Goal: Task Accomplishment & Management: Manage account settings

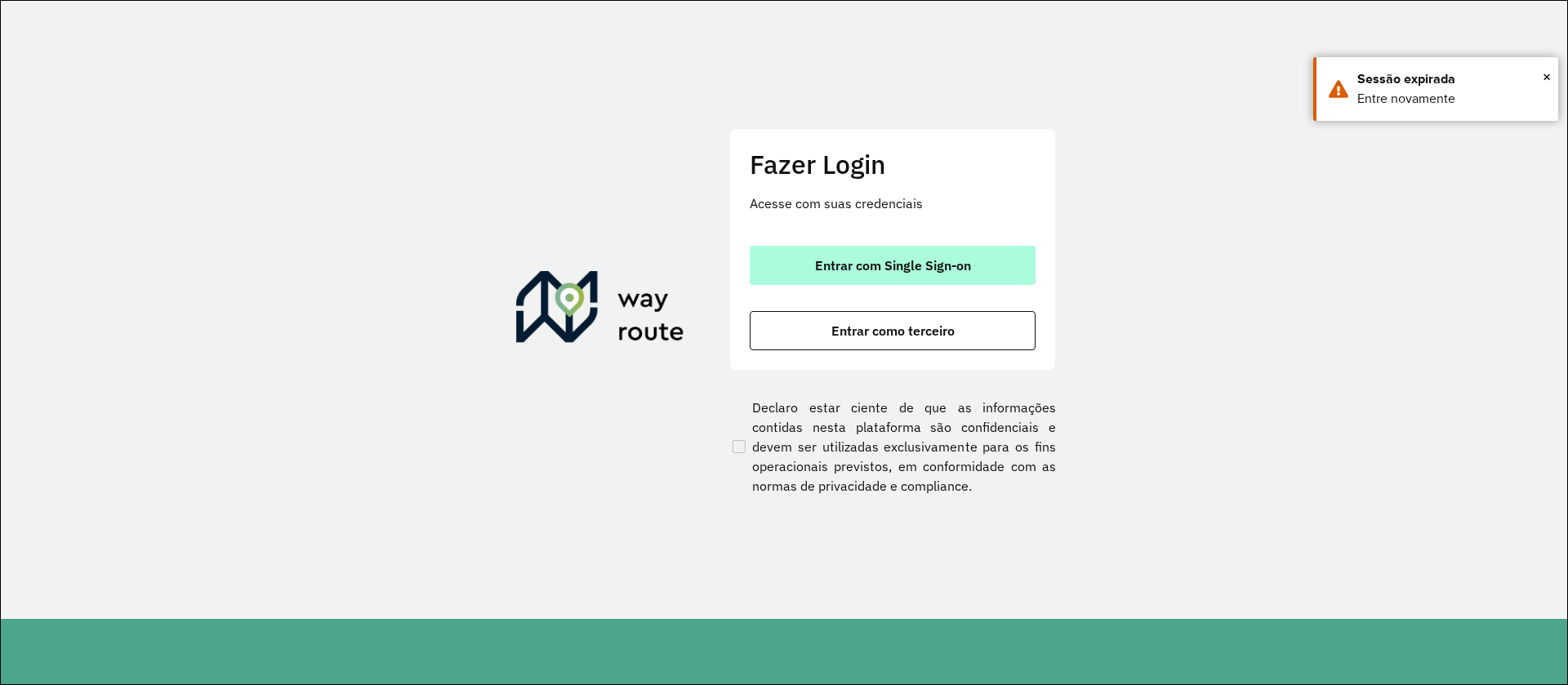
click at [884, 267] on span "Entrar com Single Sign-on" at bounding box center [893, 265] width 156 height 13
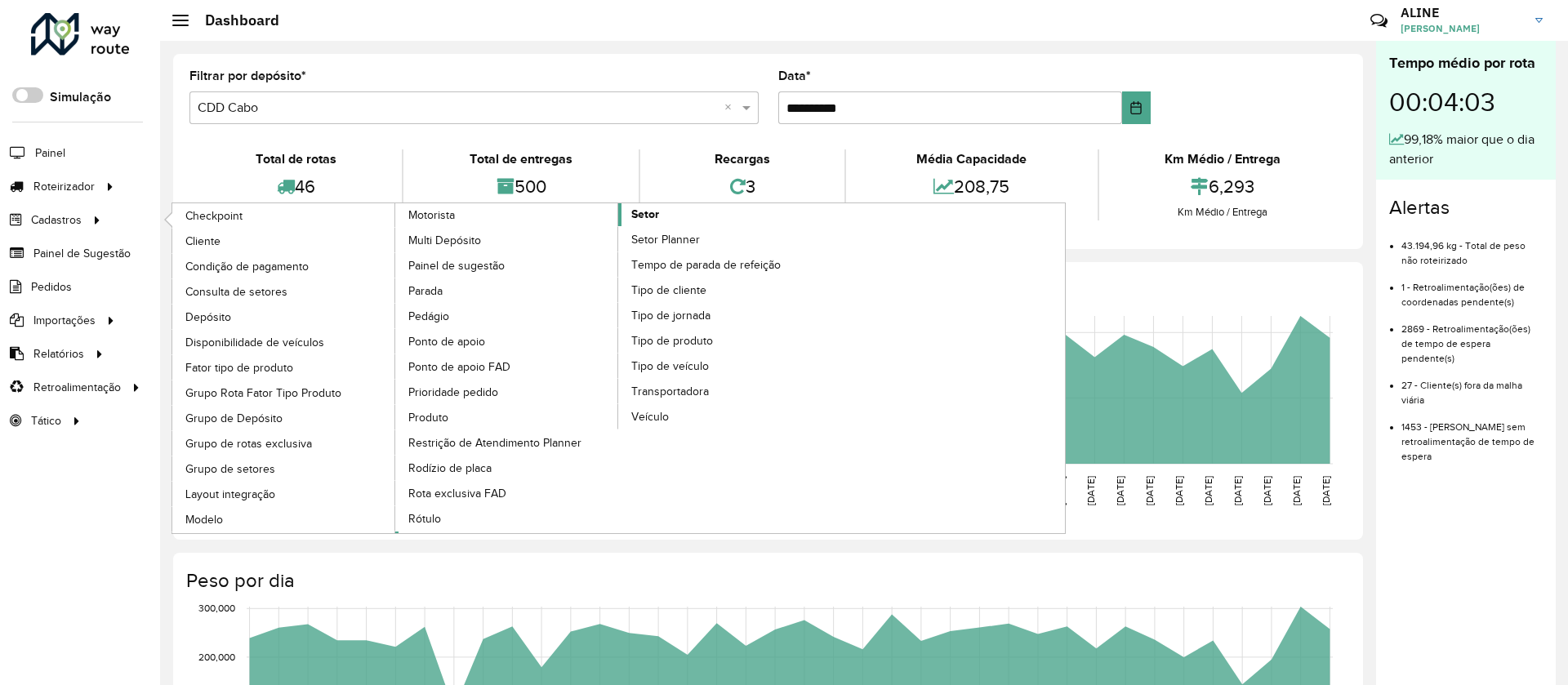
click at [643, 213] on span "Setor" at bounding box center [644, 214] width 28 height 17
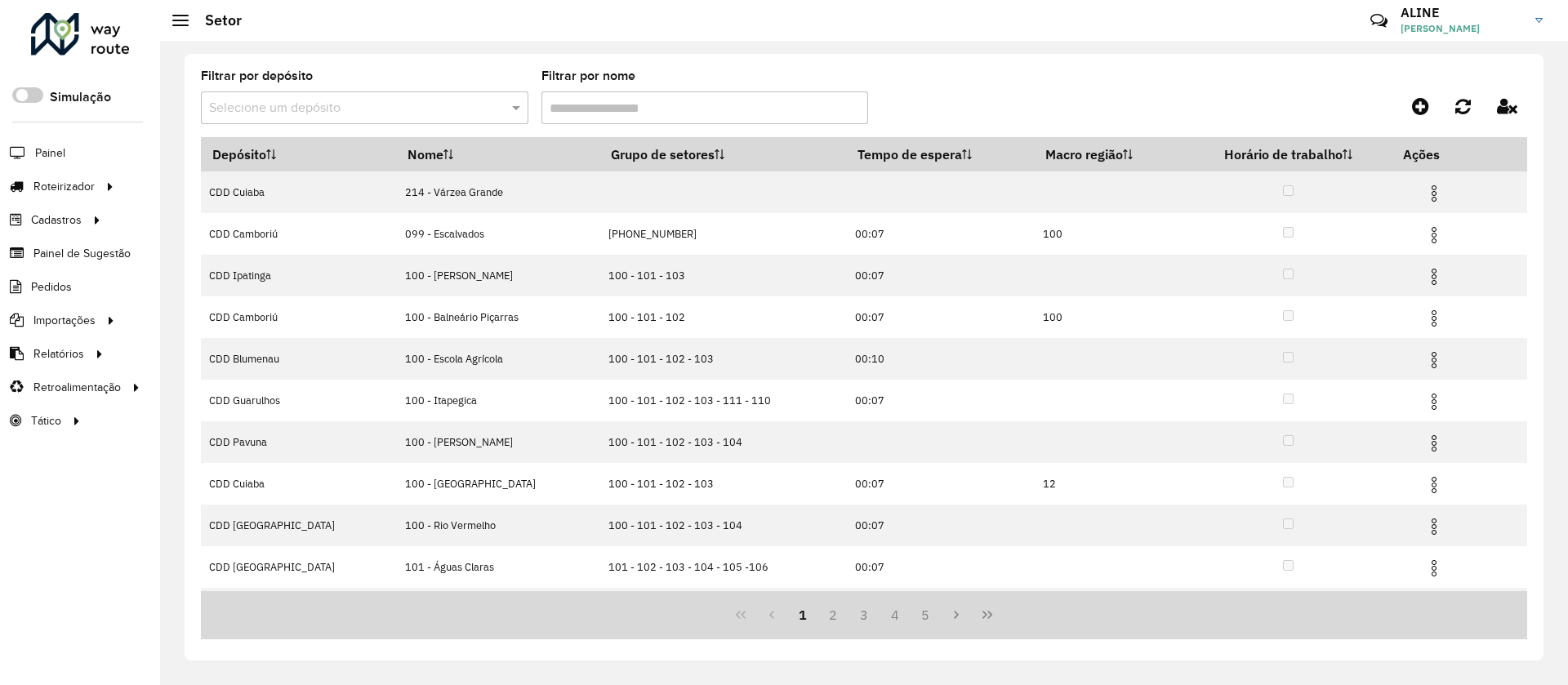
click at [322, 99] on input "text" at bounding box center [348, 109] width 278 height 19
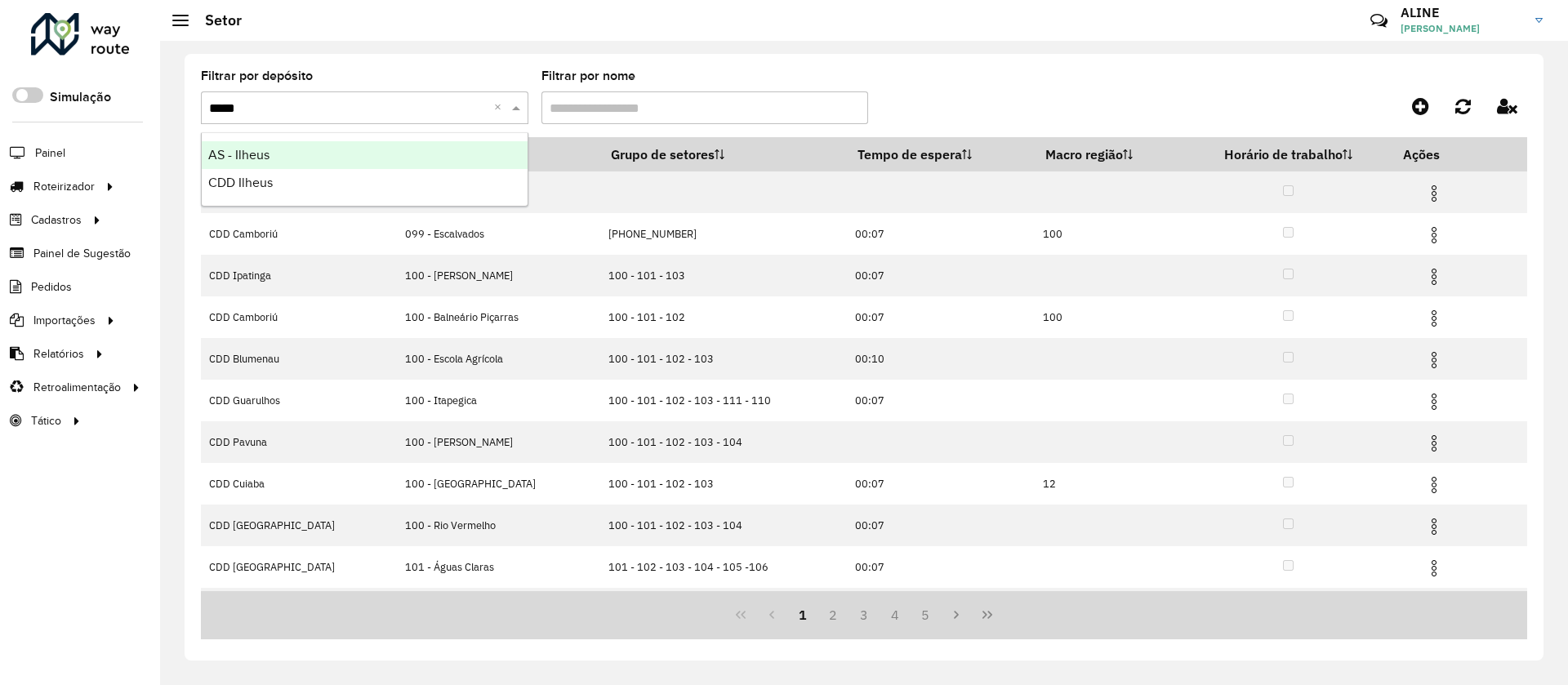
type input "******"
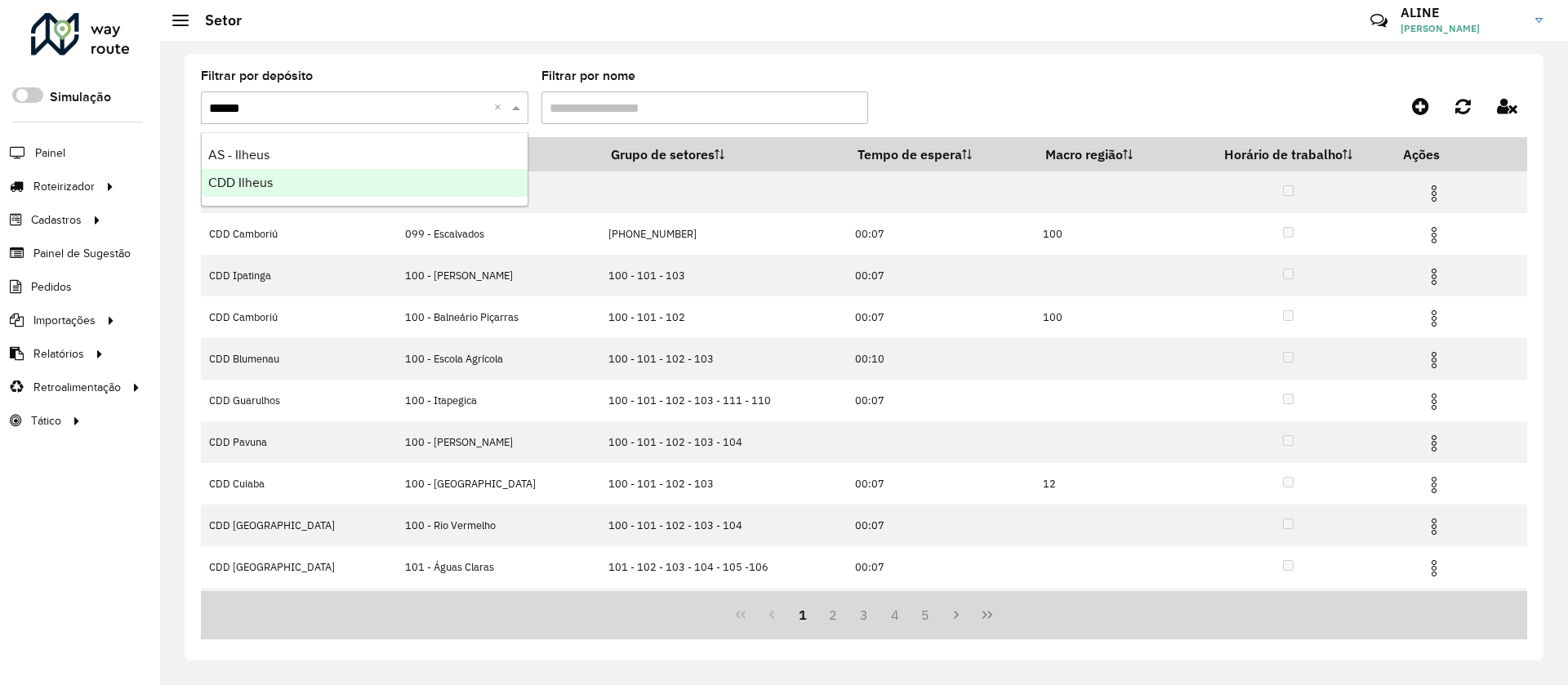
click at [235, 180] on span "CDD Ilheus" at bounding box center [240, 182] width 65 height 14
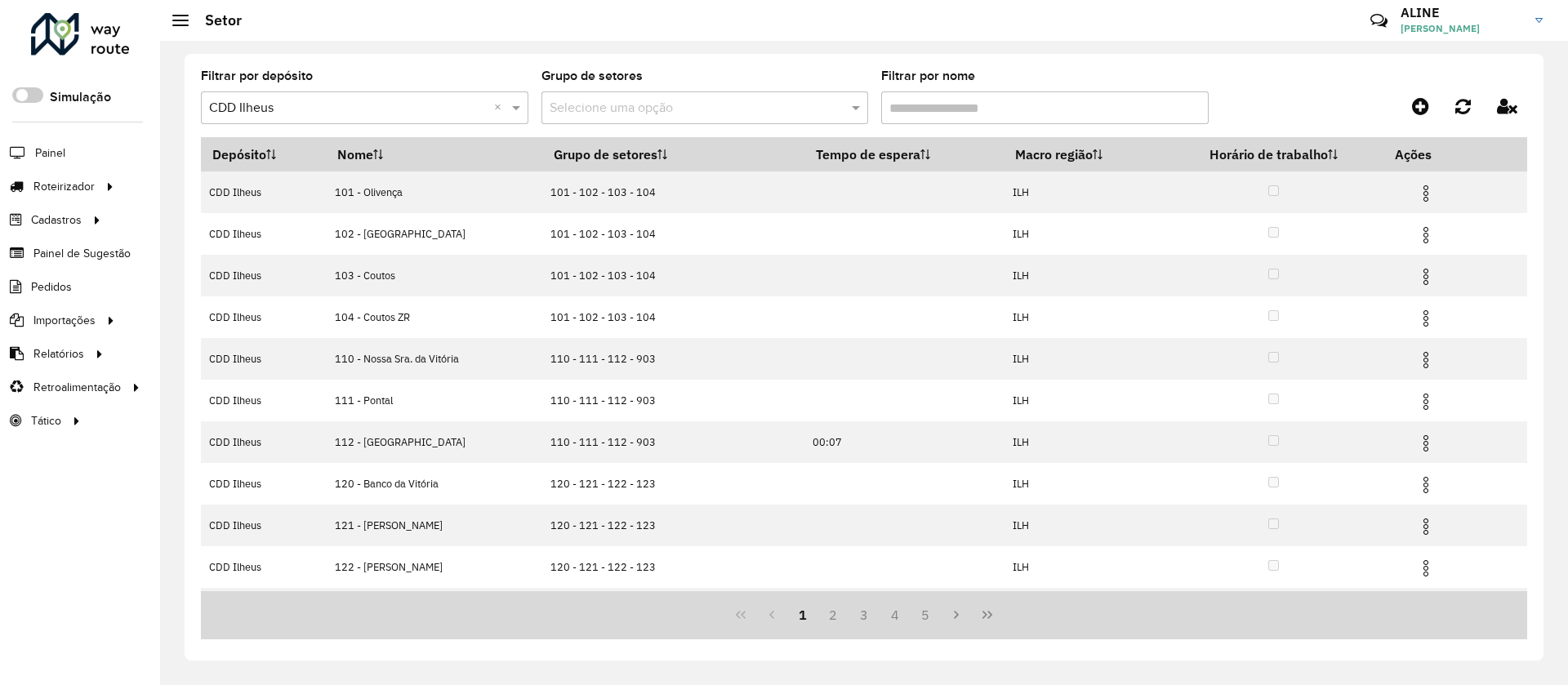
click at [914, 100] on input "Filtrar por nome" at bounding box center [1045, 108] width 328 height 33
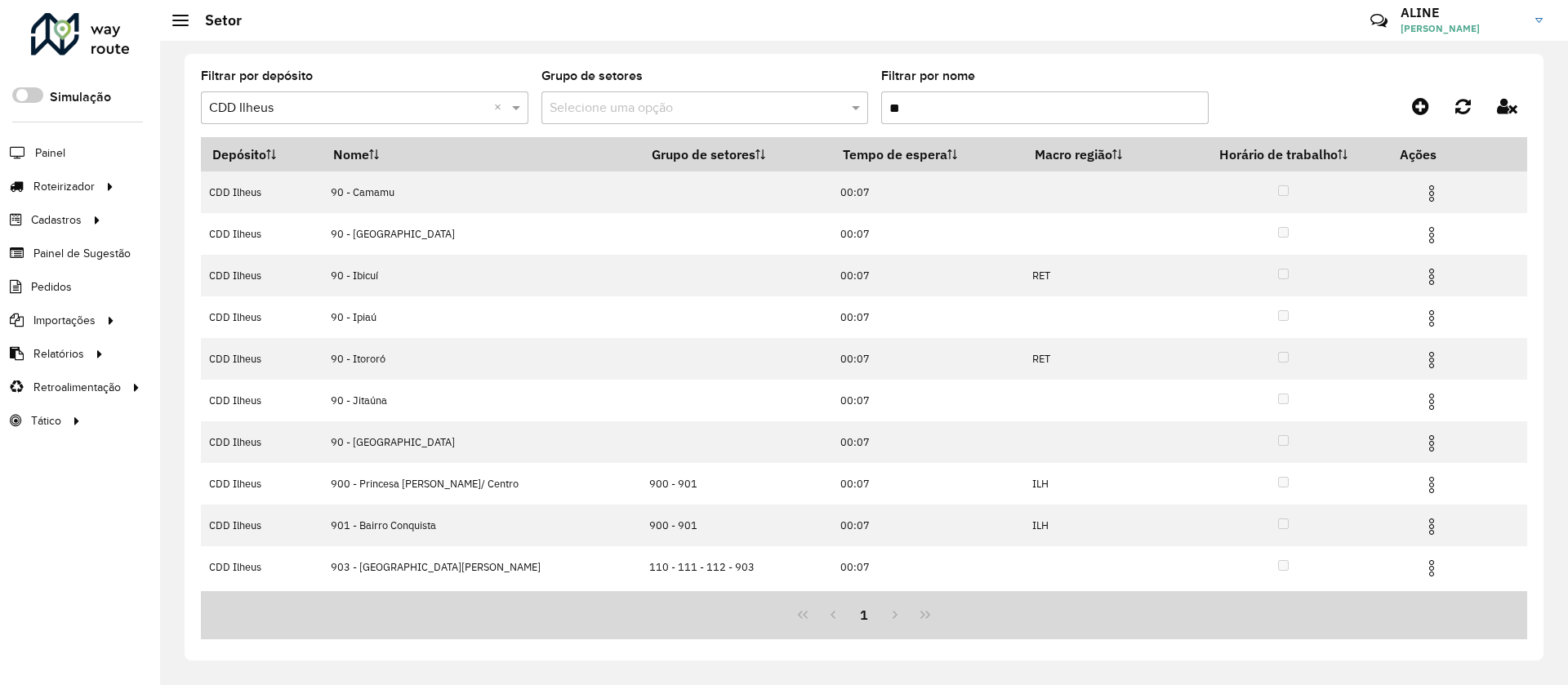
type input "*"
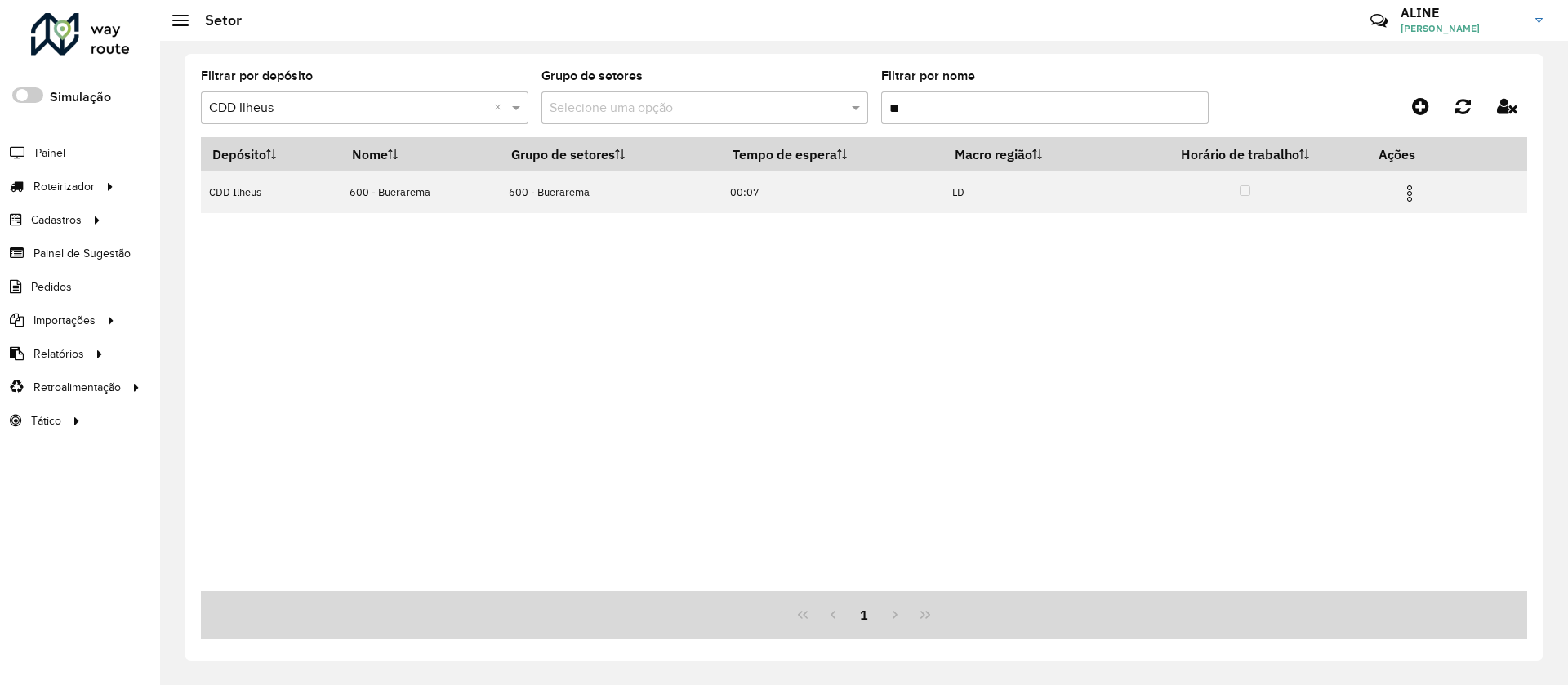
type input "*"
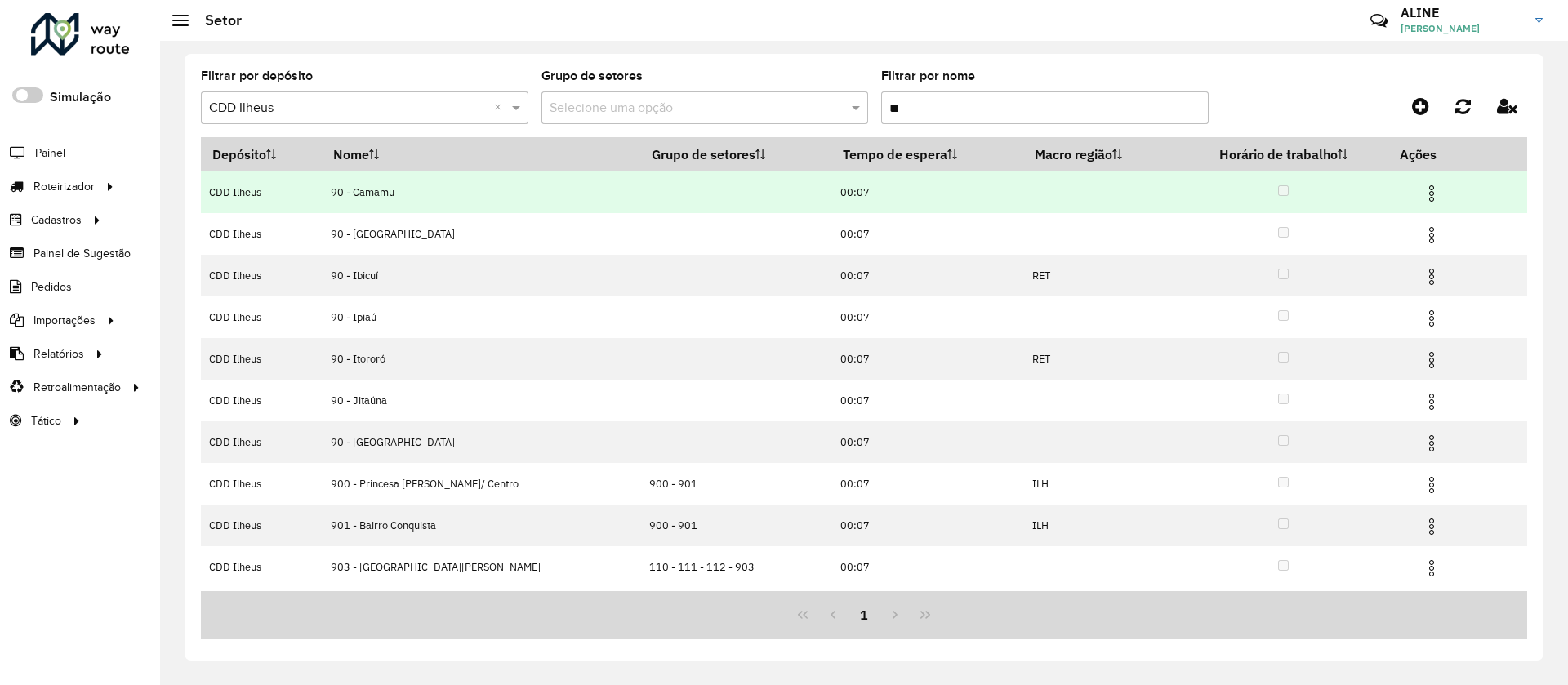
type input "**"
click at [1040, 188] on img at bounding box center [1431, 194] width 19 height 19
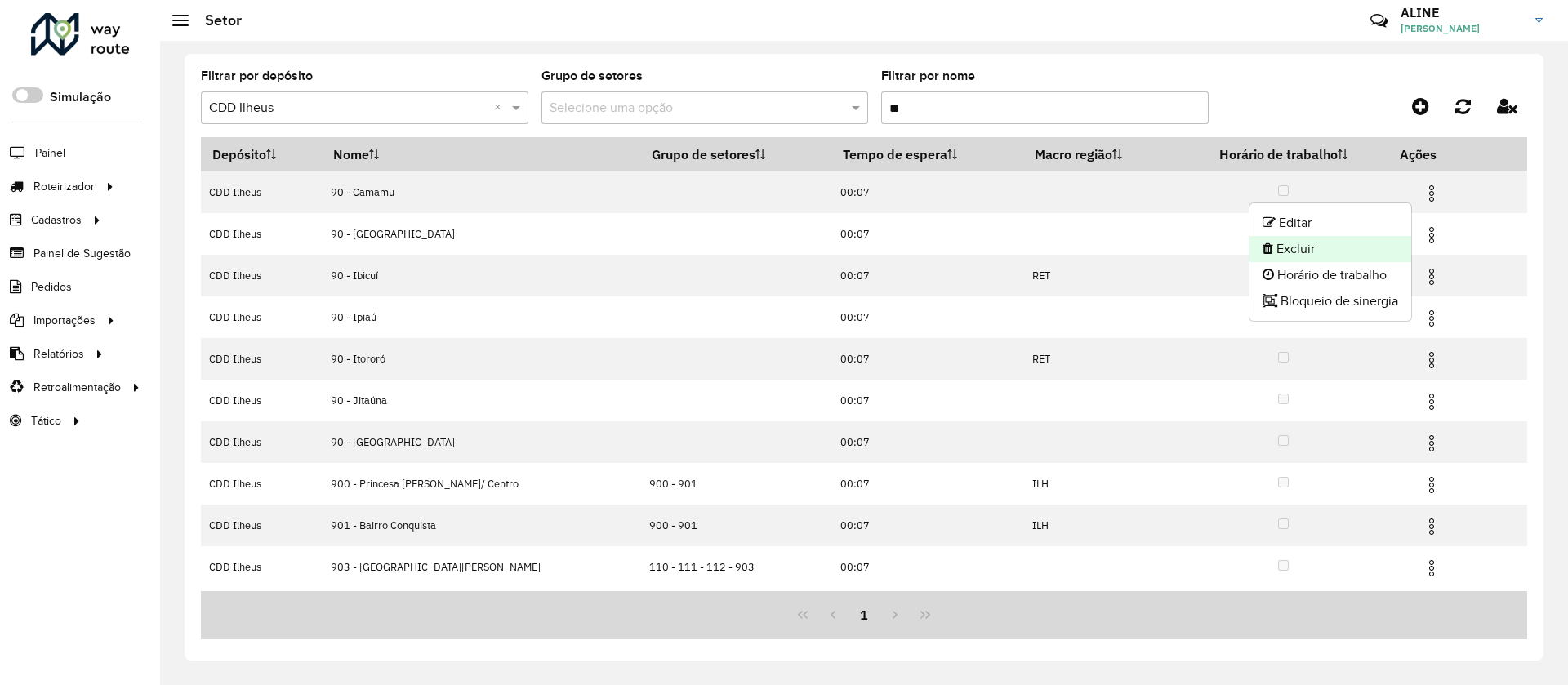
click at [1040, 242] on li "Excluir" at bounding box center [1330, 249] width 162 height 26
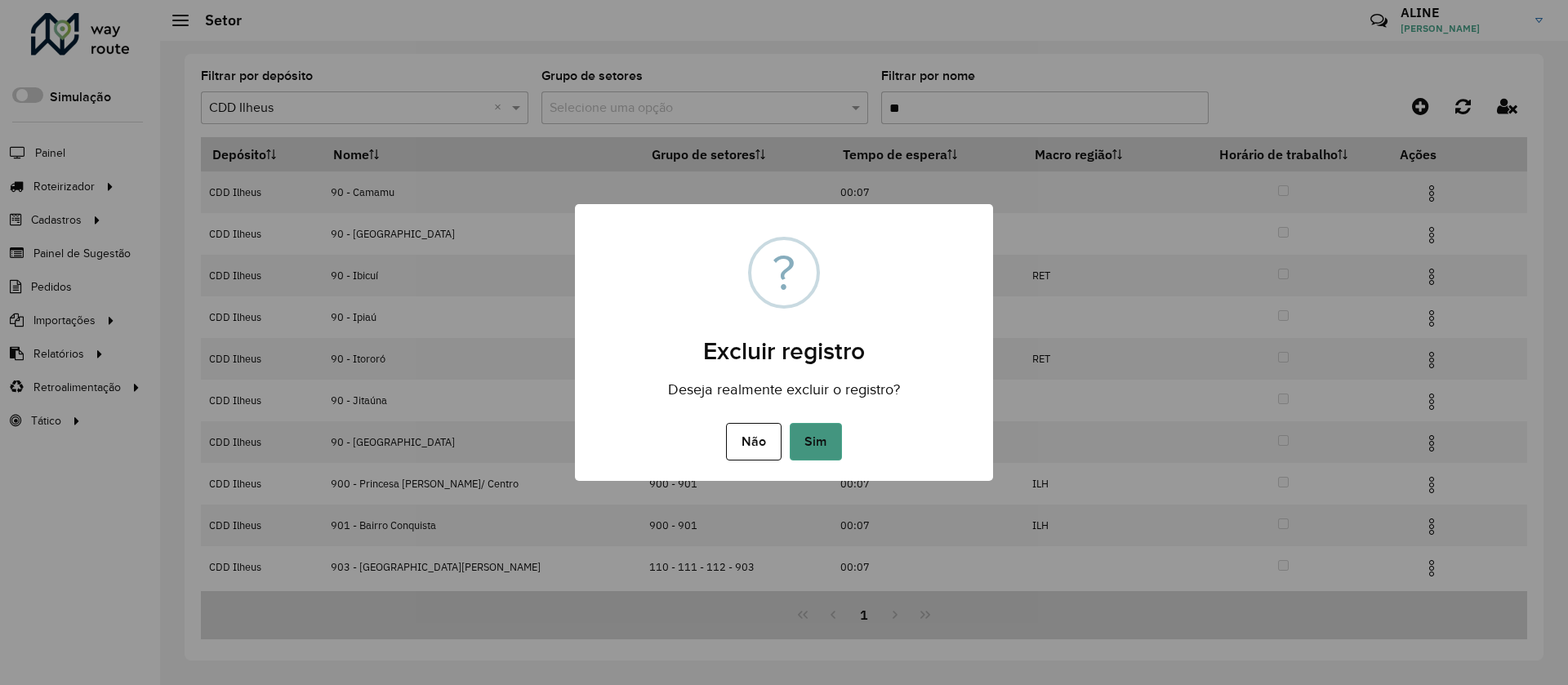
click at [827, 437] on button "Sim" at bounding box center [816, 441] width 52 height 38
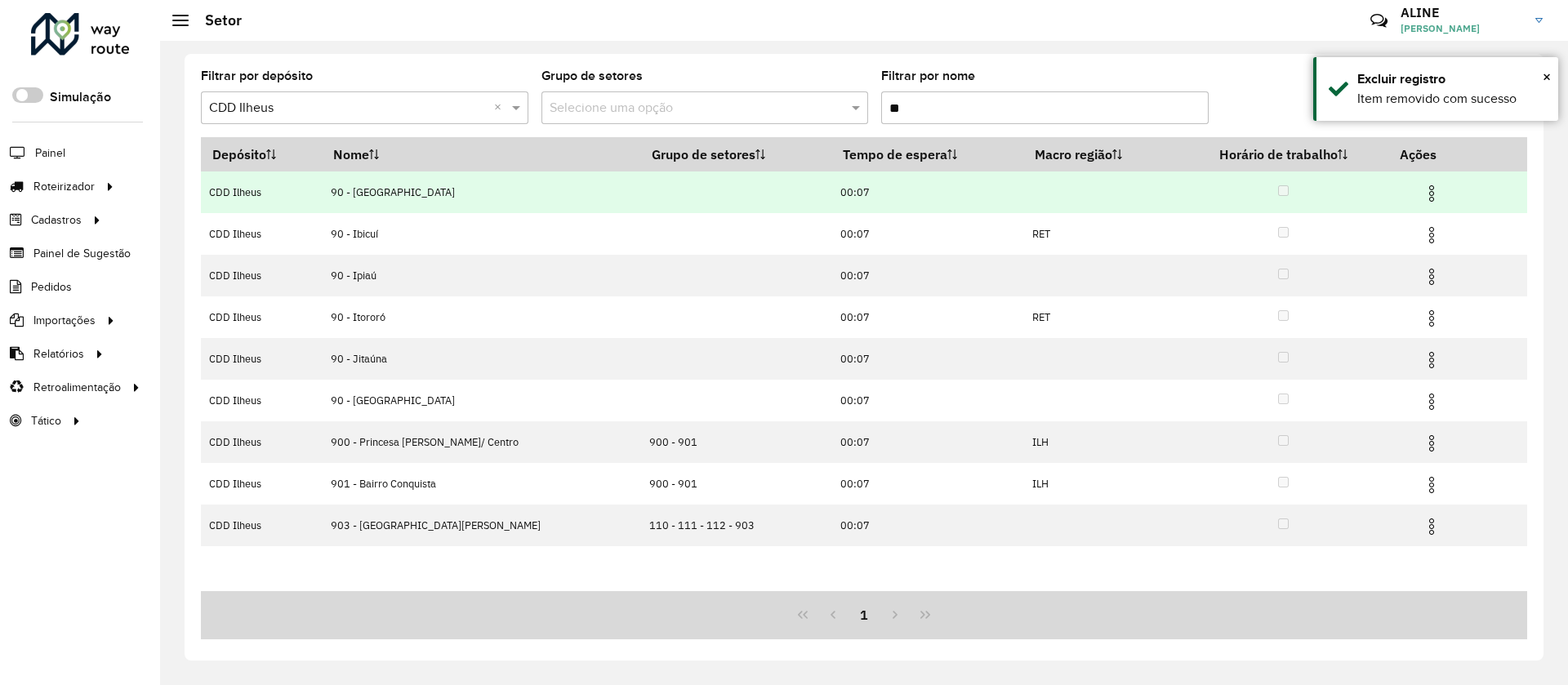
click at [1040, 188] on img at bounding box center [1431, 194] width 19 height 19
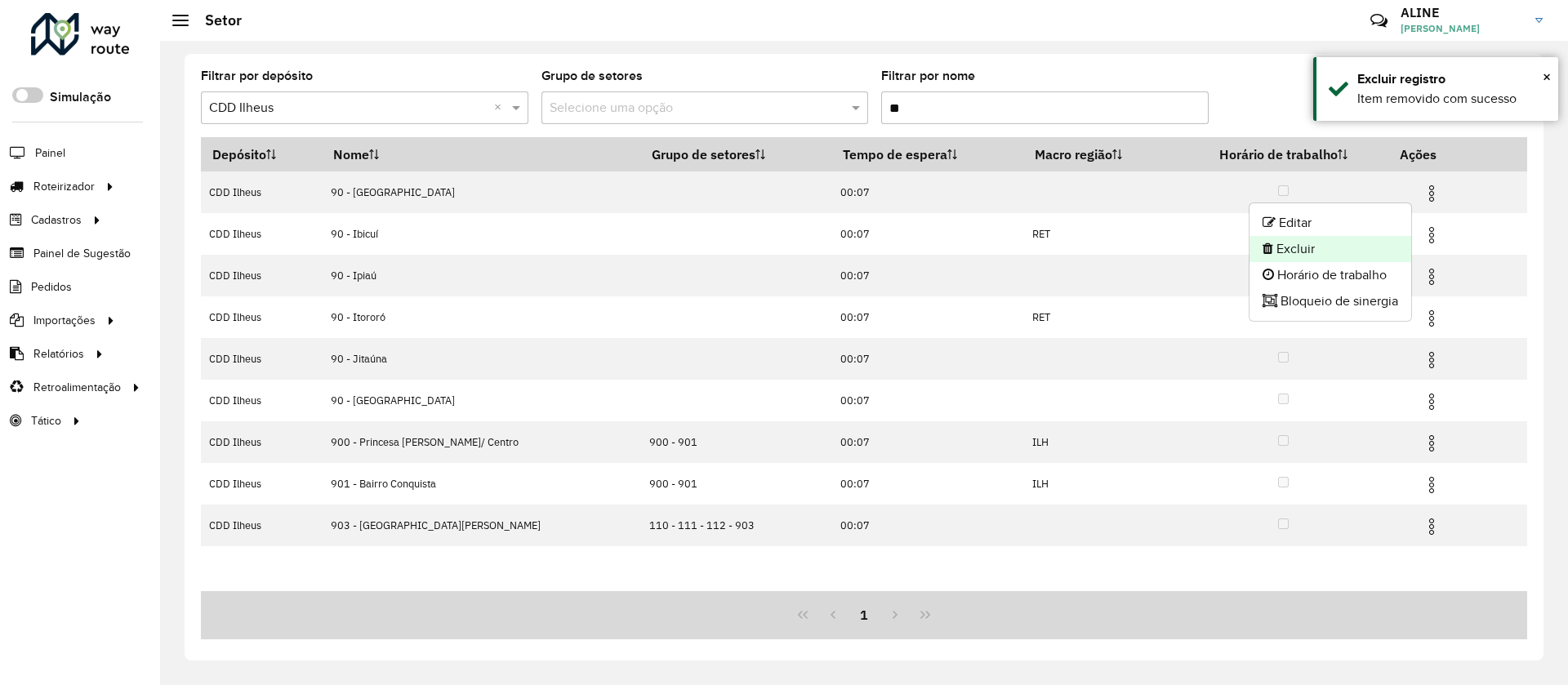
click at [1040, 241] on li "Excluir" at bounding box center [1330, 249] width 162 height 26
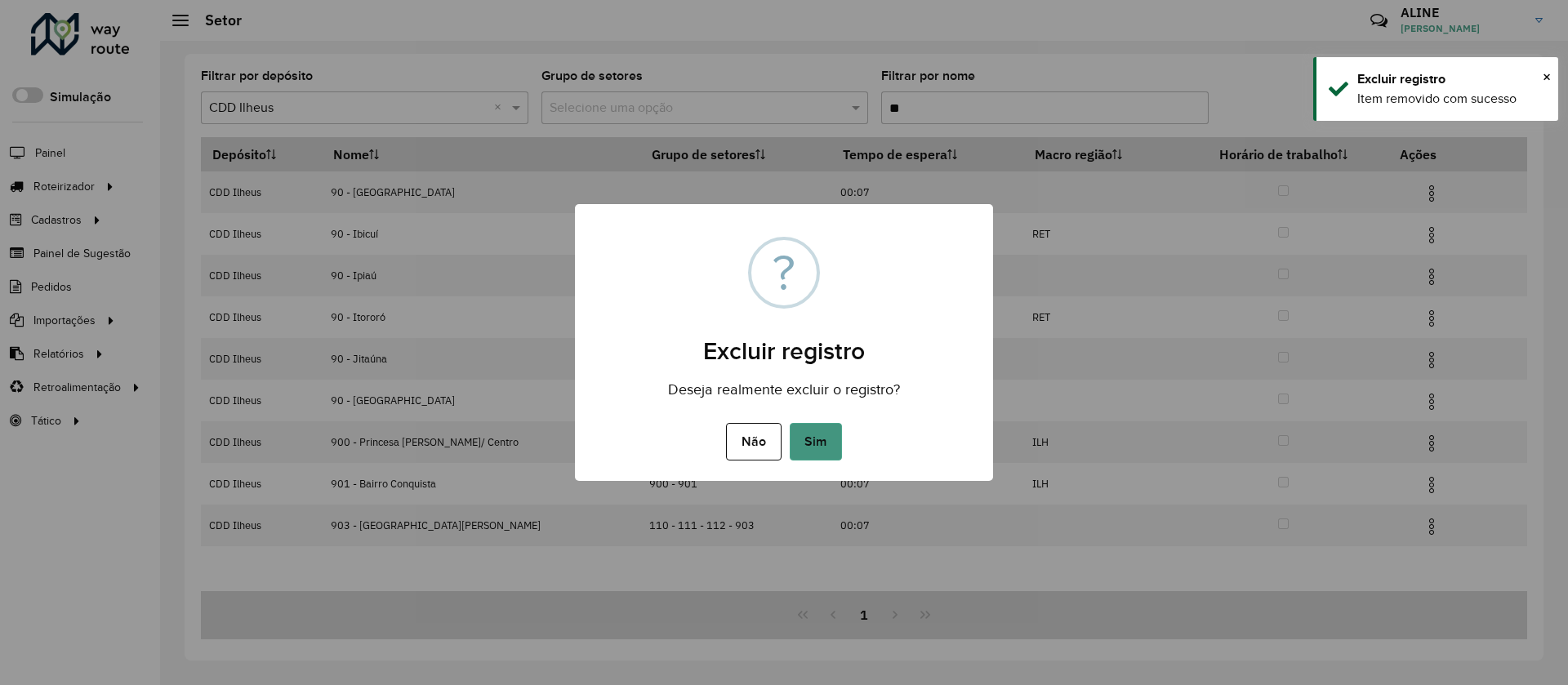
click at [818, 442] on button "Sim" at bounding box center [816, 441] width 52 height 38
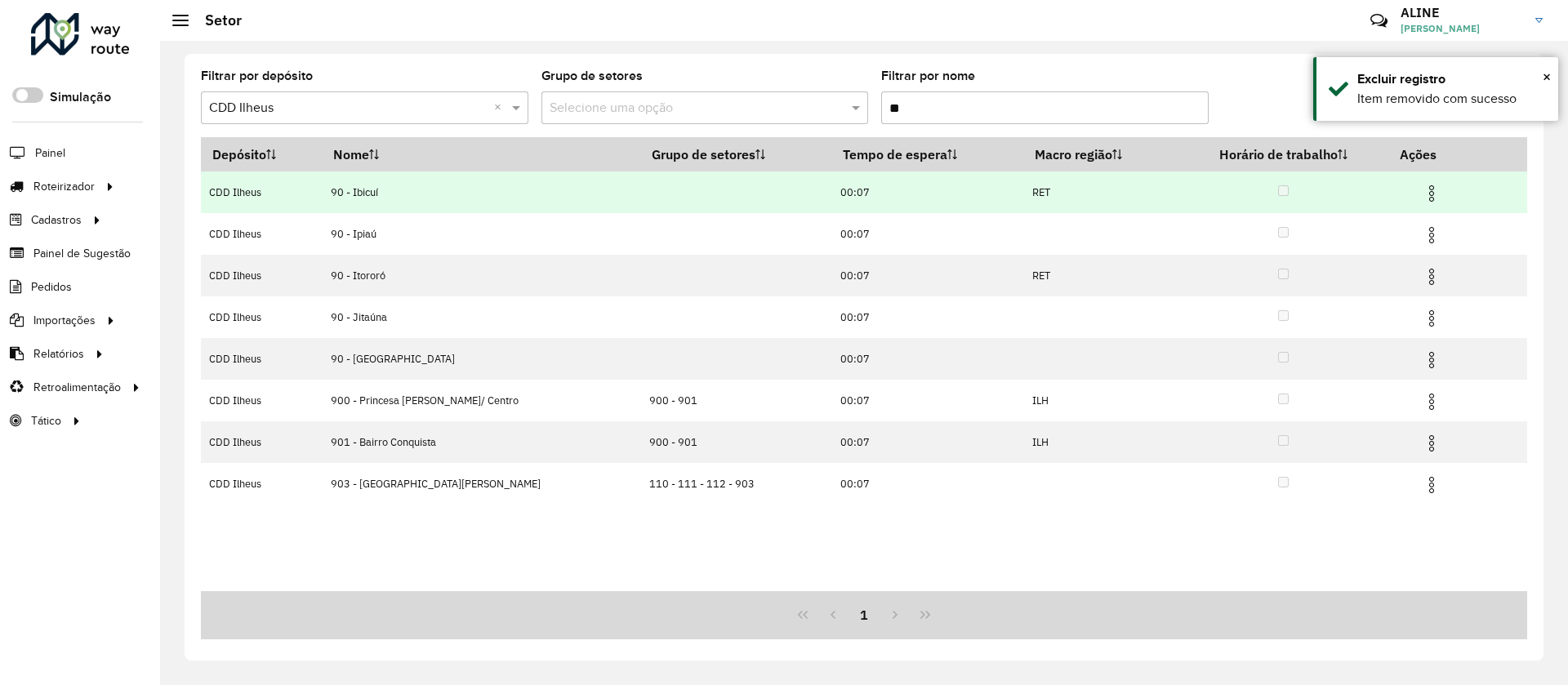
click at [1040, 189] on img at bounding box center [1431, 194] width 19 height 19
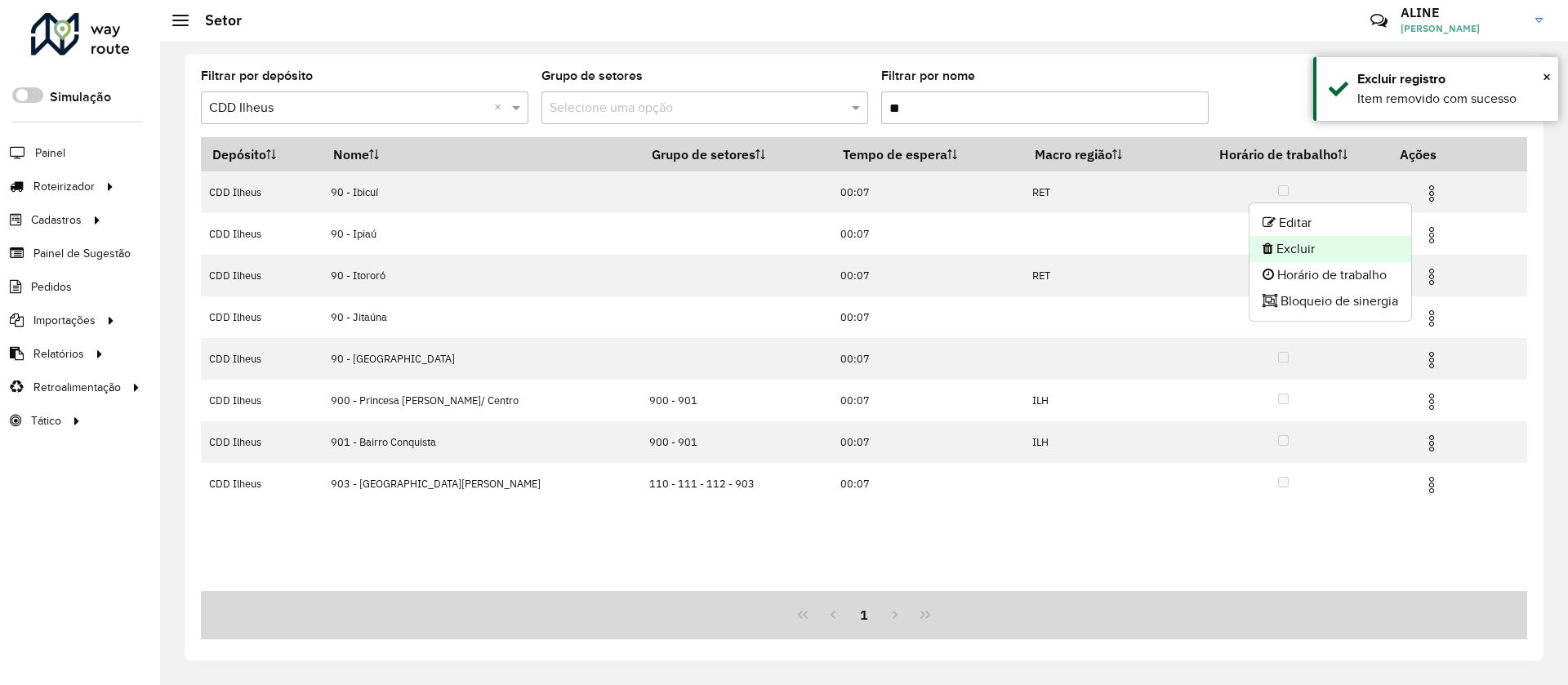
click at [1040, 248] on li "Excluir" at bounding box center [1330, 249] width 162 height 26
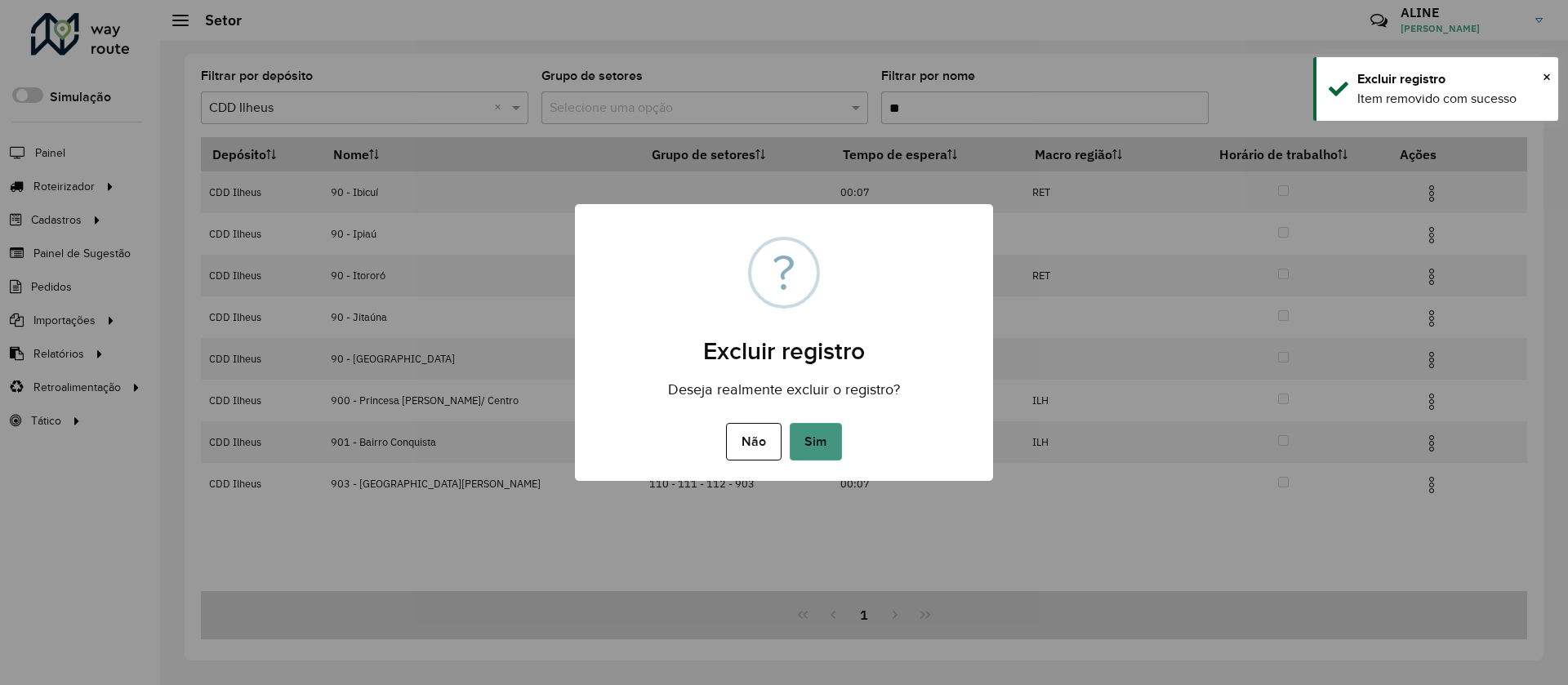
click at [812, 439] on button "Sim" at bounding box center [816, 441] width 52 height 38
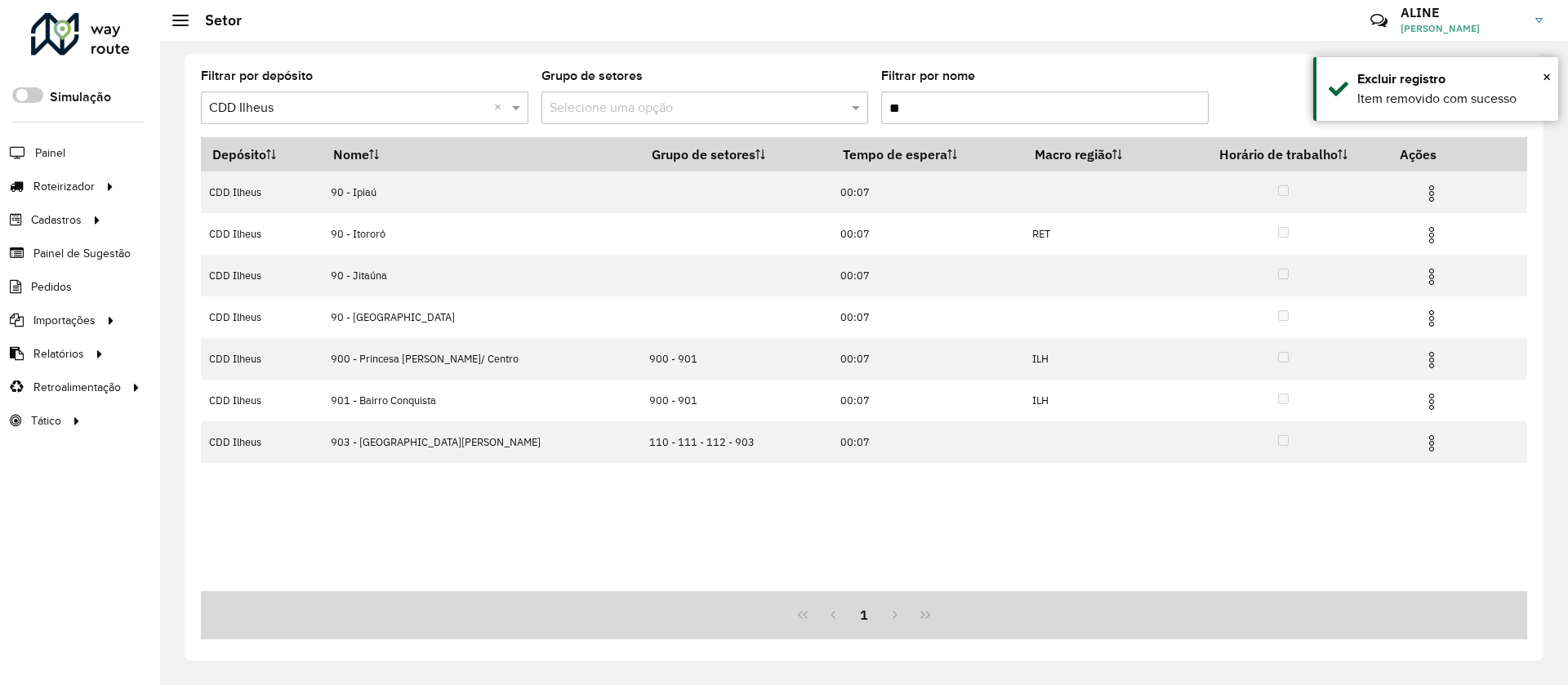
click at [1040, 191] on img at bounding box center [1431, 194] width 19 height 19
click at [1040, 243] on li "Excluir" at bounding box center [1330, 249] width 162 height 26
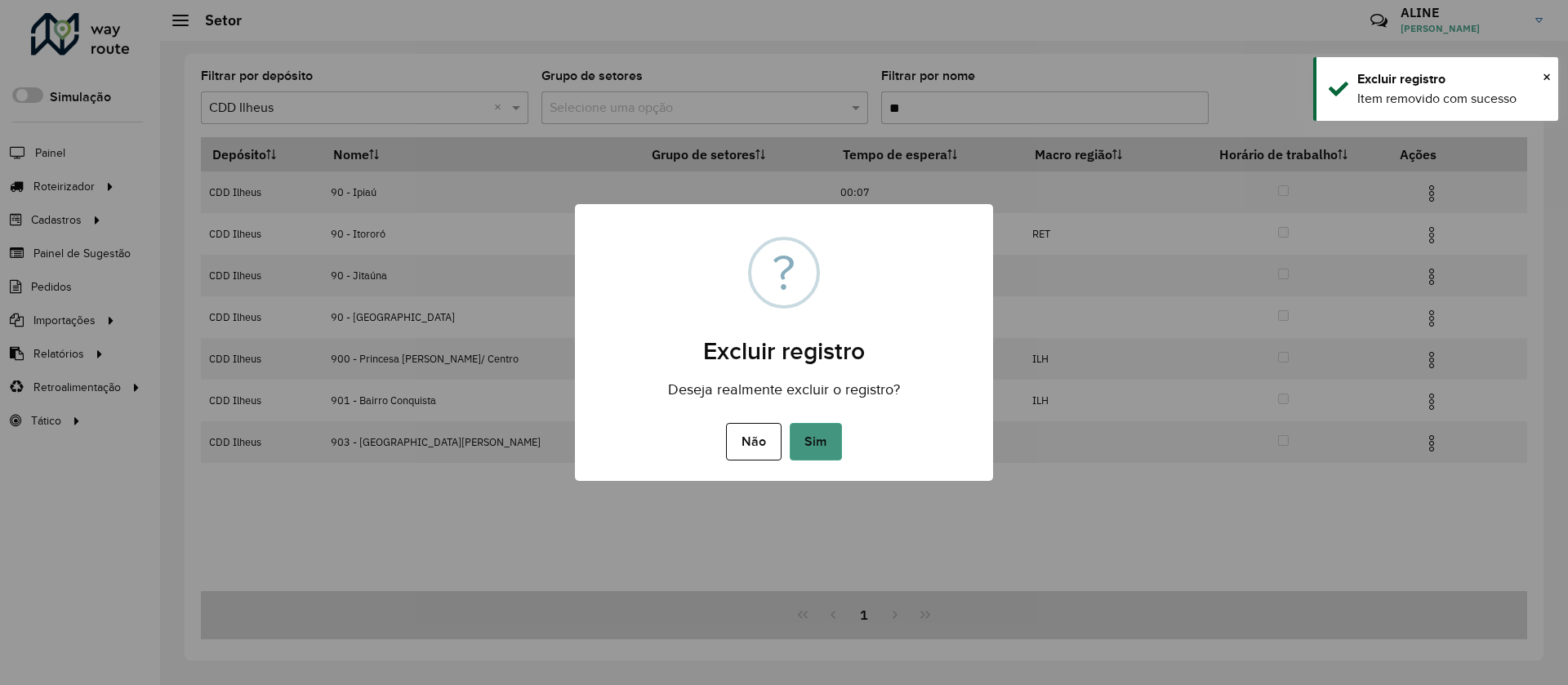
click at [826, 441] on button "Sim" at bounding box center [816, 441] width 52 height 38
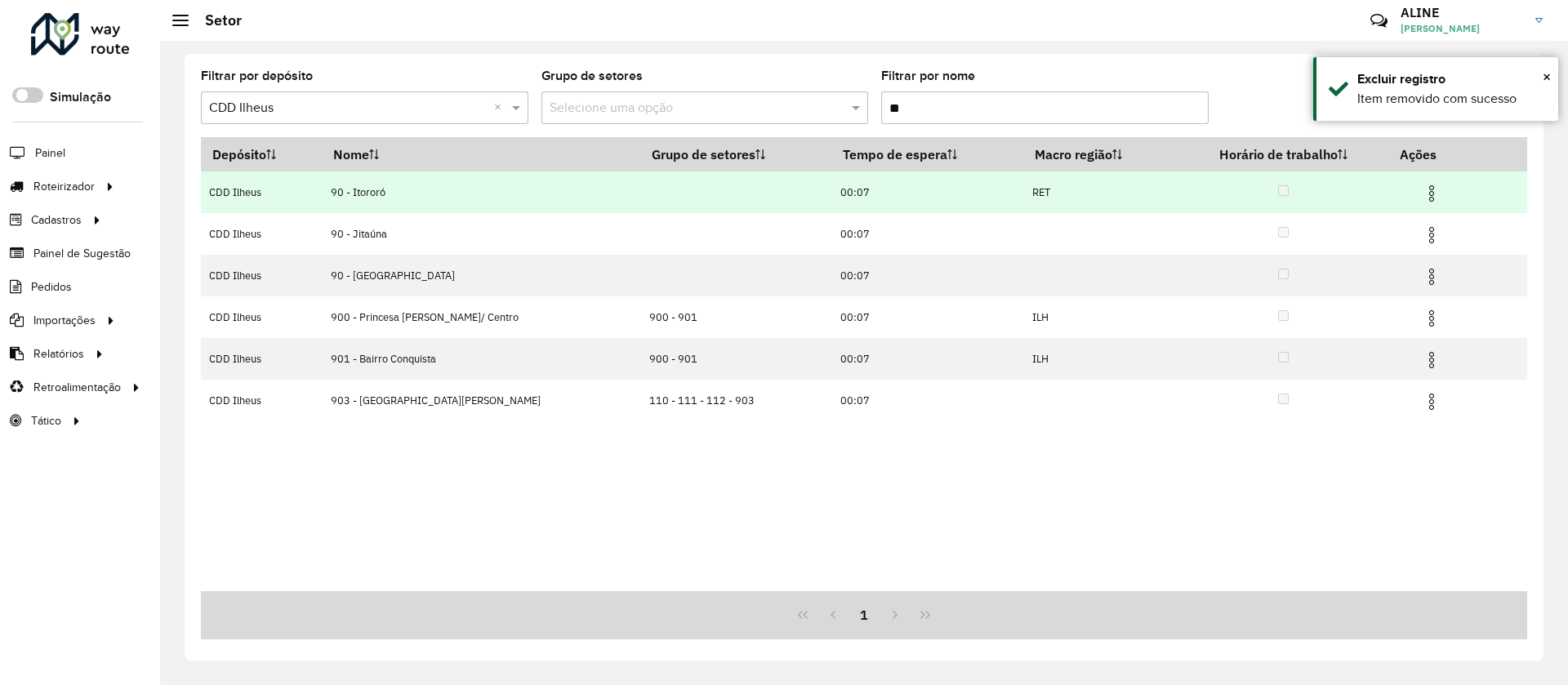
click at [1040, 184] on img at bounding box center [1431, 194] width 19 height 19
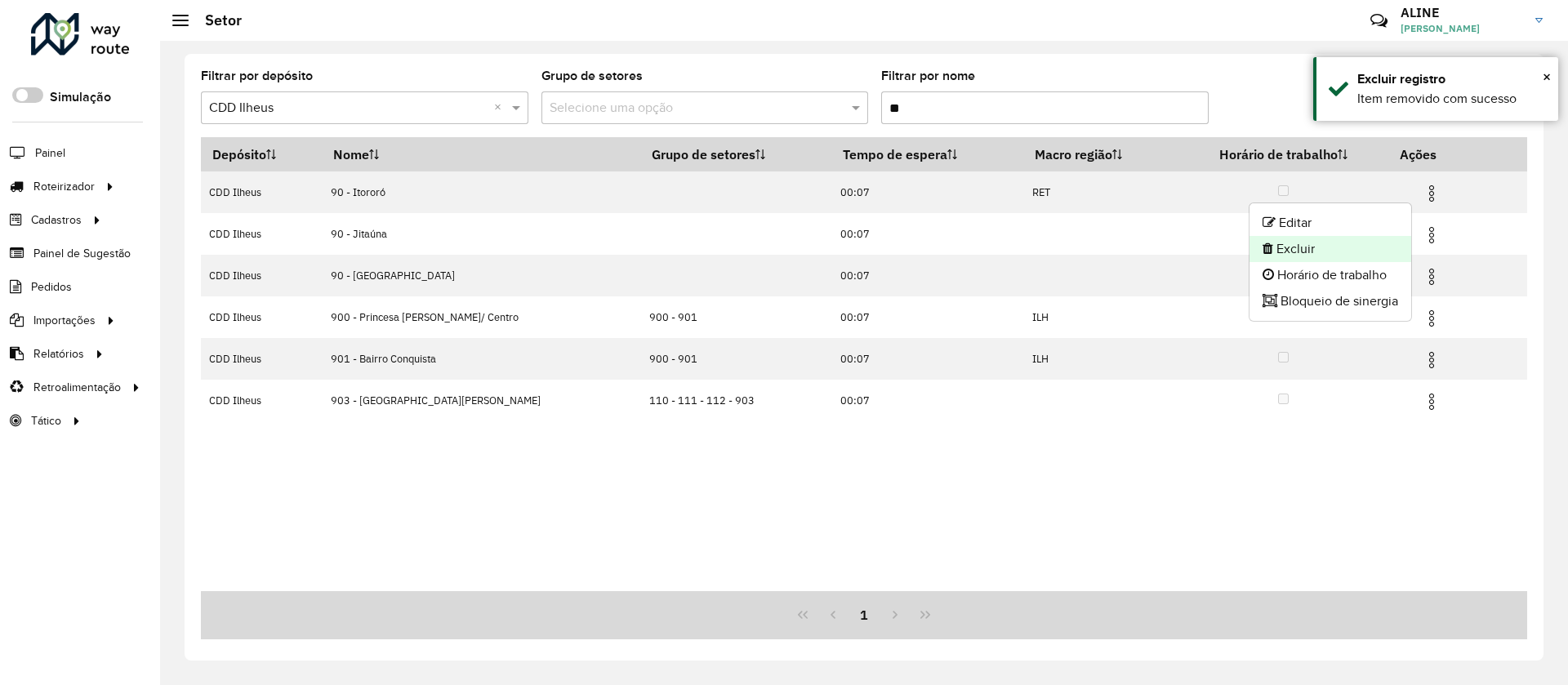
click at [1040, 248] on li "Excluir" at bounding box center [1330, 249] width 162 height 26
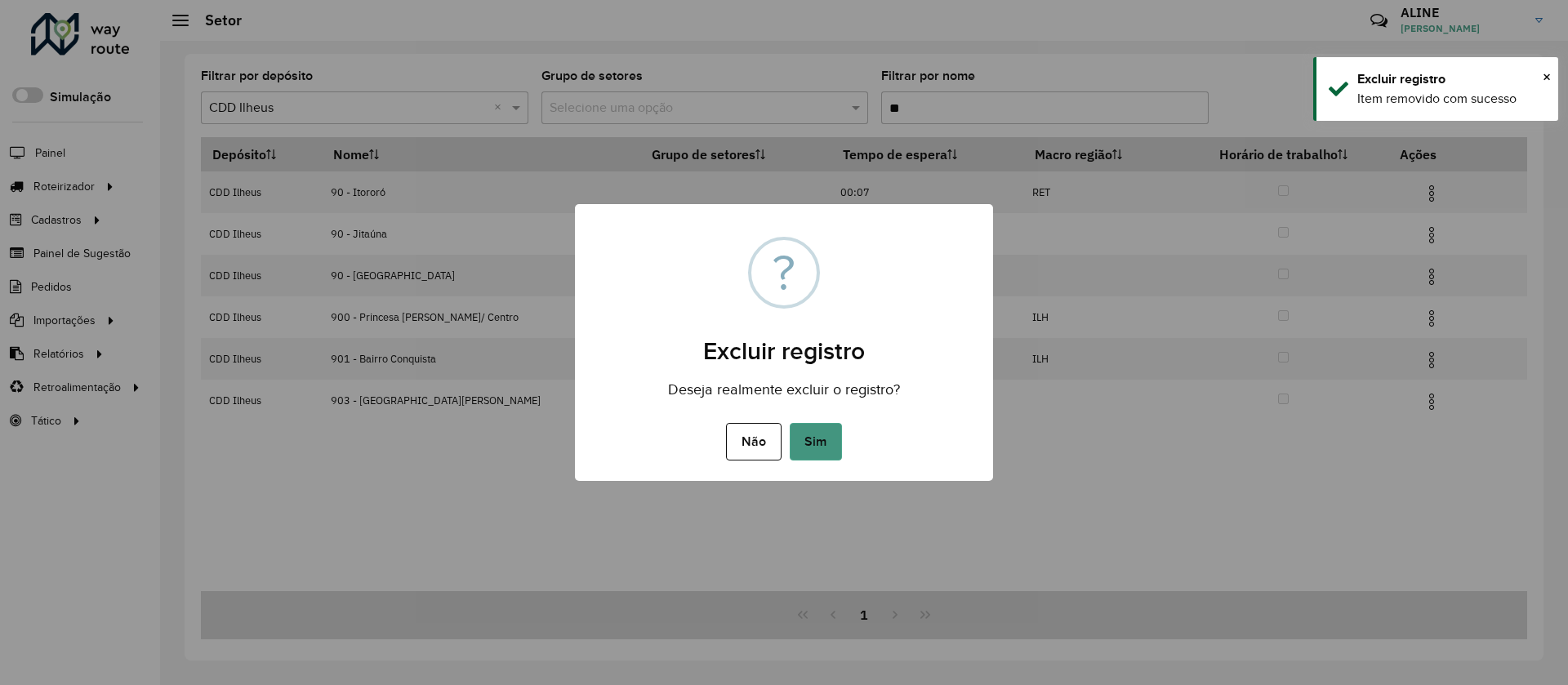
click at [818, 438] on button "Sim" at bounding box center [816, 441] width 52 height 38
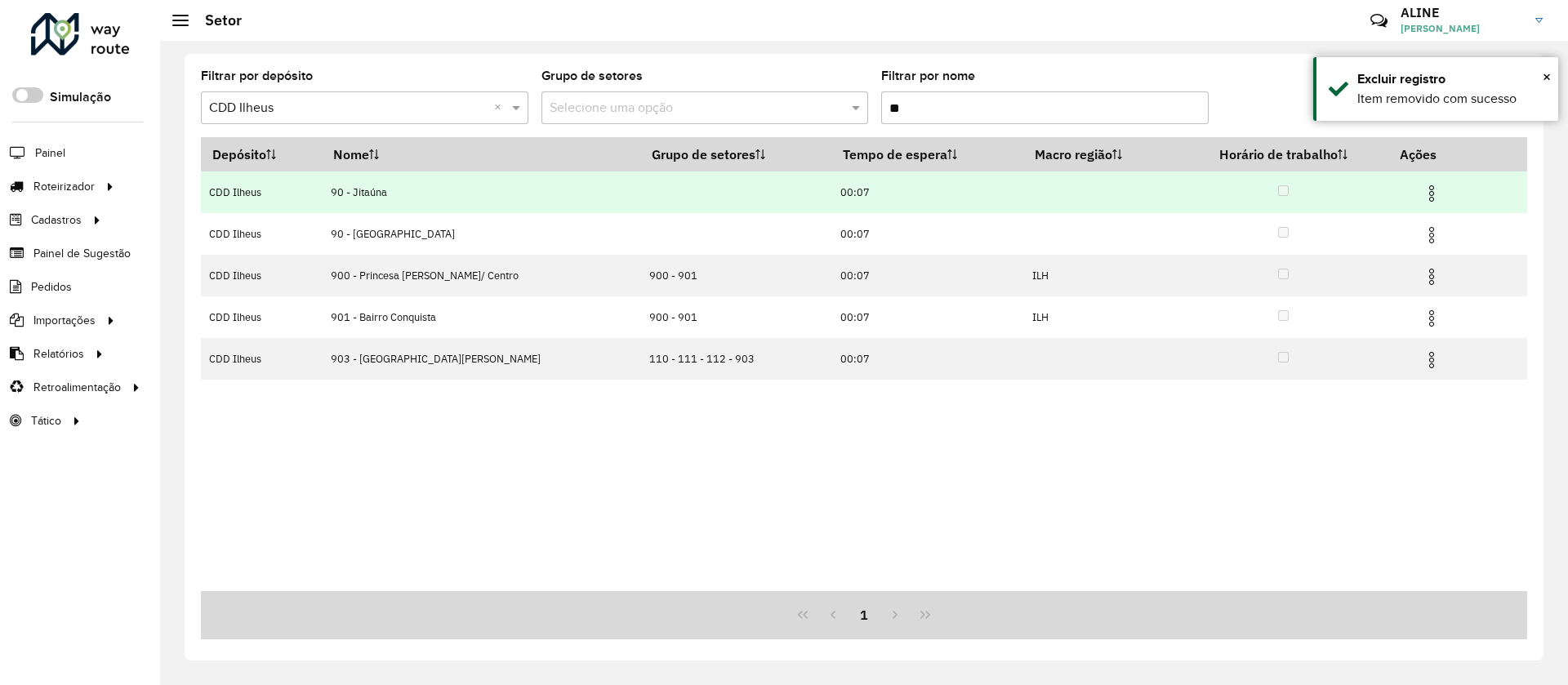
click at [1040, 189] on img at bounding box center [1431, 194] width 19 height 19
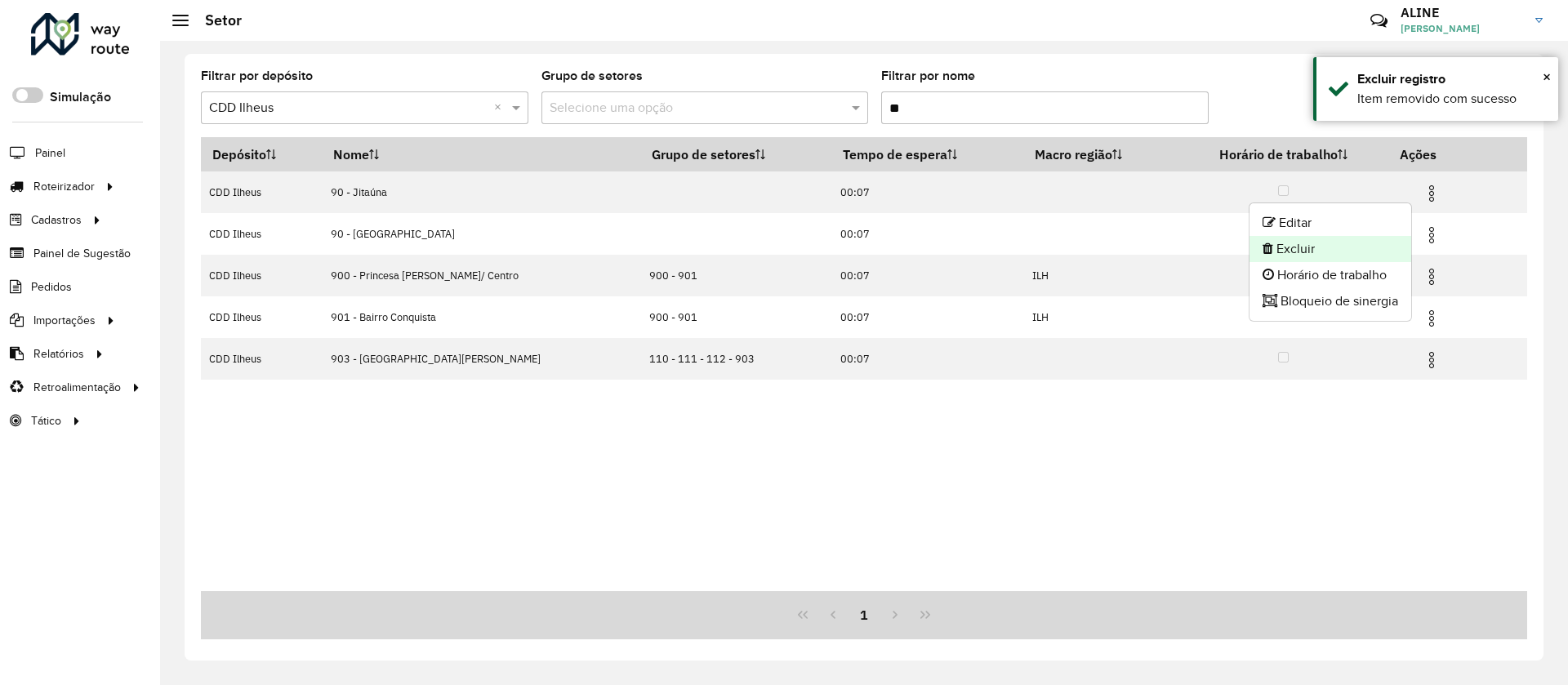
click at [1040, 251] on li "Excluir" at bounding box center [1330, 249] width 162 height 26
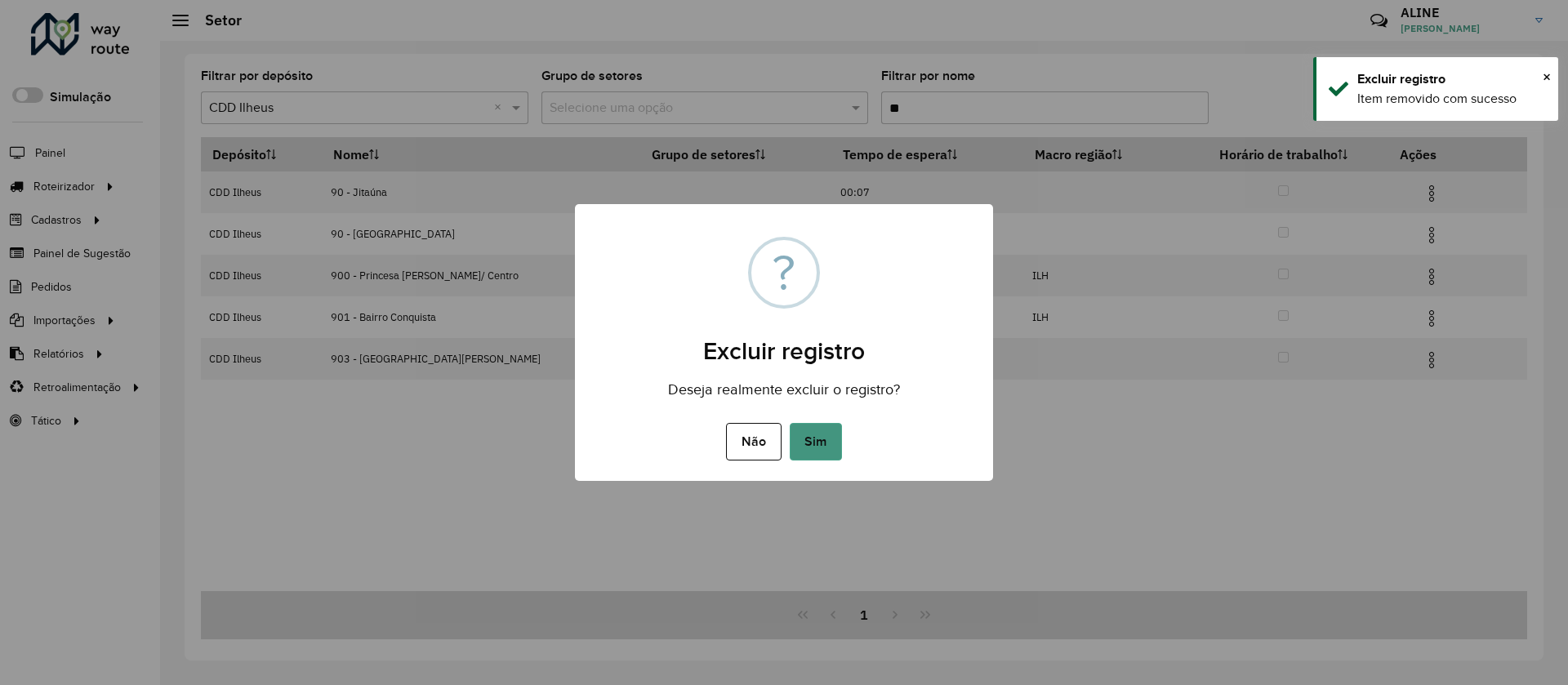
click at [818, 436] on button "Sim" at bounding box center [816, 441] width 52 height 38
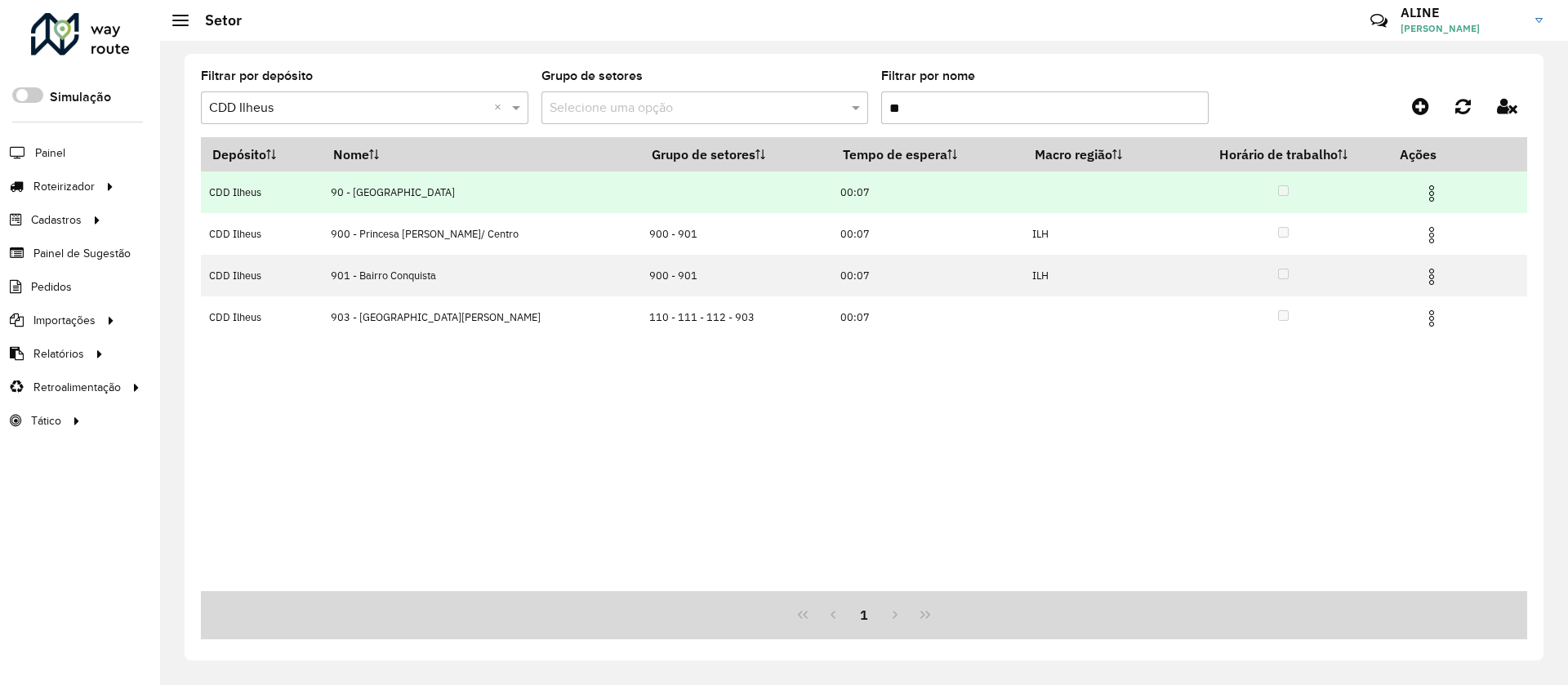
click at [1040, 192] on img at bounding box center [1431, 194] width 19 height 19
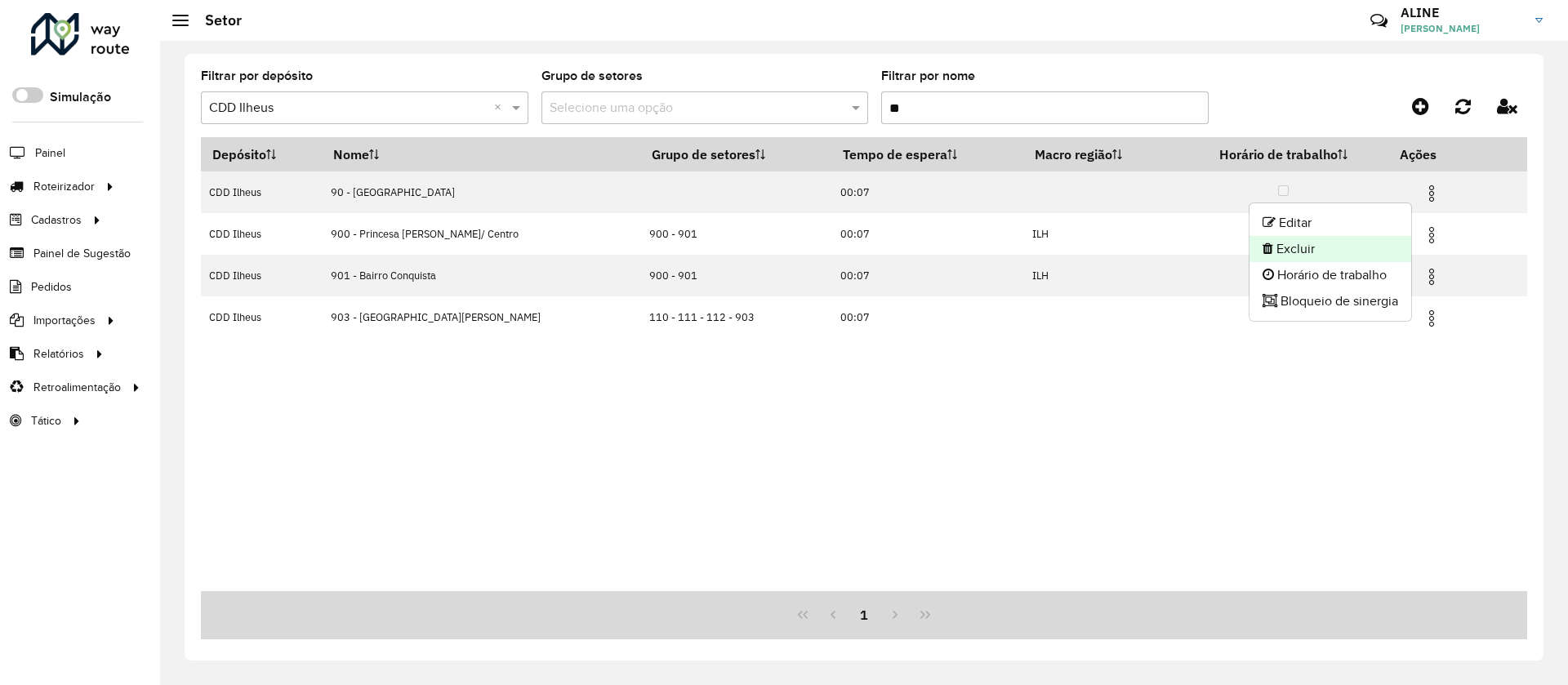
click at [1040, 239] on li "Excluir" at bounding box center [1330, 249] width 162 height 26
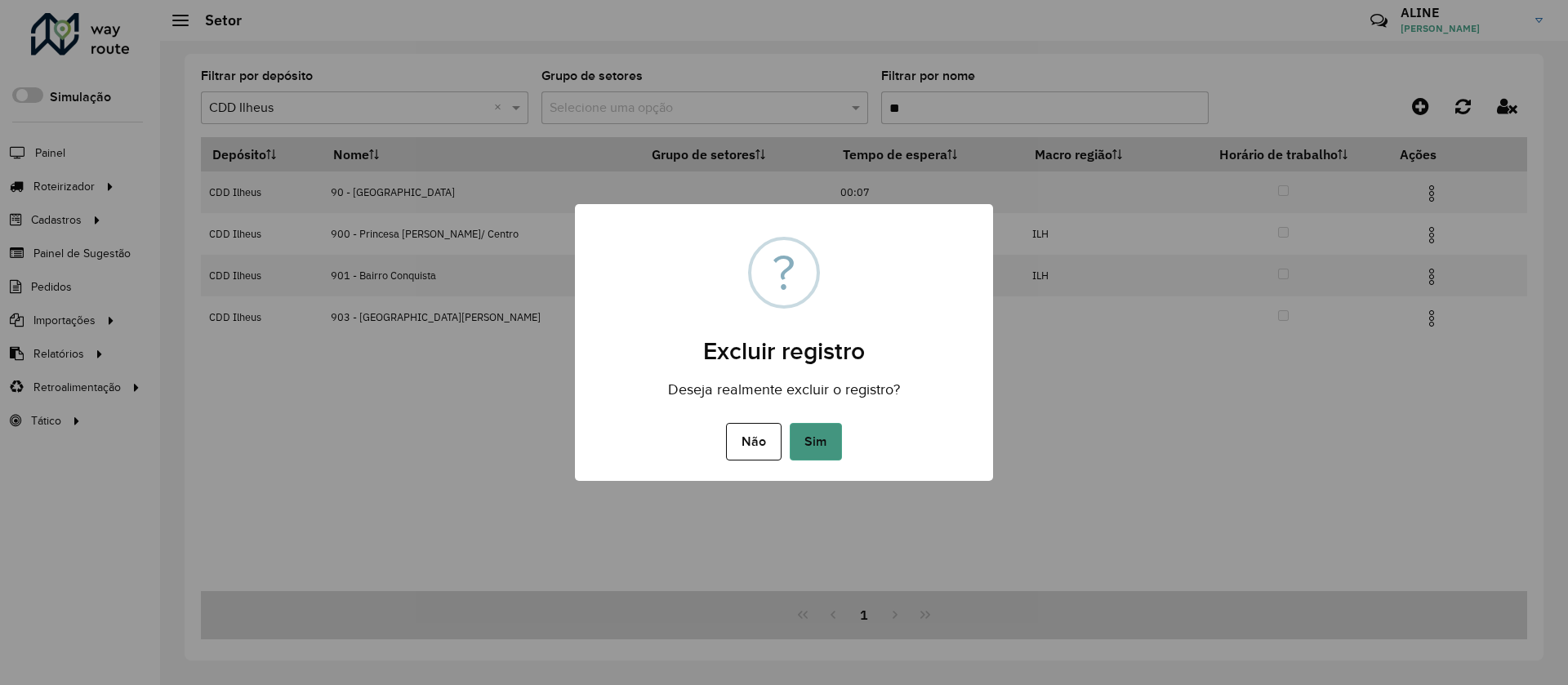
click at [823, 439] on button "Sim" at bounding box center [816, 441] width 52 height 38
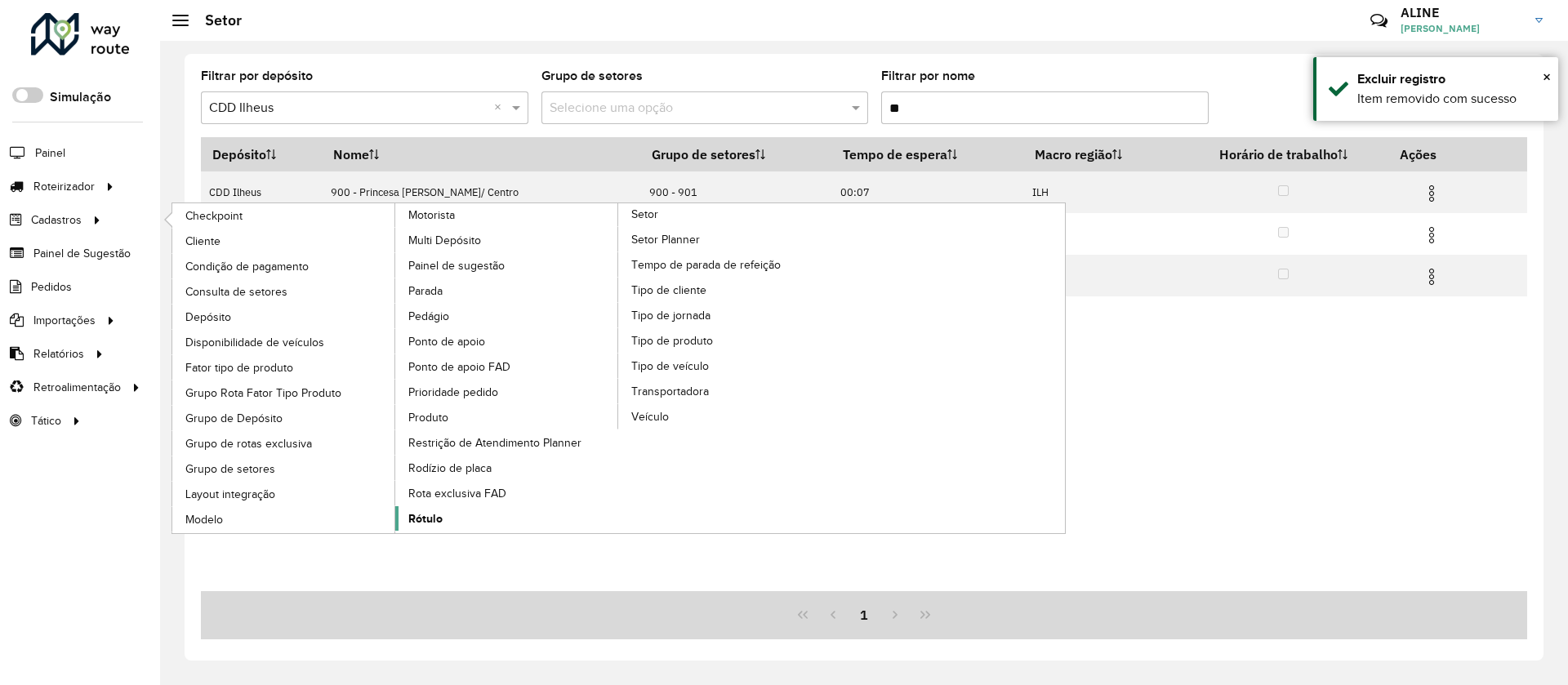
click at [433, 455] on link "Rótulo" at bounding box center [507, 517] width 224 height 24
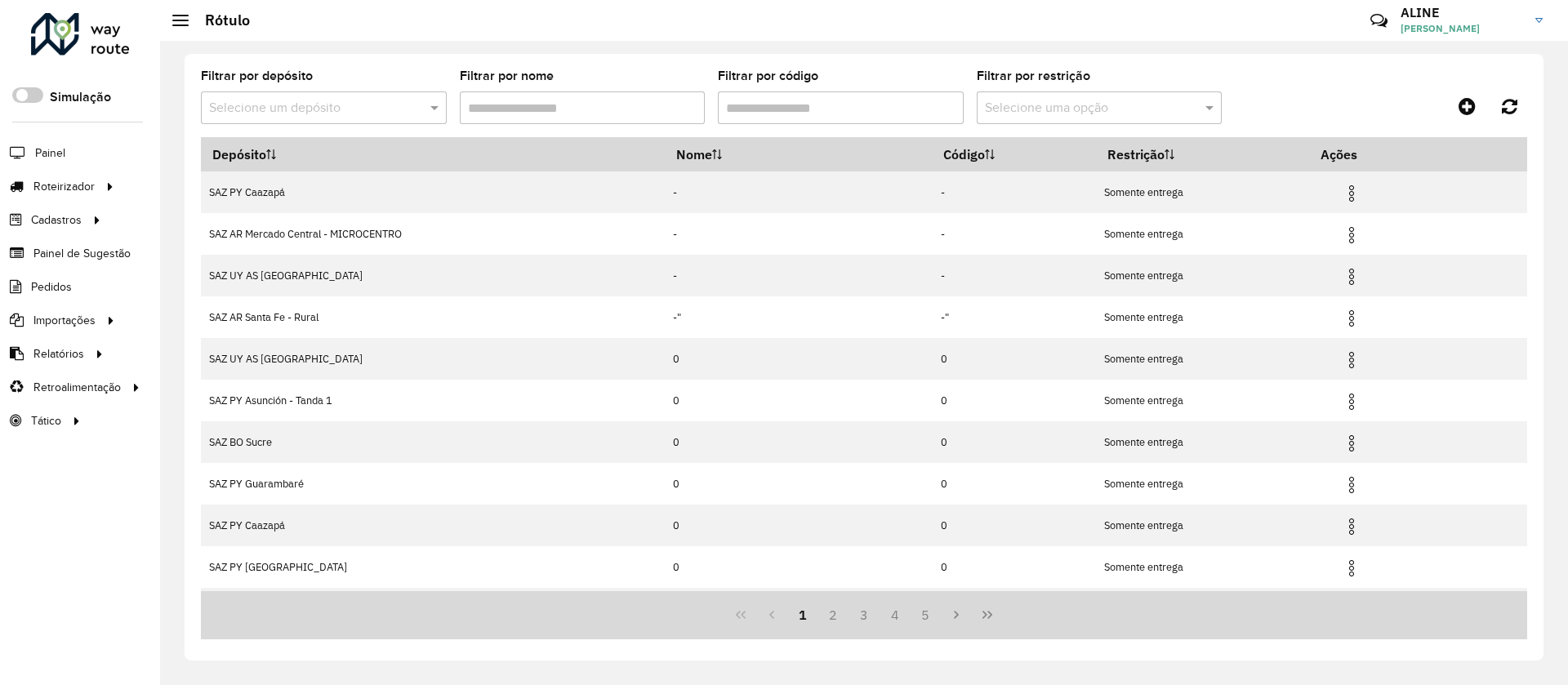
click at [387, 109] on input "text" at bounding box center [307, 109] width 197 height 19
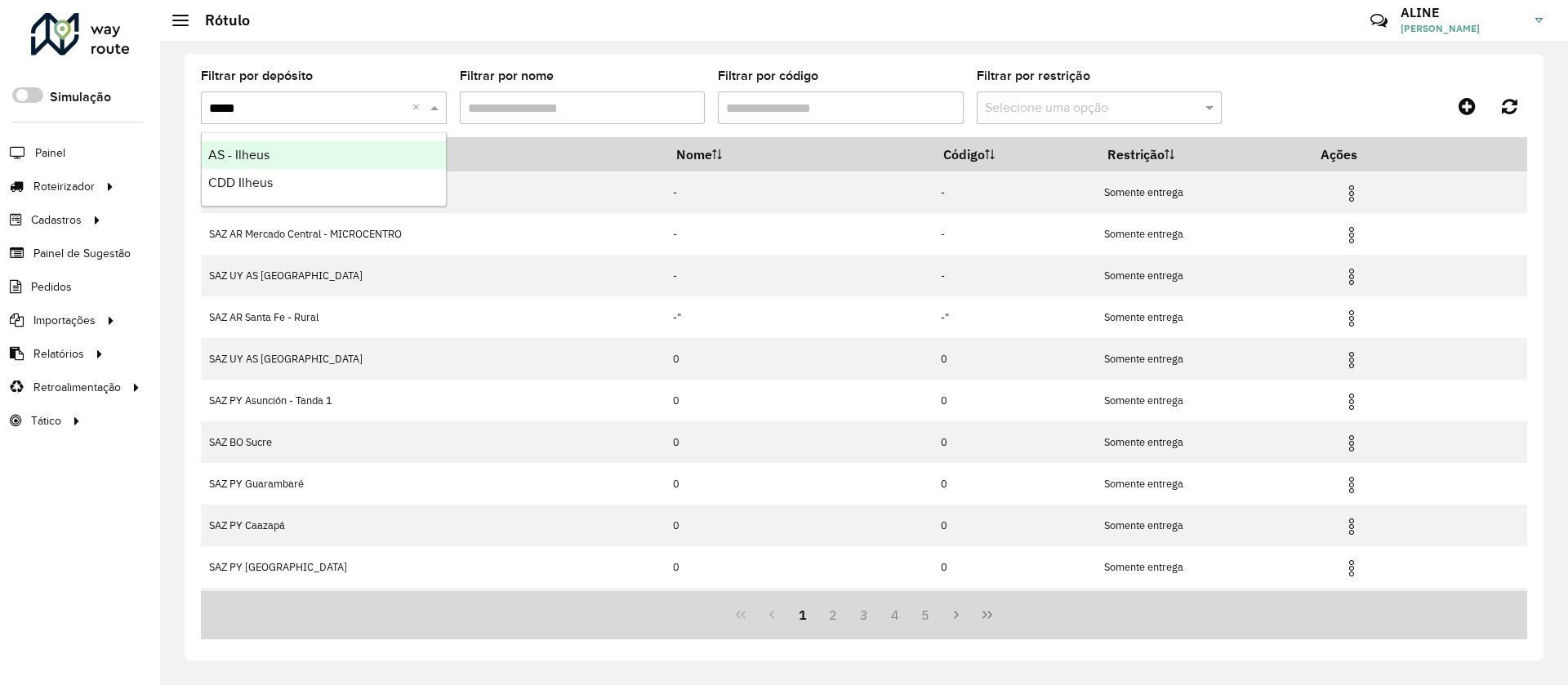
type input "******"
click at [230, 175] on span "CDD Ilheus" at bounding box center [240, 182] width 65 height 14
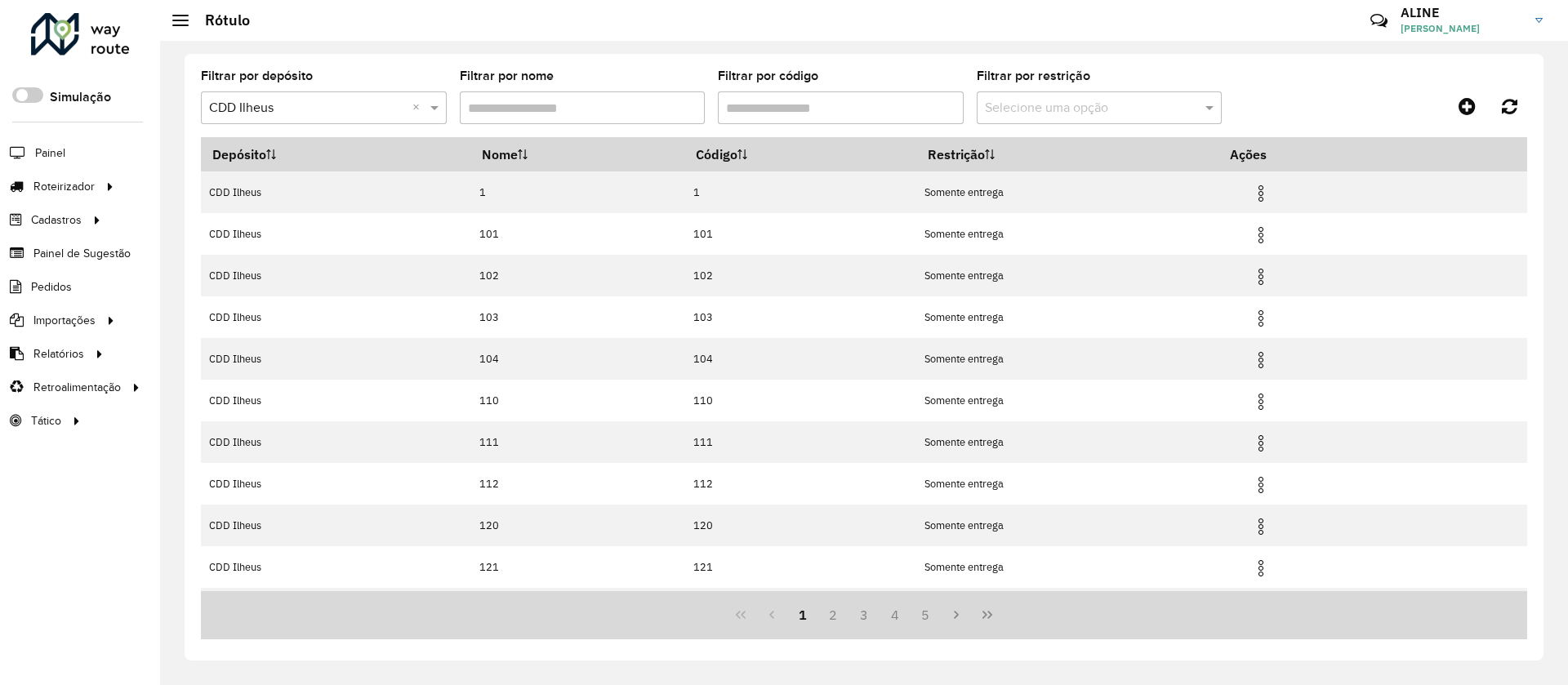
click at [772, 109] on input "Filtrar por código" at bounding box center [841, 108] width 246 height 33
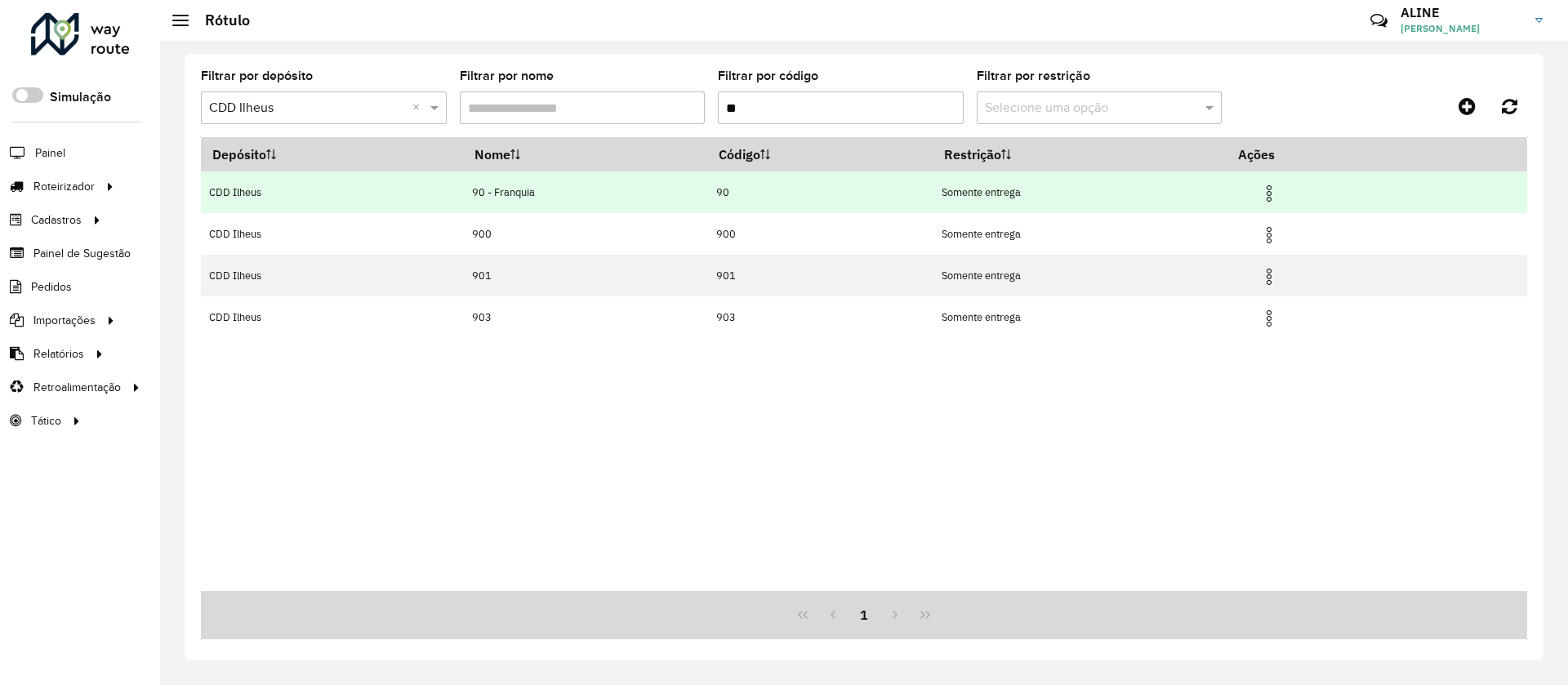
type input "**"
click at [1040, 189] on img at bounding box center [1269, 194] width 19 height 19
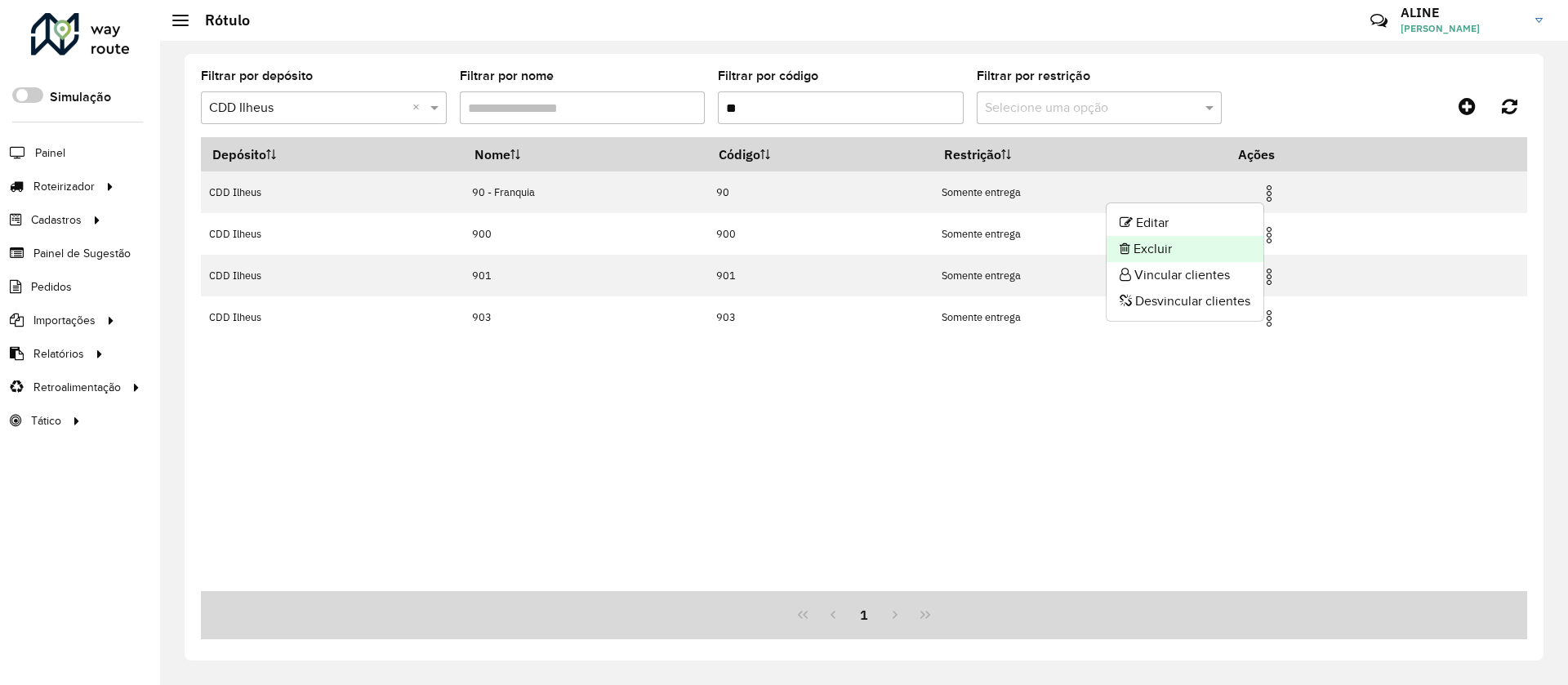
click at [1040, 246] on li "Excluir" at bounding box center [1185, 249] width 157 height 26
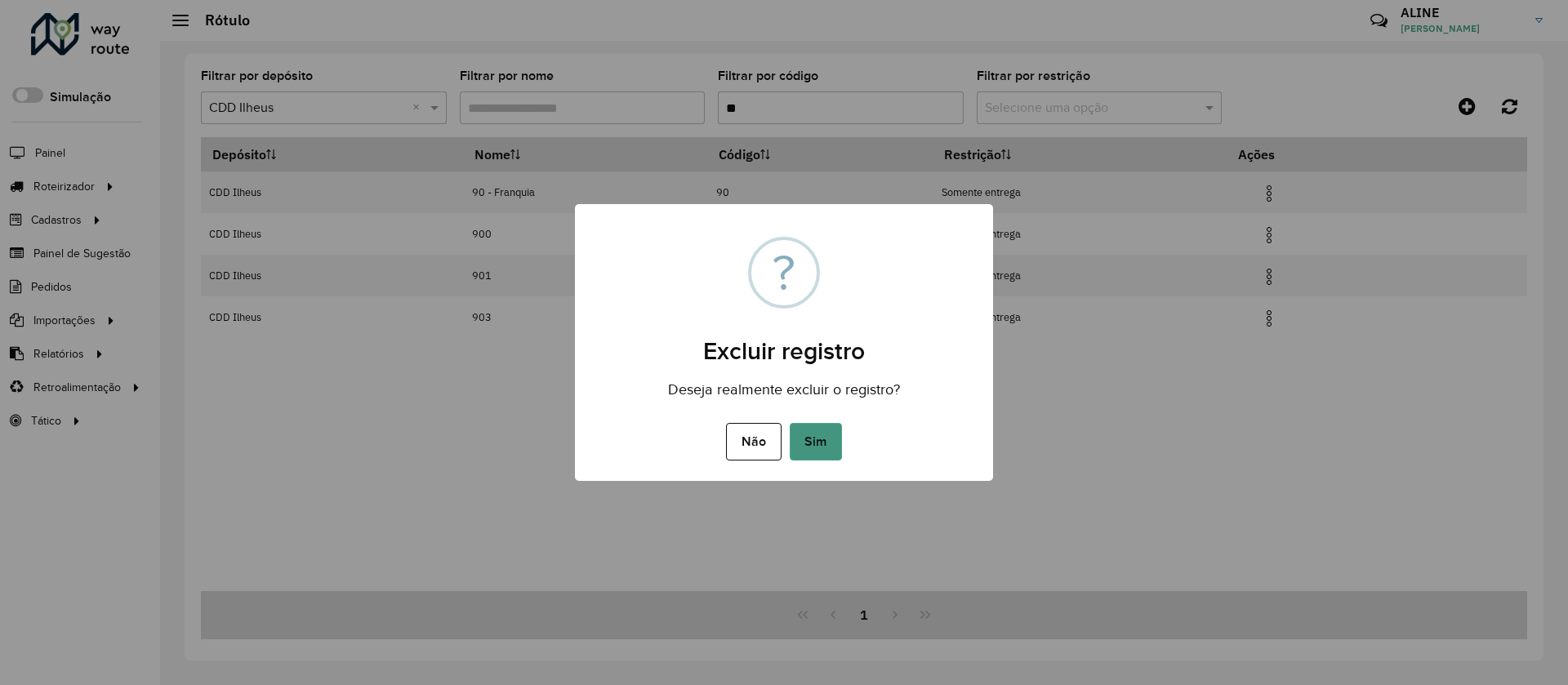
click at [812, 439] on button "Sim" at bounding box center [816, 441] width 52 height 38
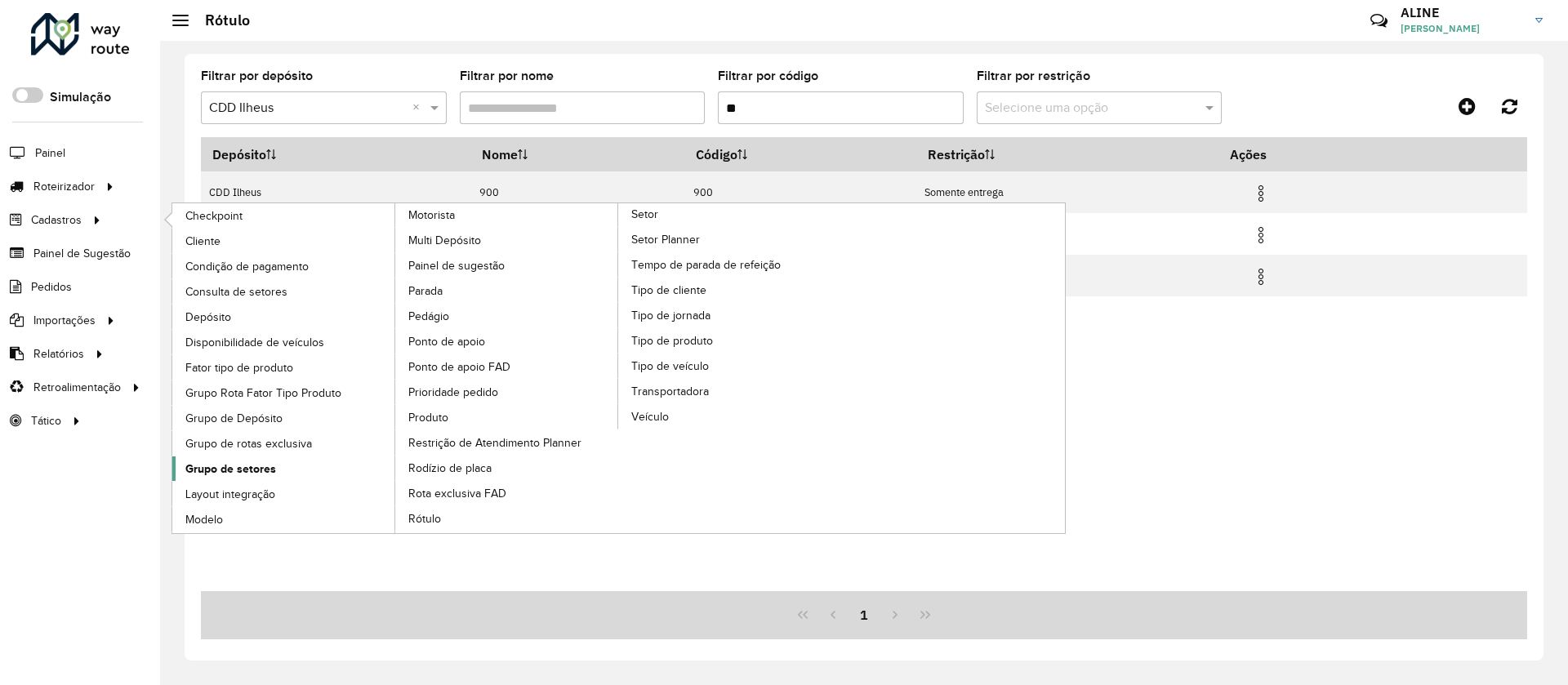
click at [242, 455] on span "Grupo de setores" at bounding box center [231, 469] width 91 height 17
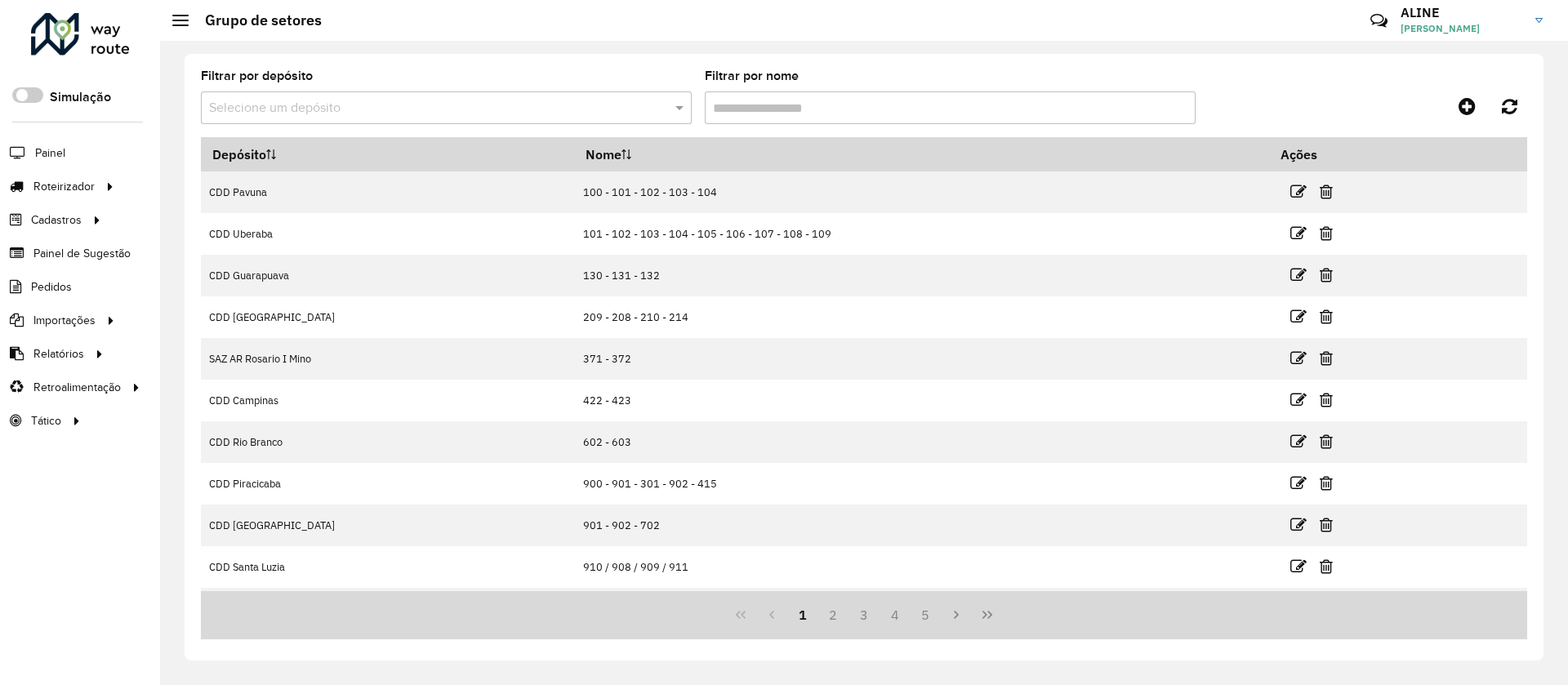
click at [513, 109] on input "text" at bounding box center [430, 109] width 442 height 19
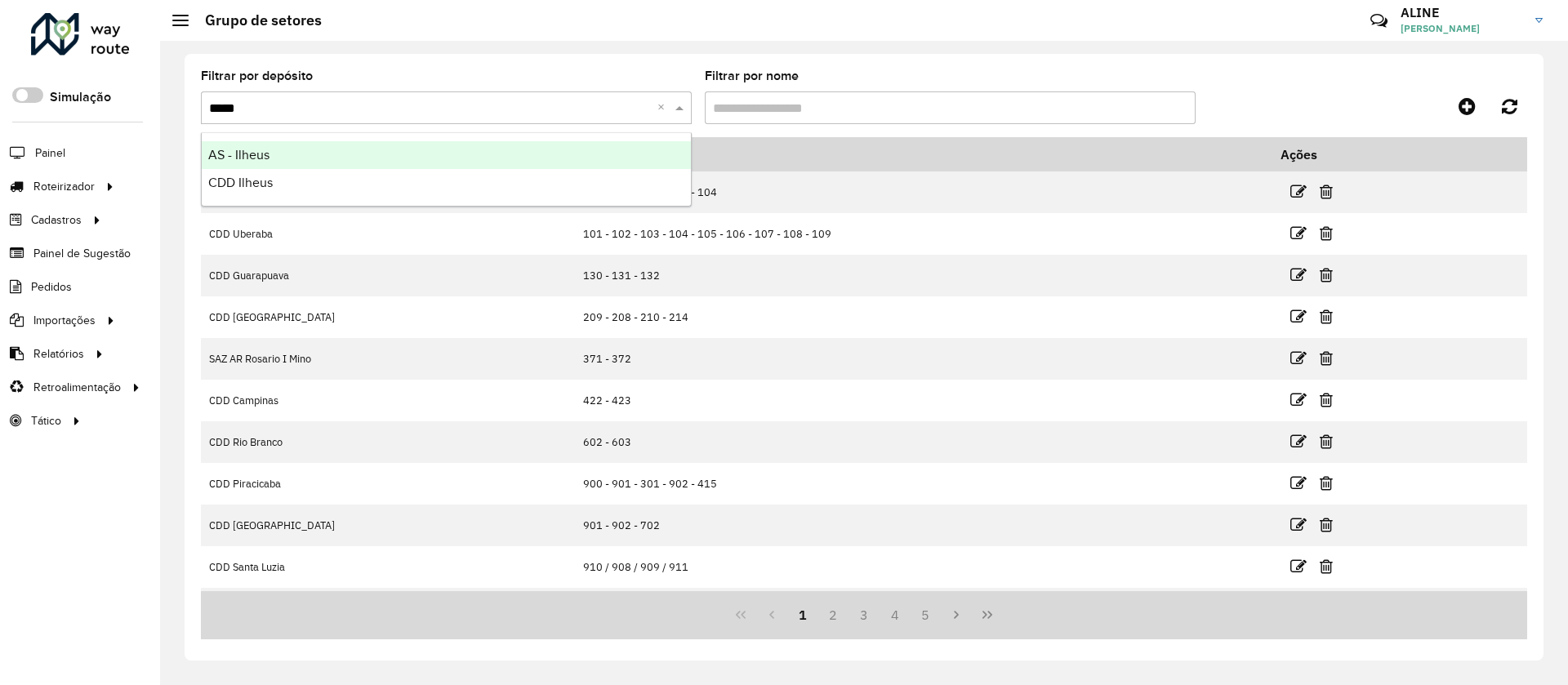
type input "******"
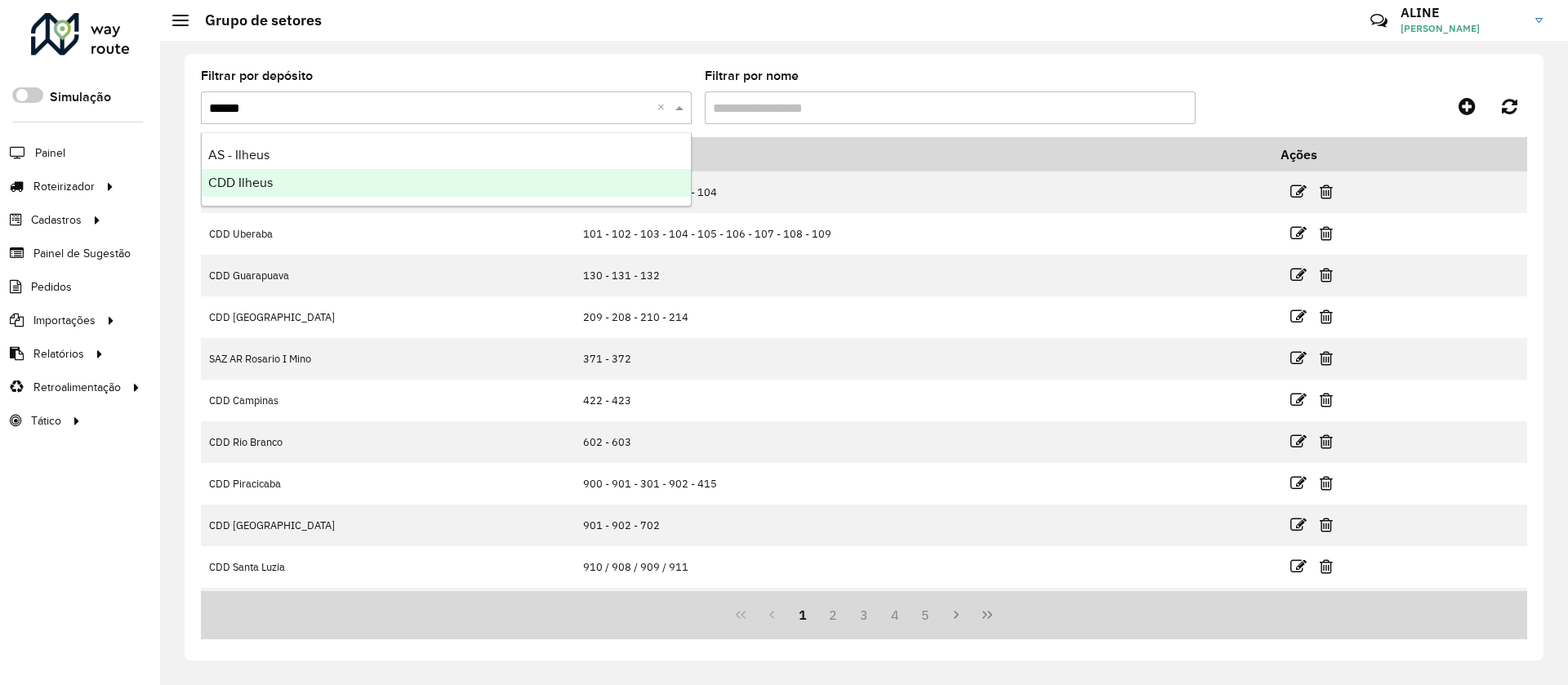
click at [259, 177] on span "CDD Ilheus" at bounding box center [240, 182] width 65 height 14
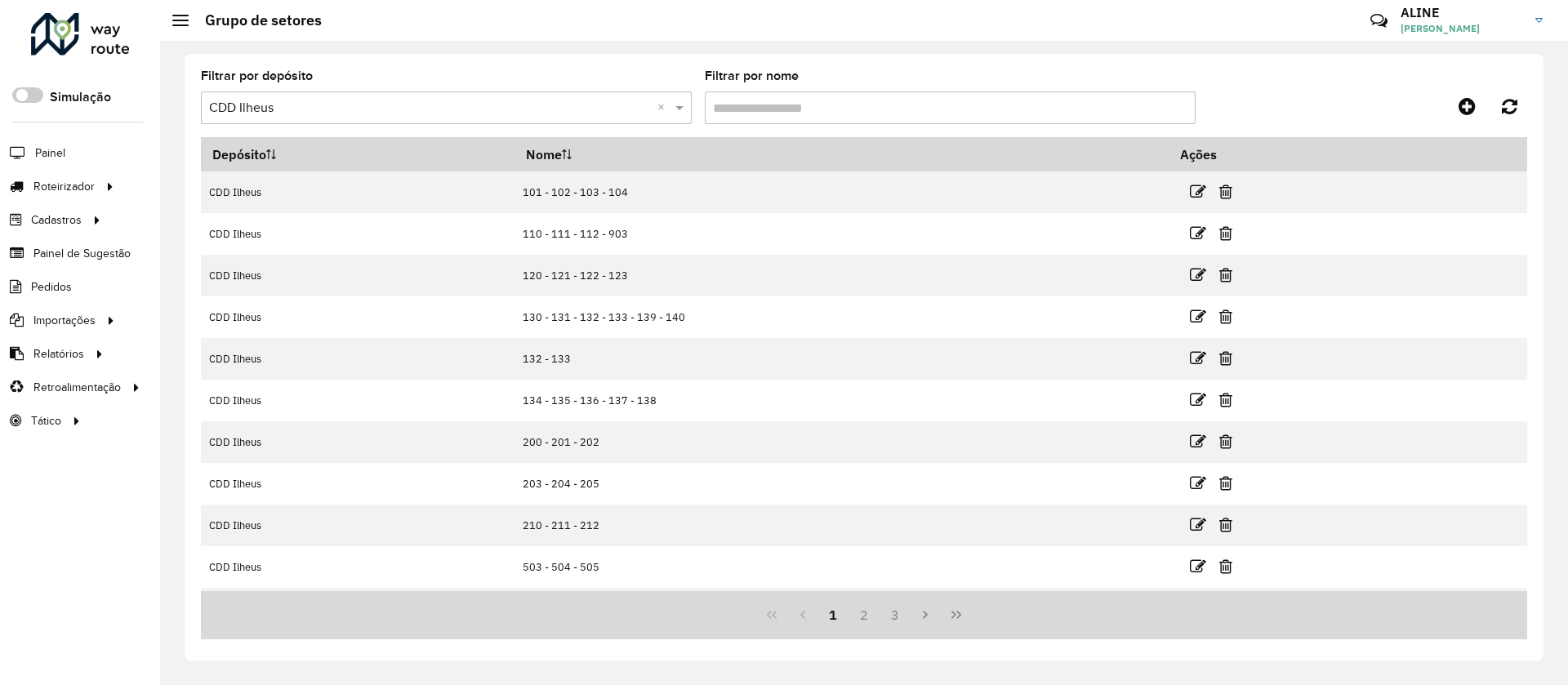
click at [786, 103] on input "Filtrar por nome" at bounding box center [950, 108] width 490 height 33
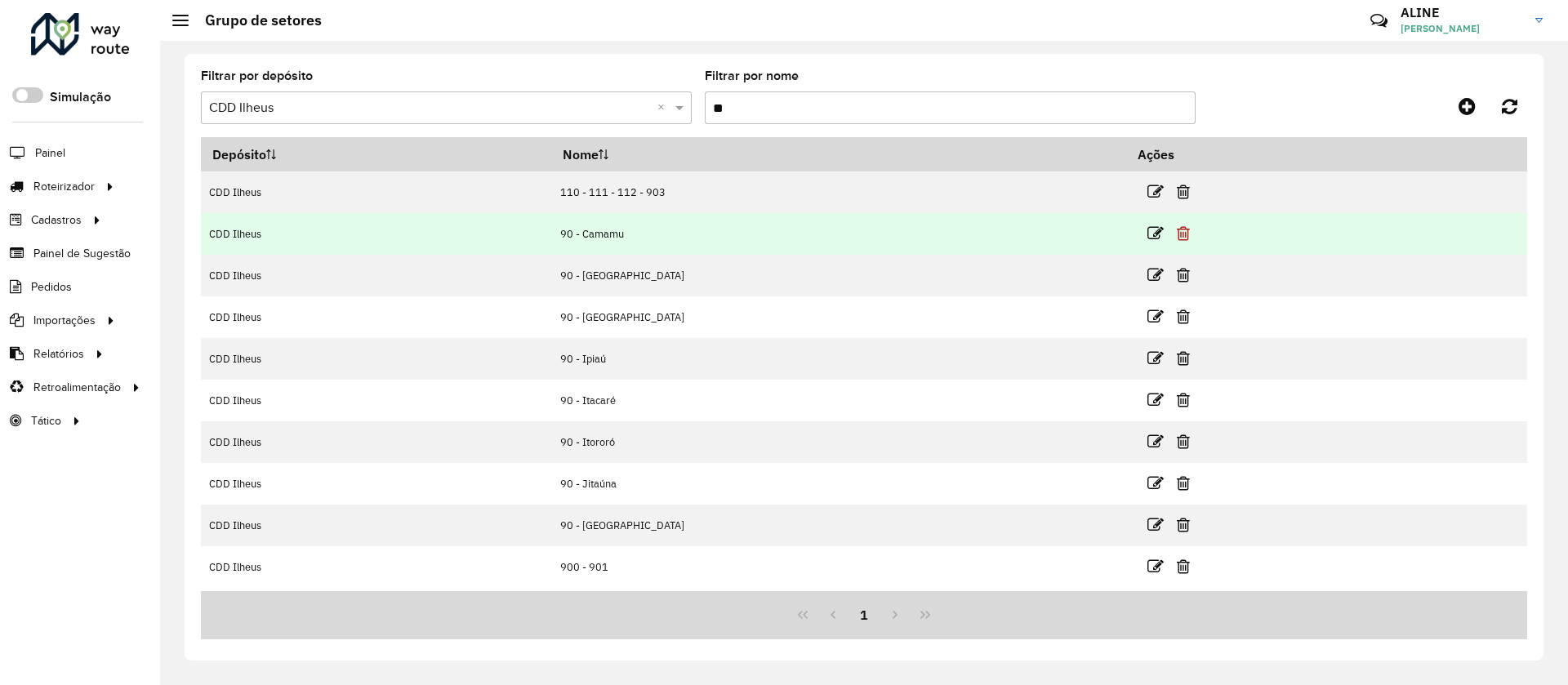
type input "**"
click at [1040, 228] on icon at bounding box center [1182, 234] width 13 height 16
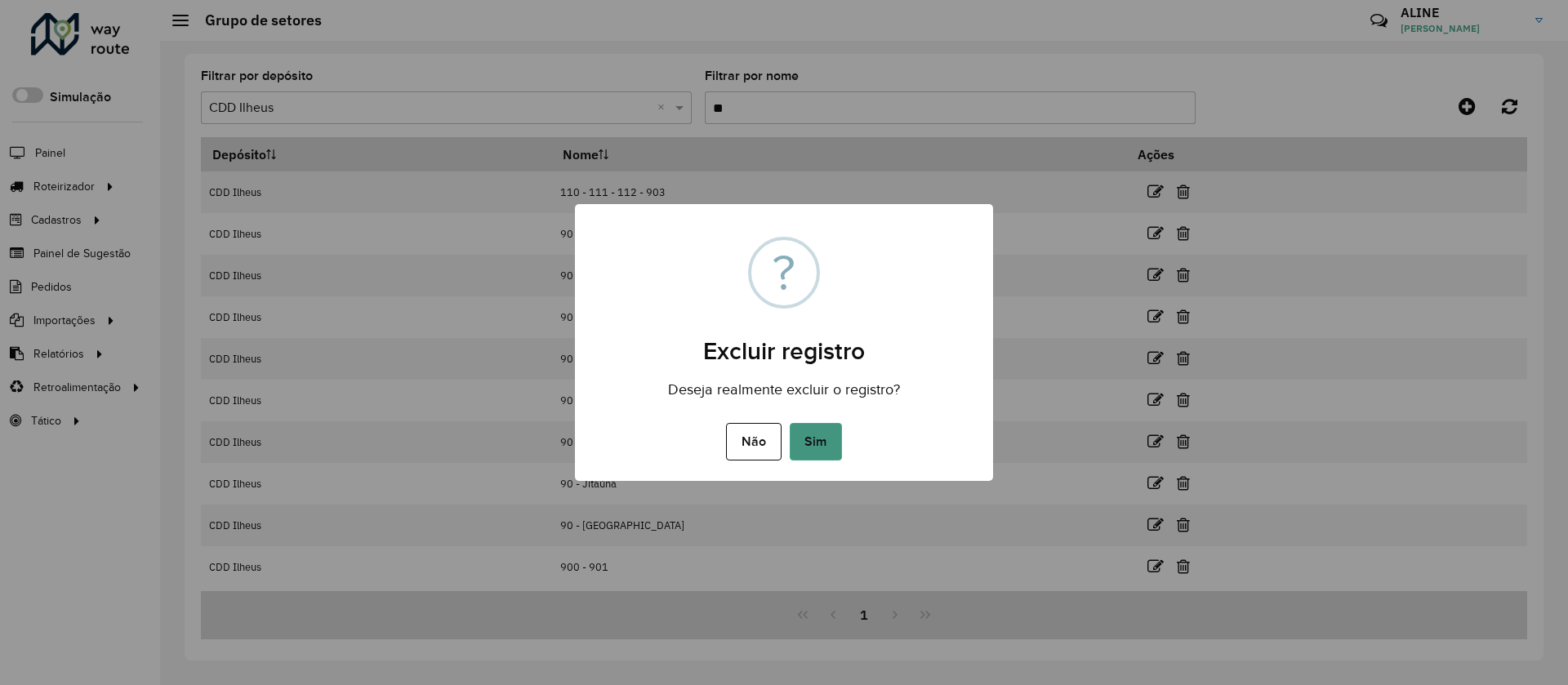
click at [825, 438] on button "Sim" at bounding box center [816, 441] width 52 height 38
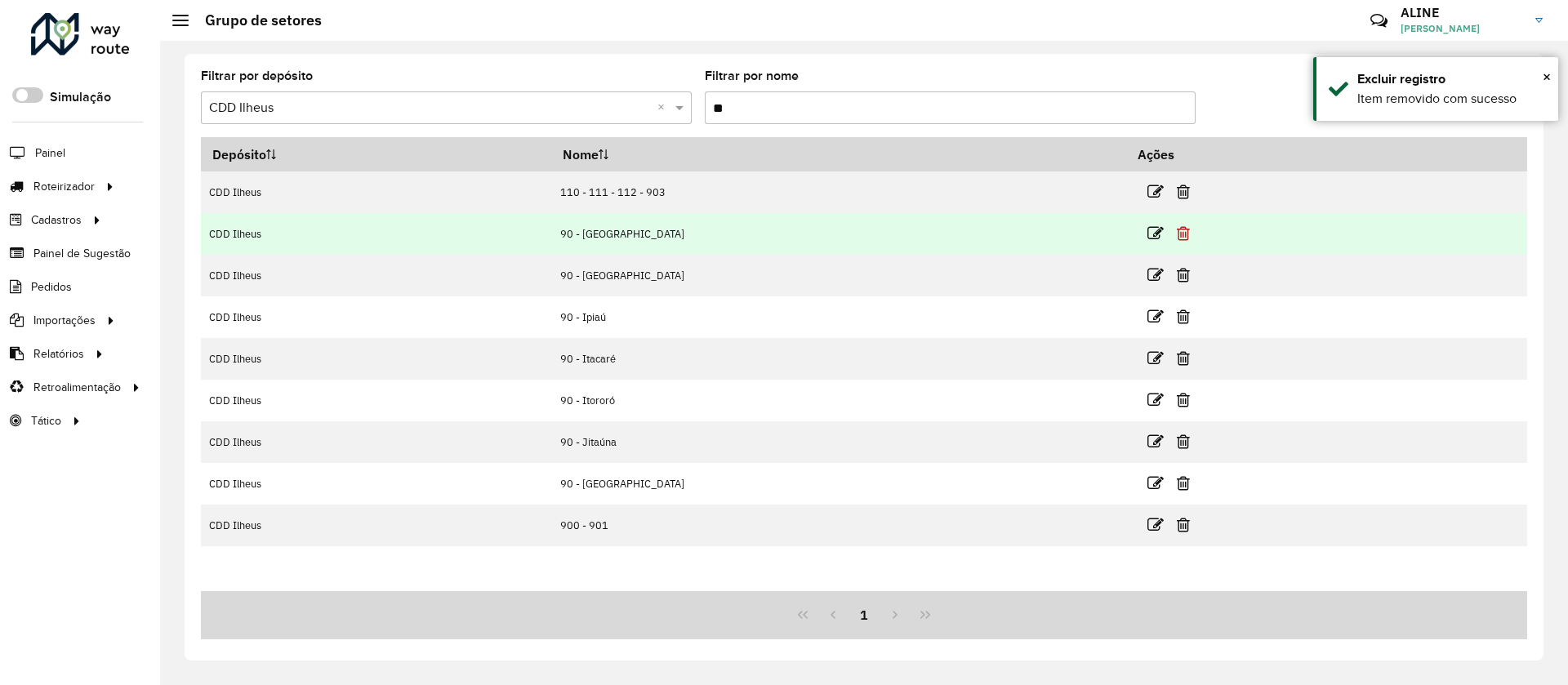
click at [1040, 233] on icon at bounding box center [1182, 234] width 13 height 16
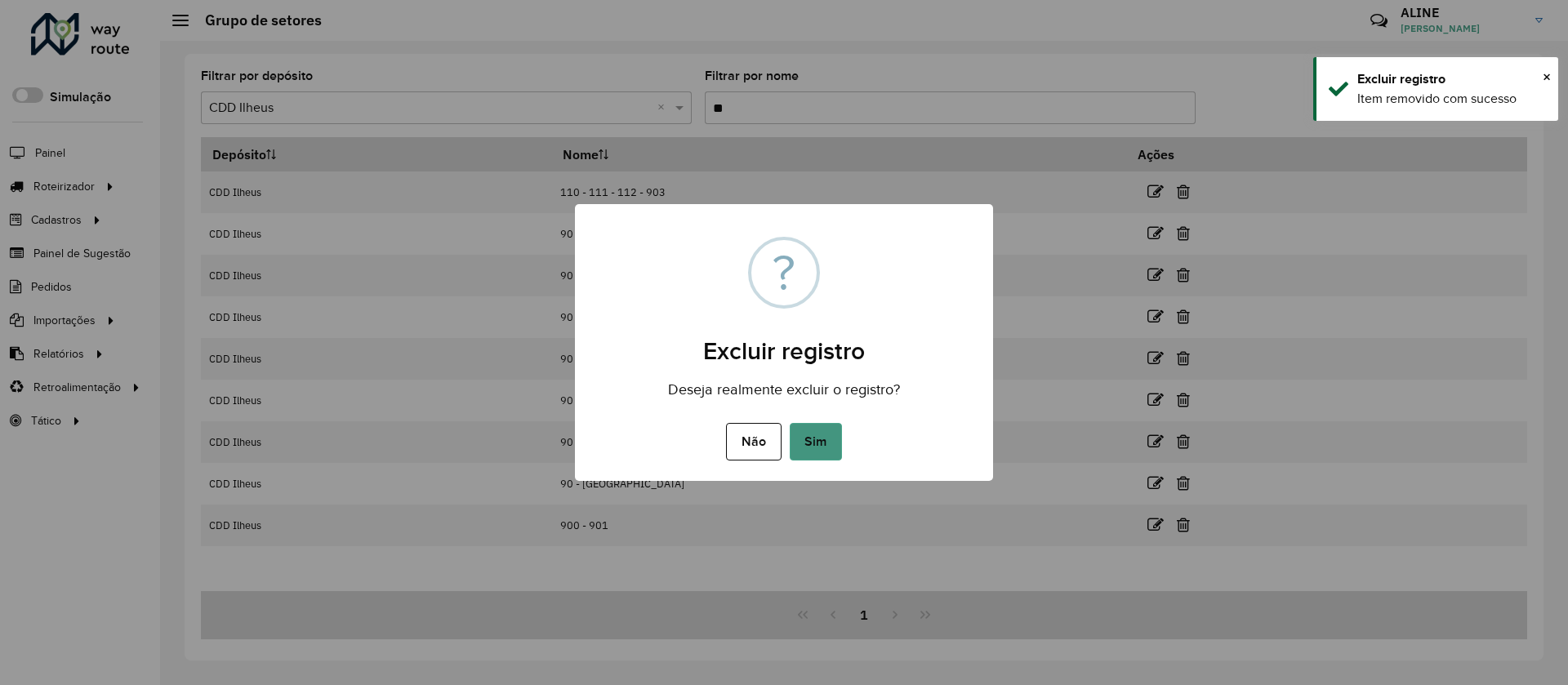
click at [814, 430] on button "Sim" at bounding box center [816, 441] width 52 height 38
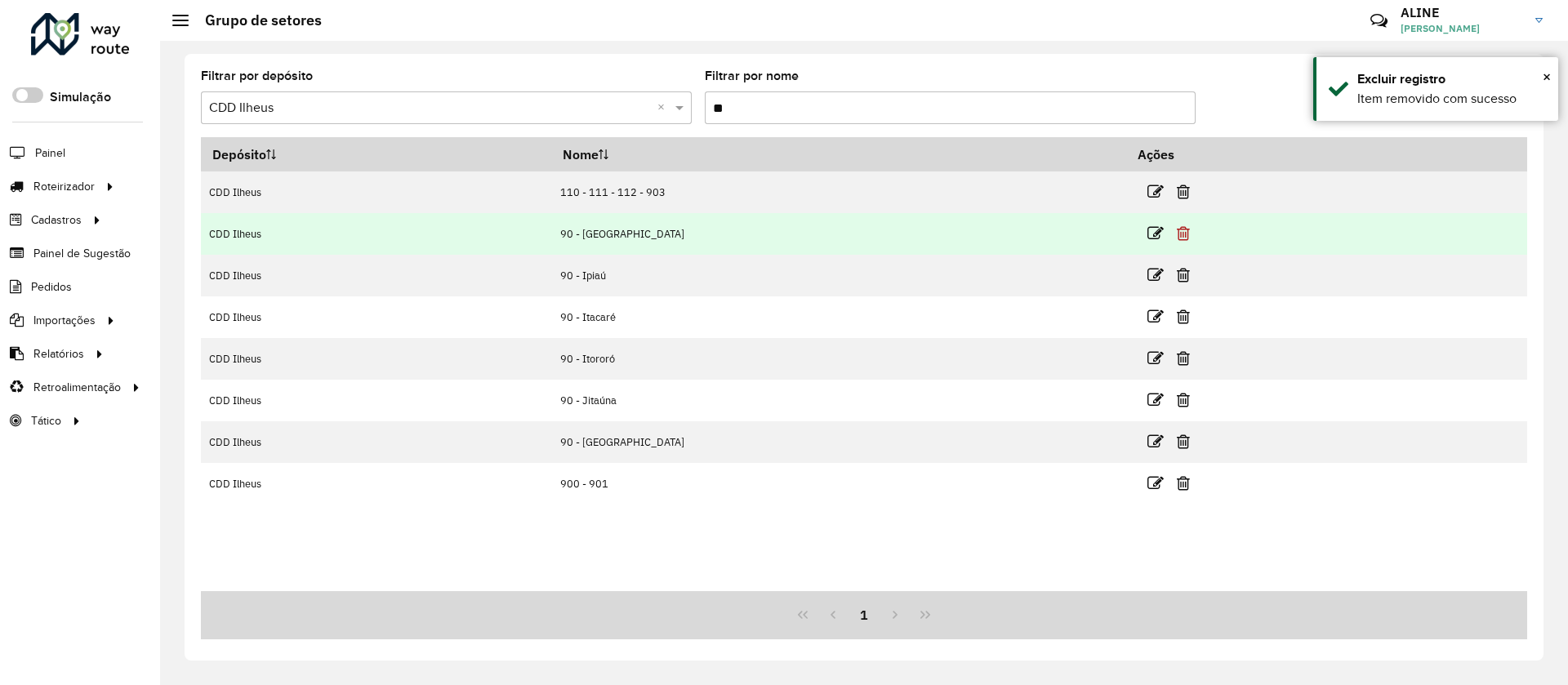
click at [1040, 229] on icon at bounding box center [1182, 234] width 13 height 16
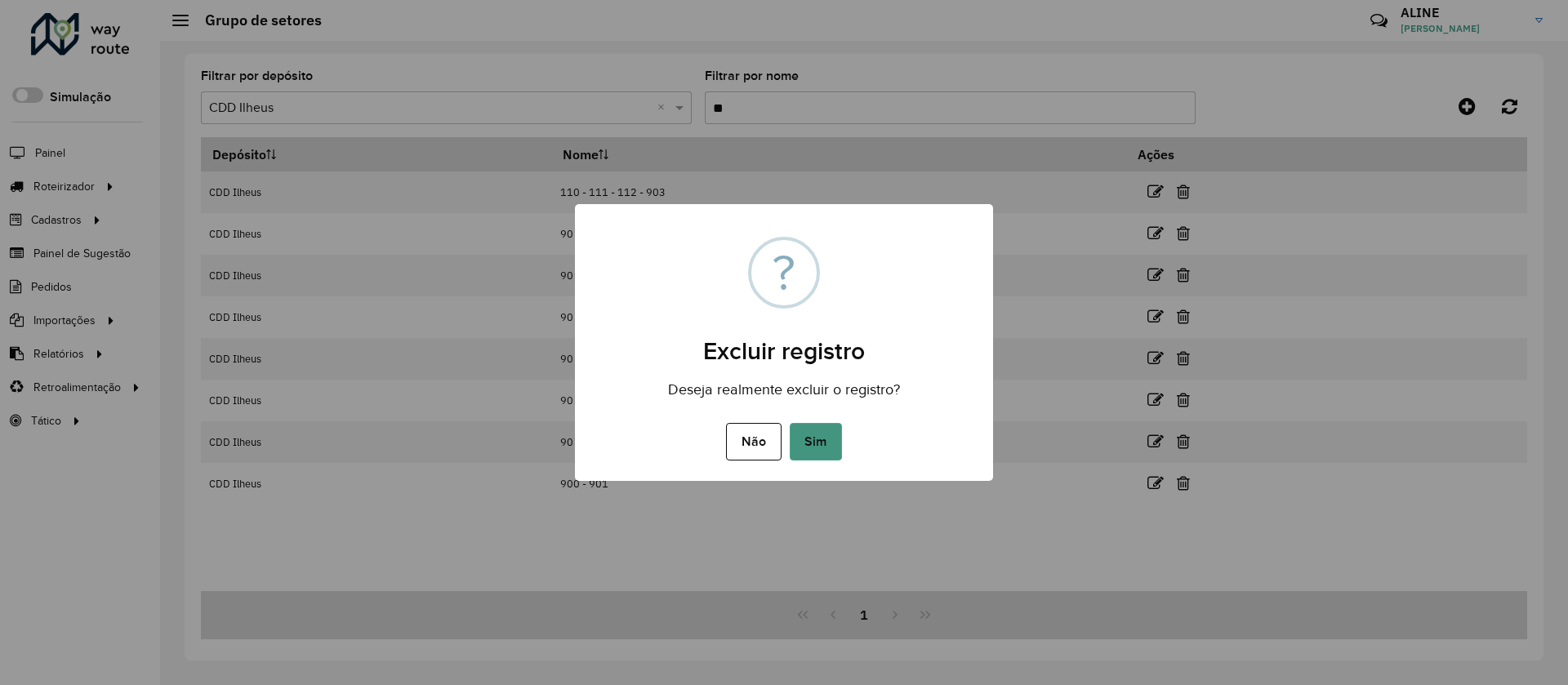
click at [816, 440] on button "Sim" at bounding box center [816, 441] width 52 height 38
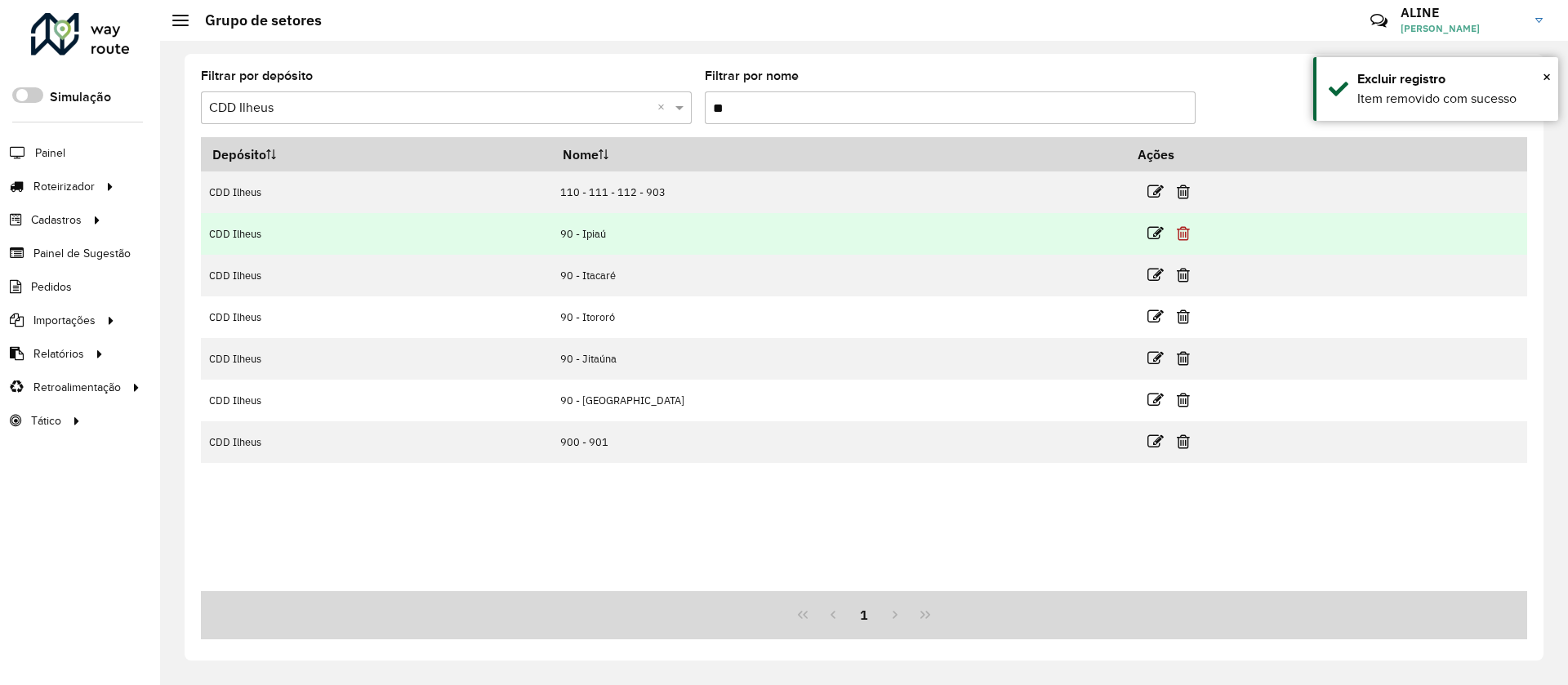
click at [1040, 233] on icon at bounding box center [1182, 234] width 13 height 16
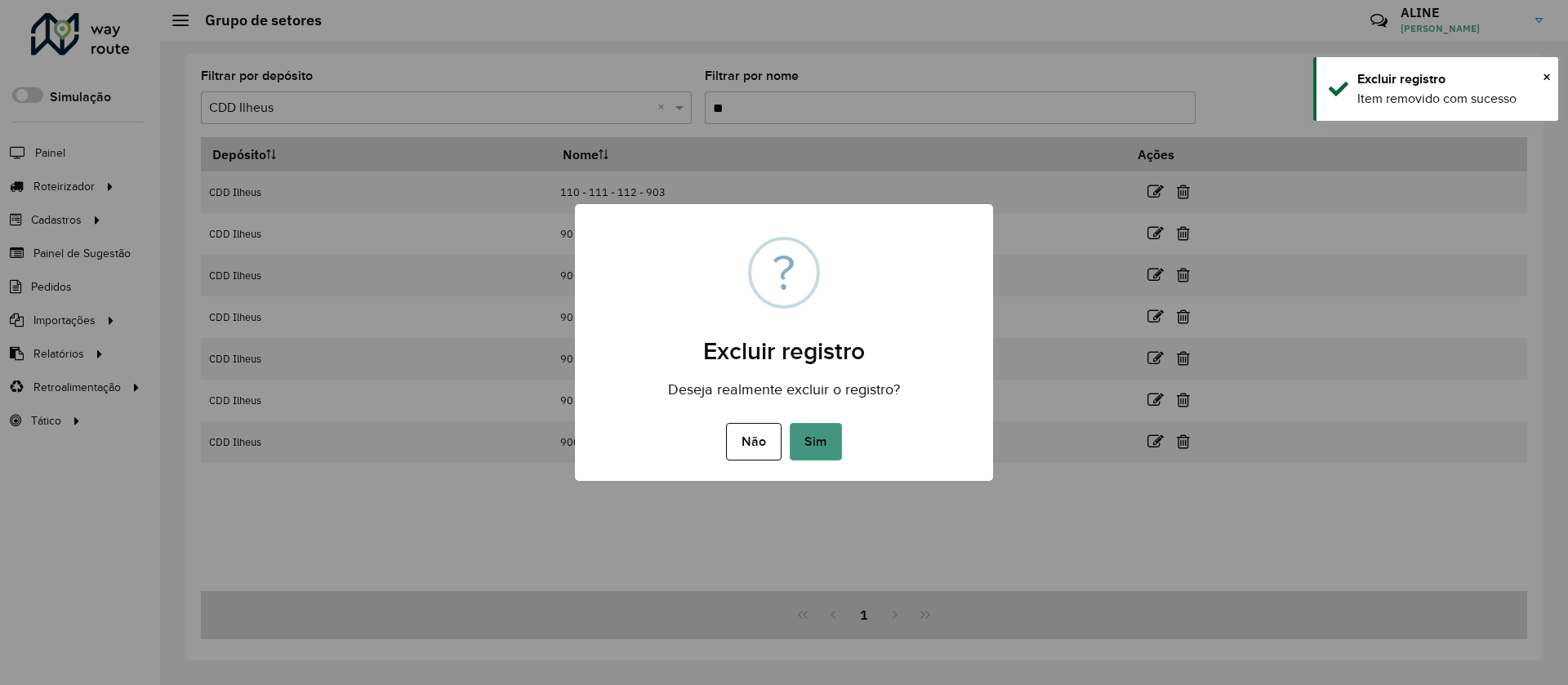
click at [812, 435] on button "Sim" at bounding box center [816, 441] width 52 height 38
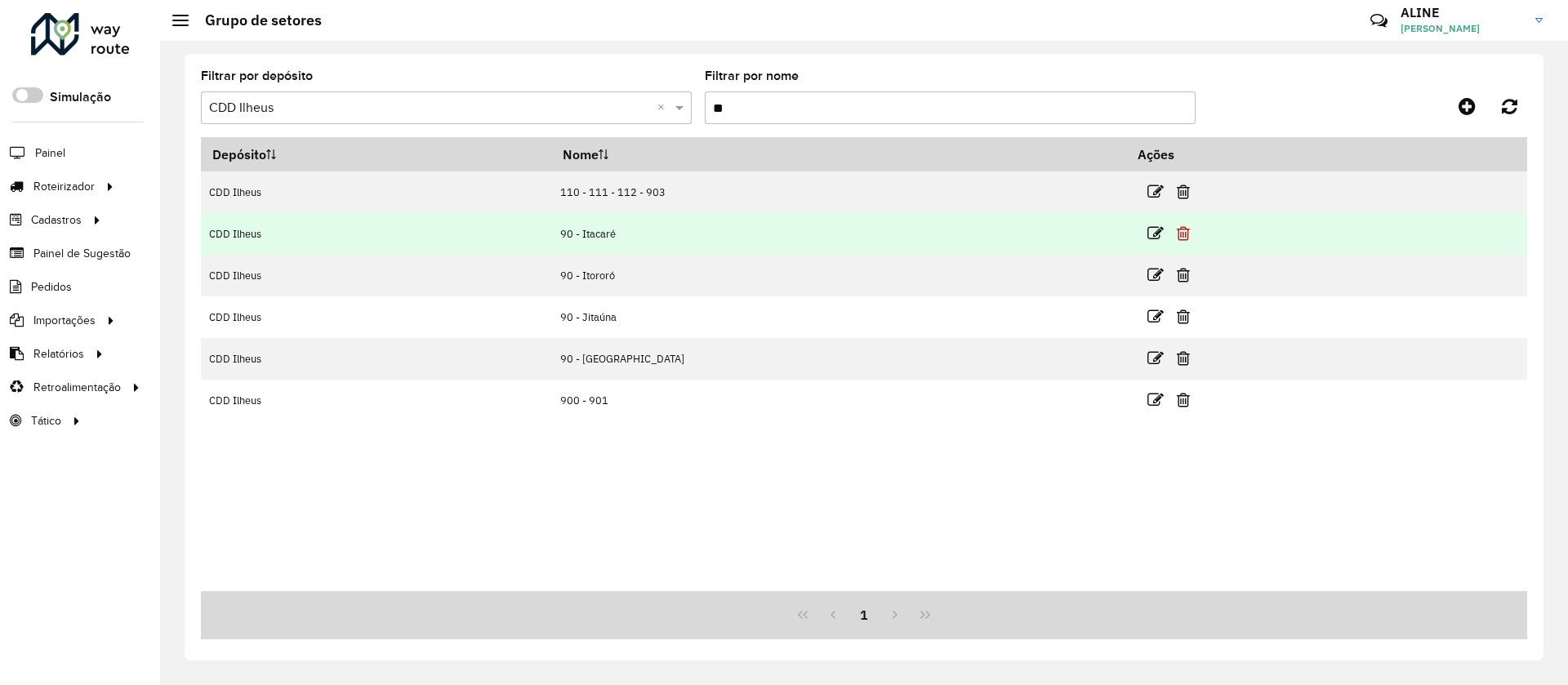
click at [1040, 230] on icon at bounding box center [1182, 234] width 13 height 16
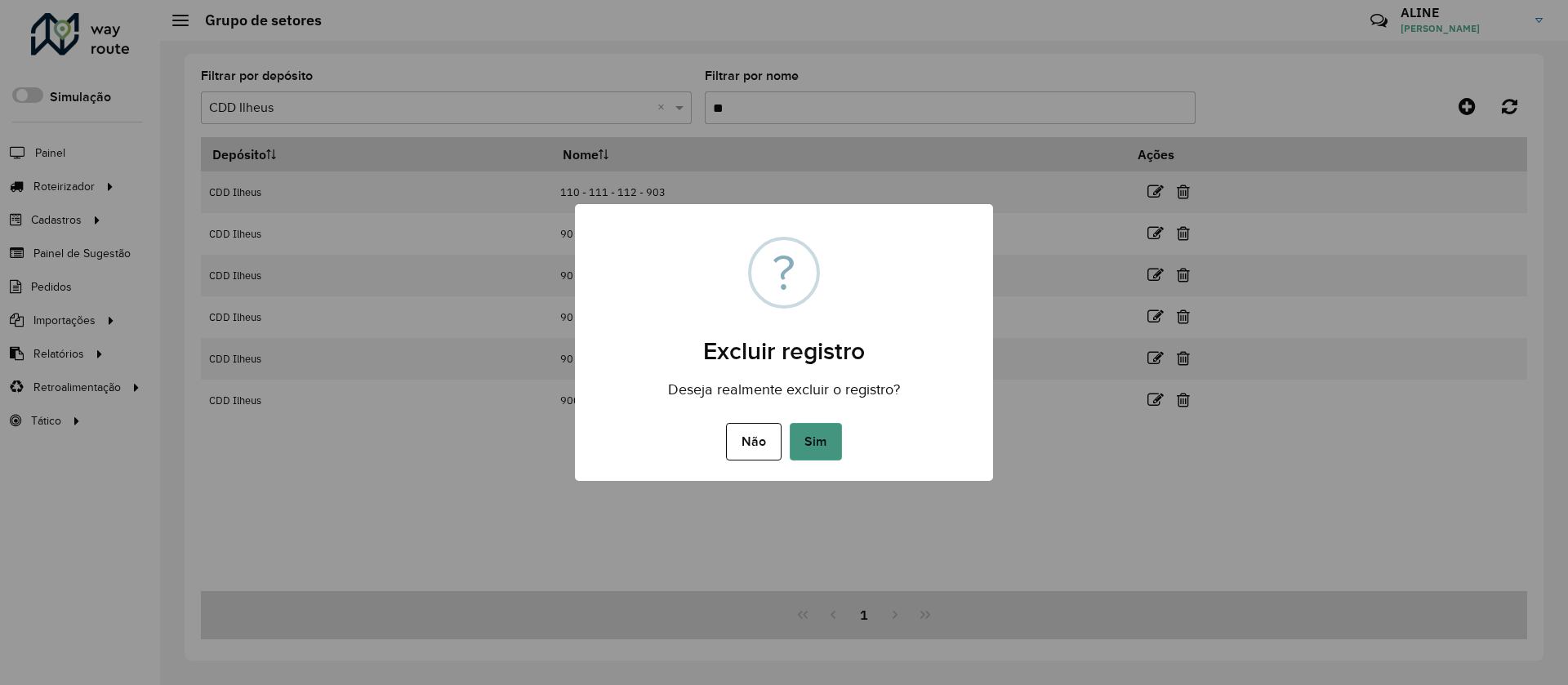
click at [818, 437] on button "Sim" at bounding box center [816, 441] width 52 height 38
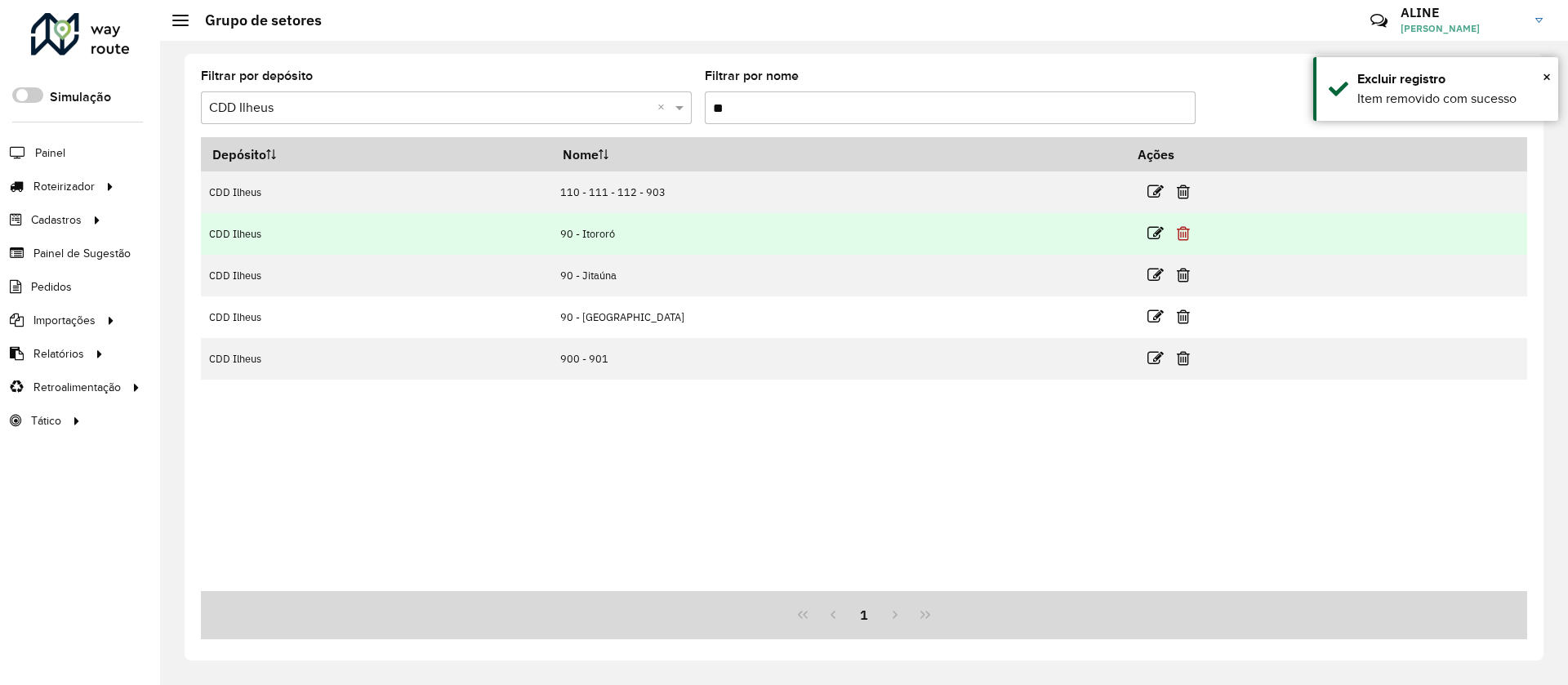
click at [1040, 230] on icon at bounding box center [1182, 234] width 13 height 16
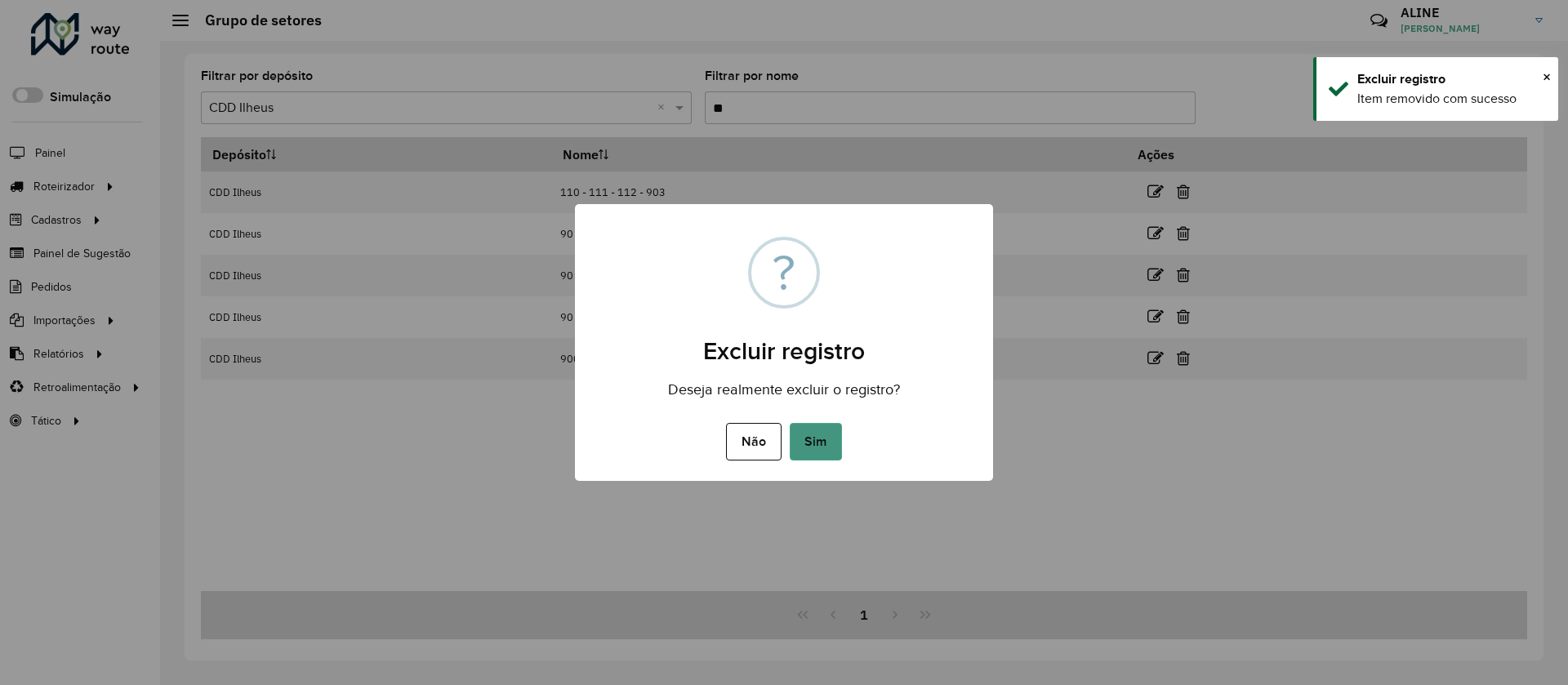
click at [816, 440] on button "Sim" at bounding box center [816, 441] width 52 height 38
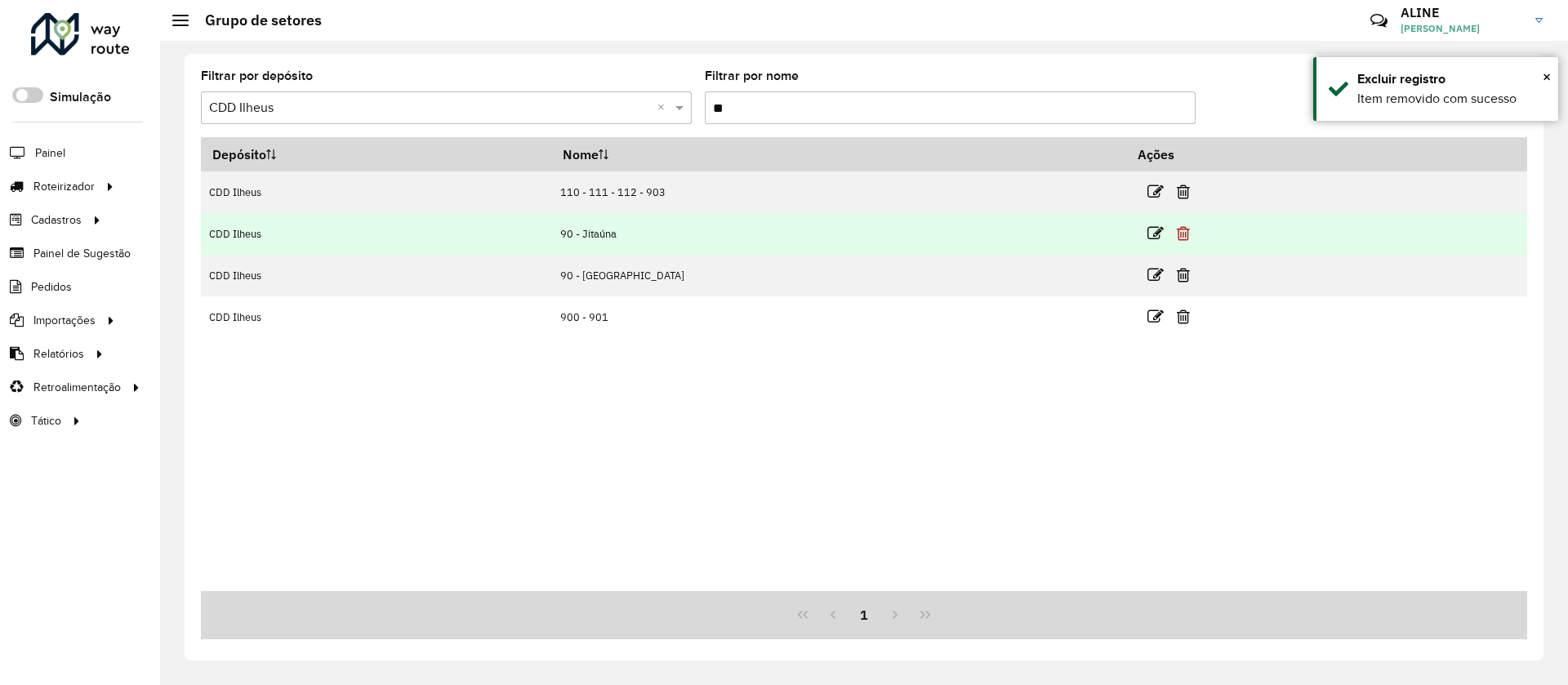
click at [1040, 226] on icon at bounding box center [1182, 234] width 13 height 16
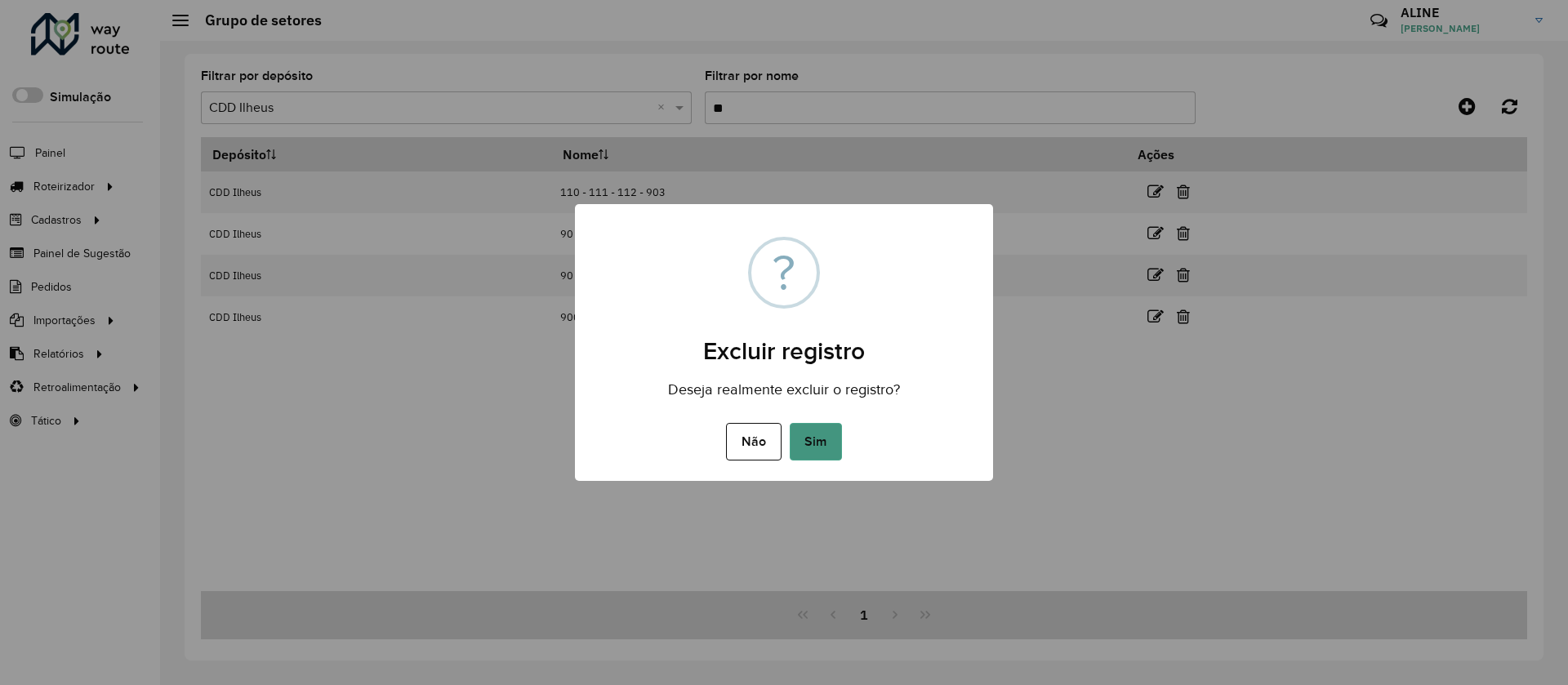
click at [812, 433] on button "Sim" at bounding box center [816, 441] width 52 height 38
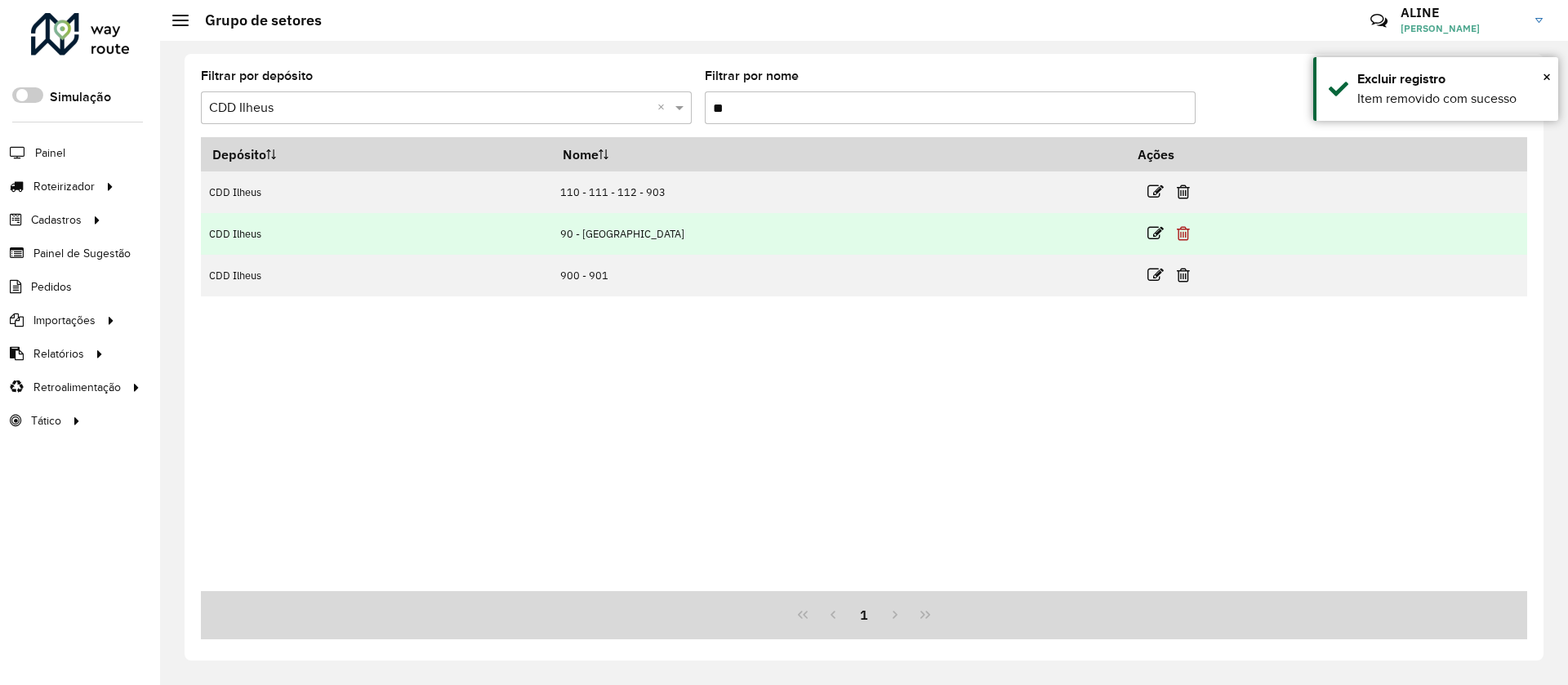
click at [1040, 226] on icon at bounding box center [1182, 234] width 13 height 16
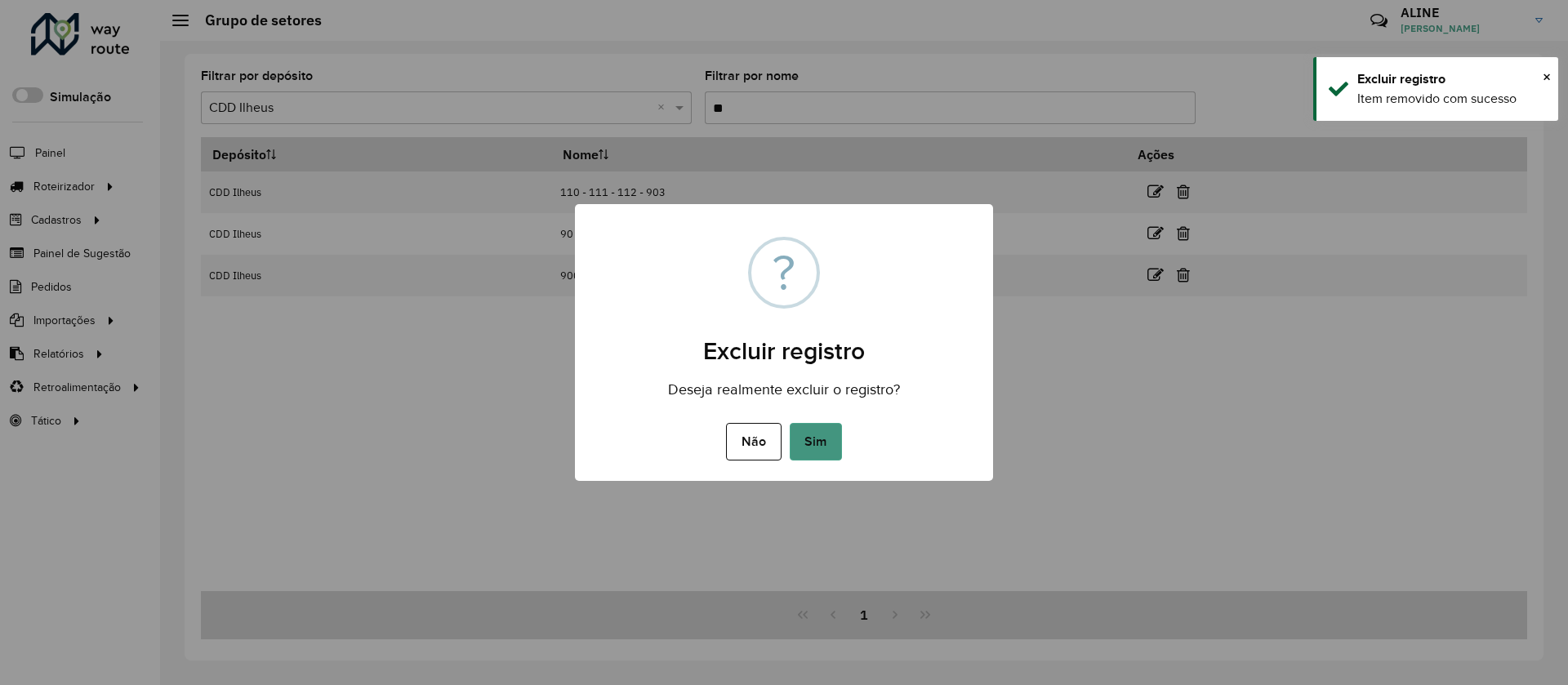
click at [824, 434] on button "Sim" at bounding box center [816, 441] width 52 height 38
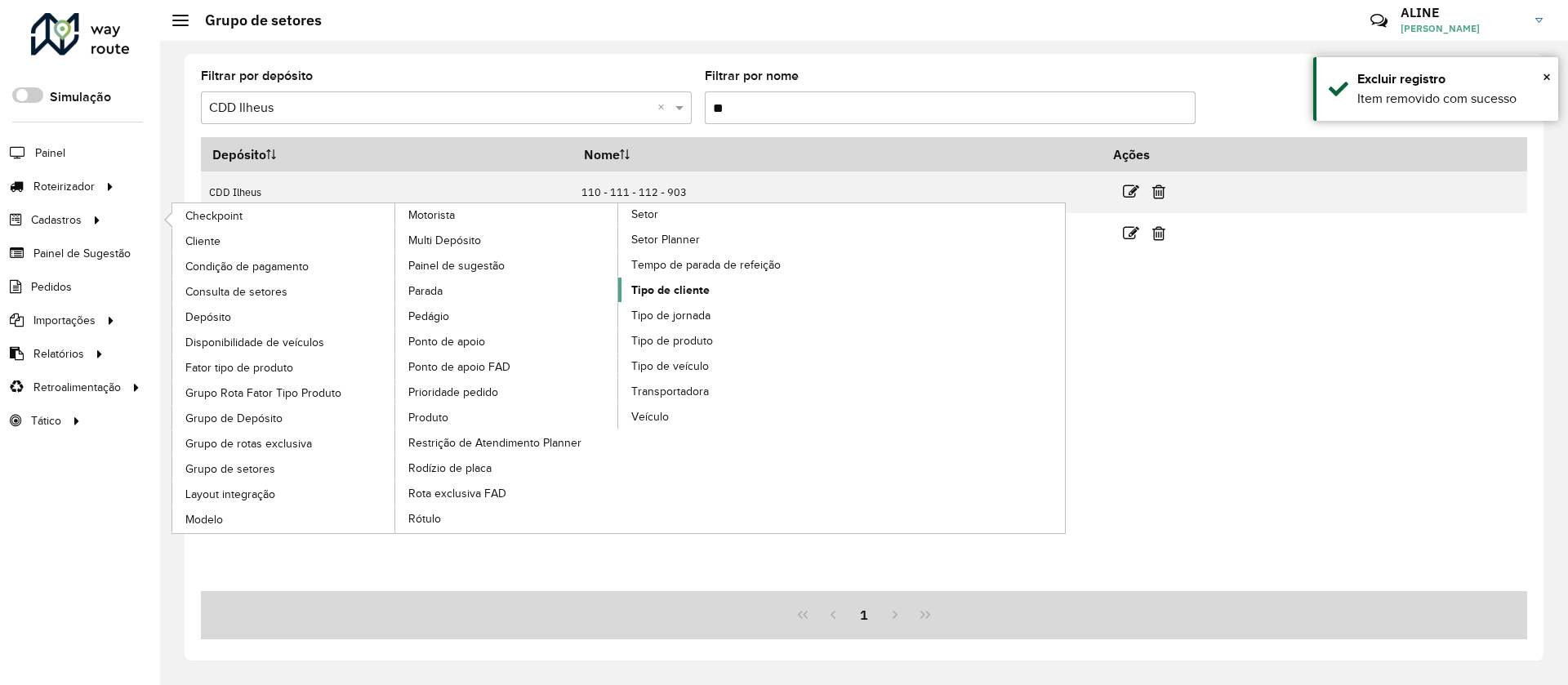
click at [674, 287] on span "Tipo de cliente" at bounding box center [670, 291] width 78 height 17
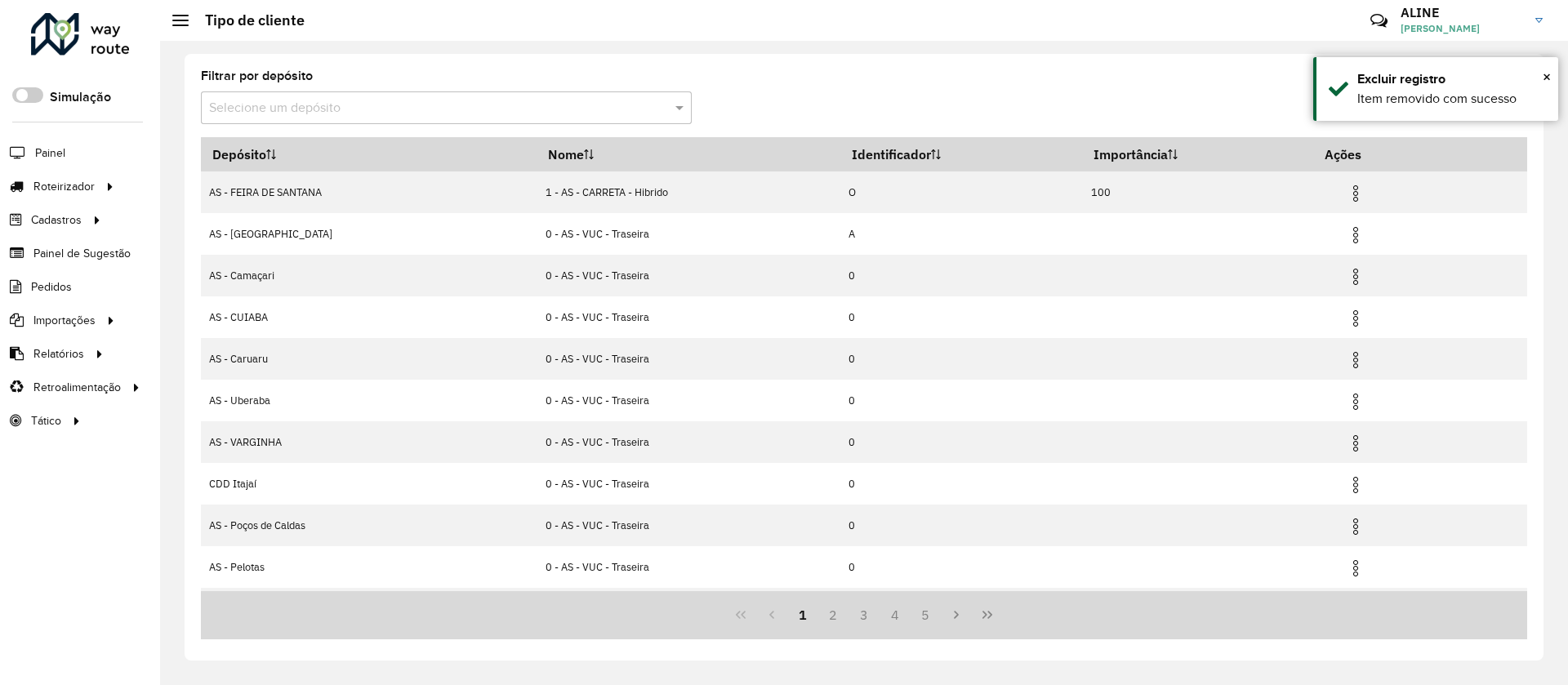
click at [443, 104] on input "text" at bounding box center [430, 109] width 442 height 19
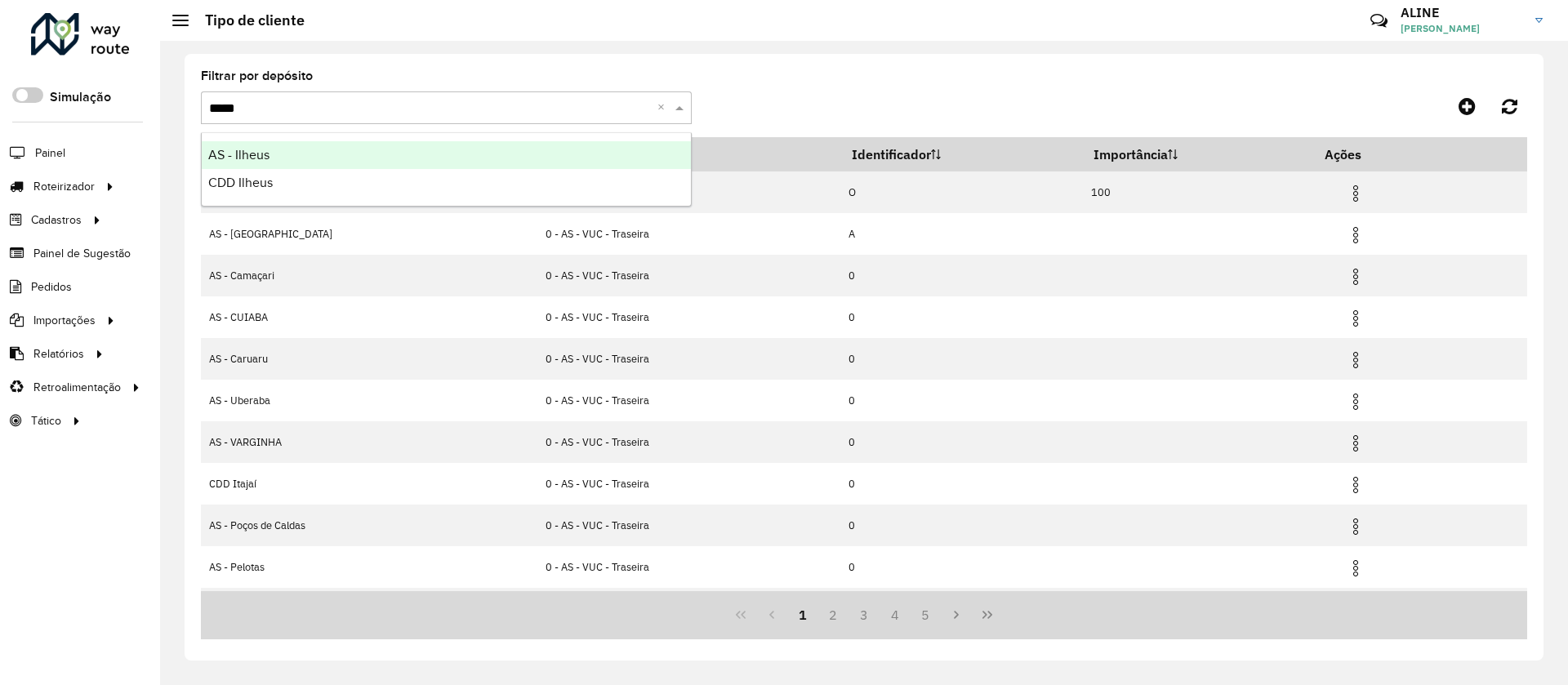
type input "******"
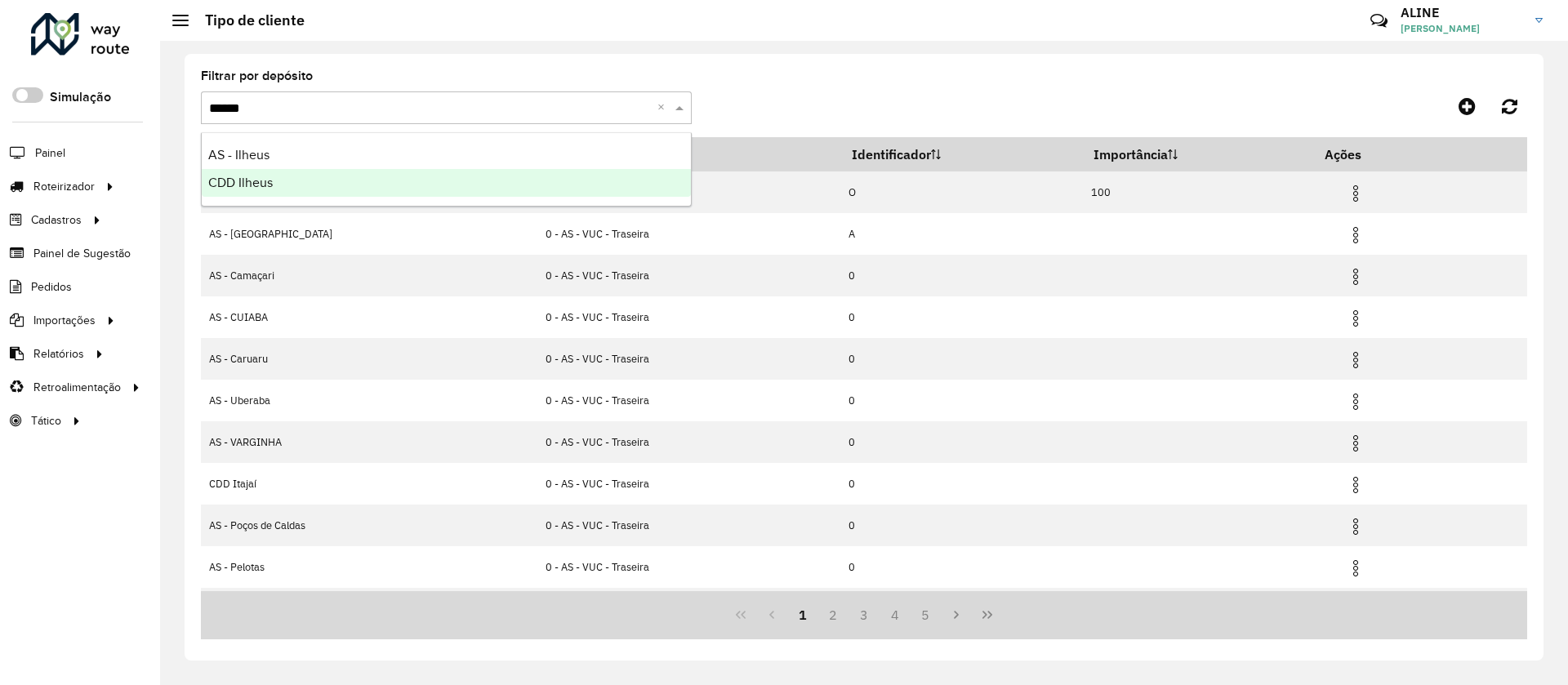
click at [288, 179] on div "CDD Ilheus" at bounding box center [446, 182] width 489 height 28
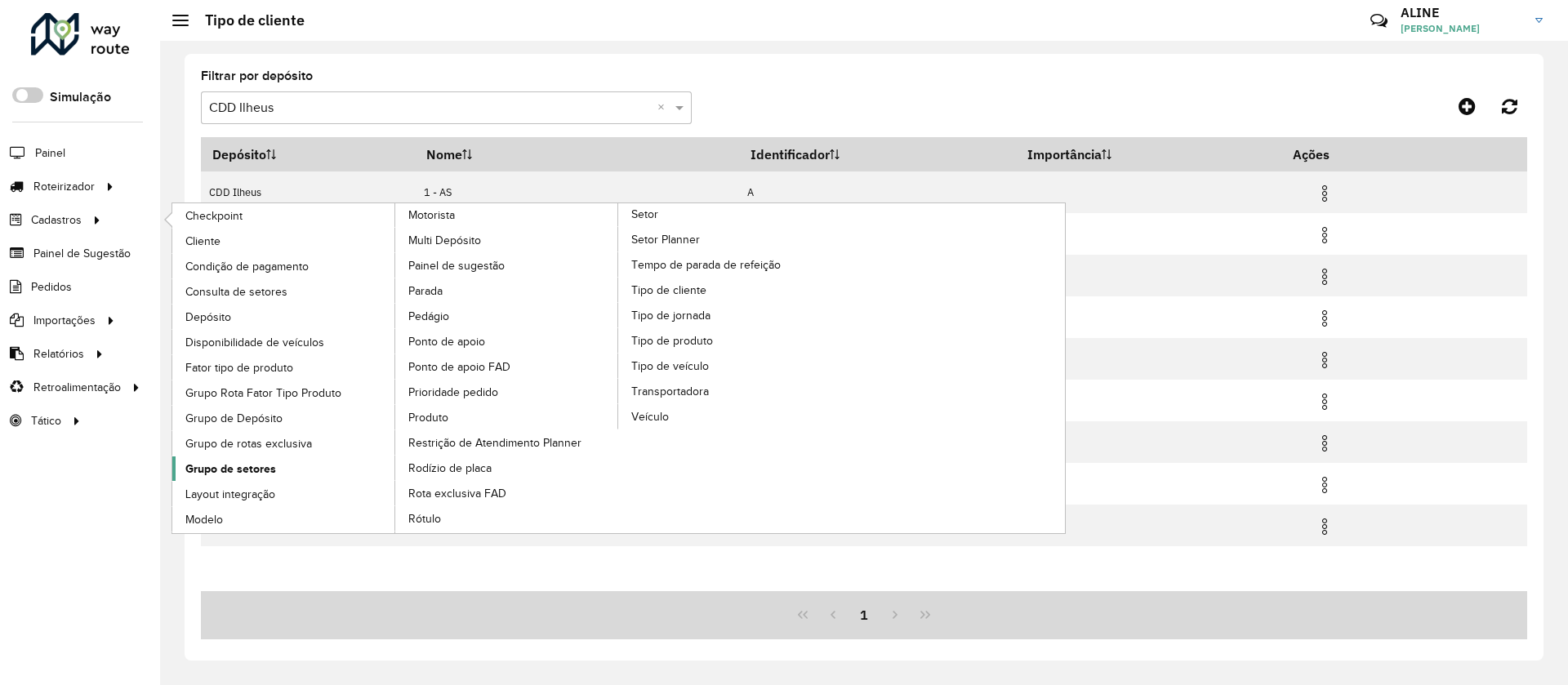
click at [231, 455] on span "Grupo de setores" at bounding box center [231, 469] width 91 height 17
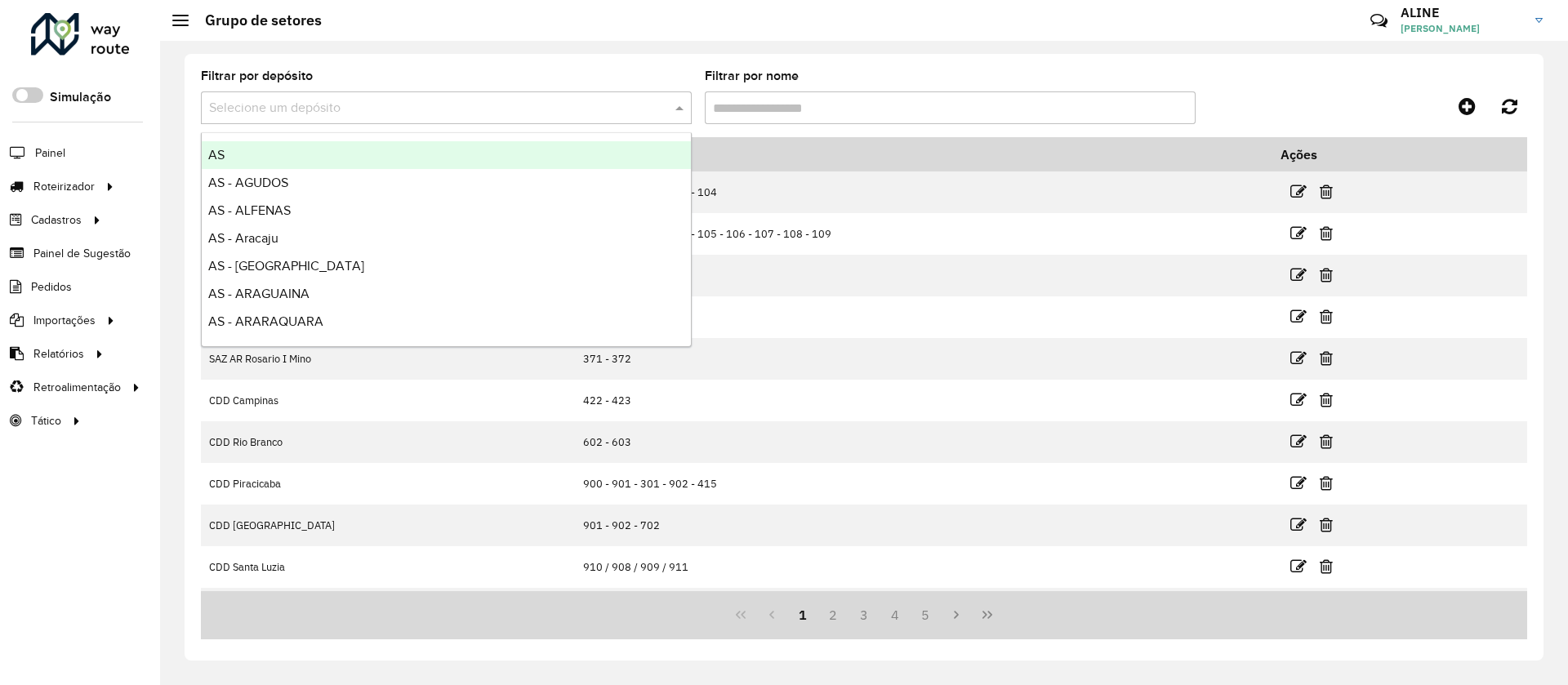
click at [471, 109] on input "text" at bounding box center [430, 109] width 442 height 19
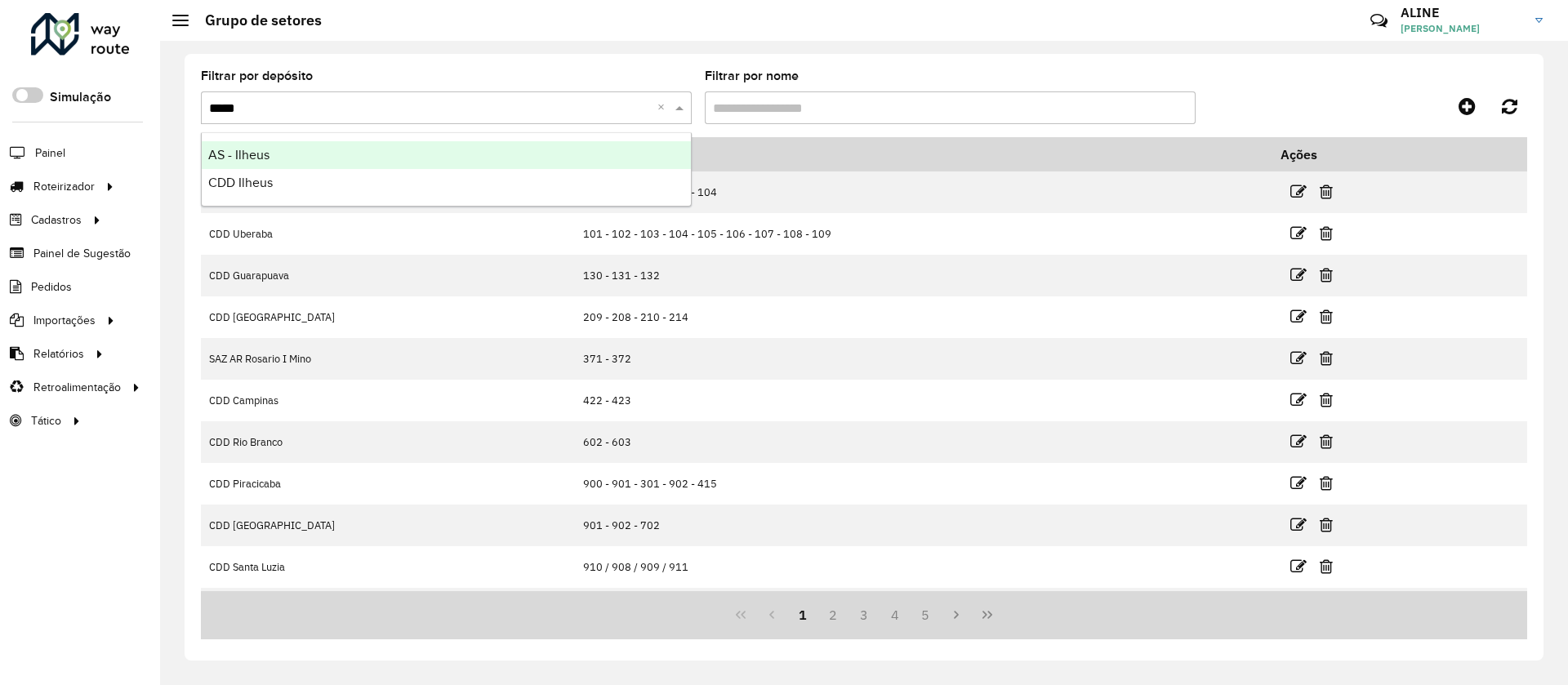
type input "******"
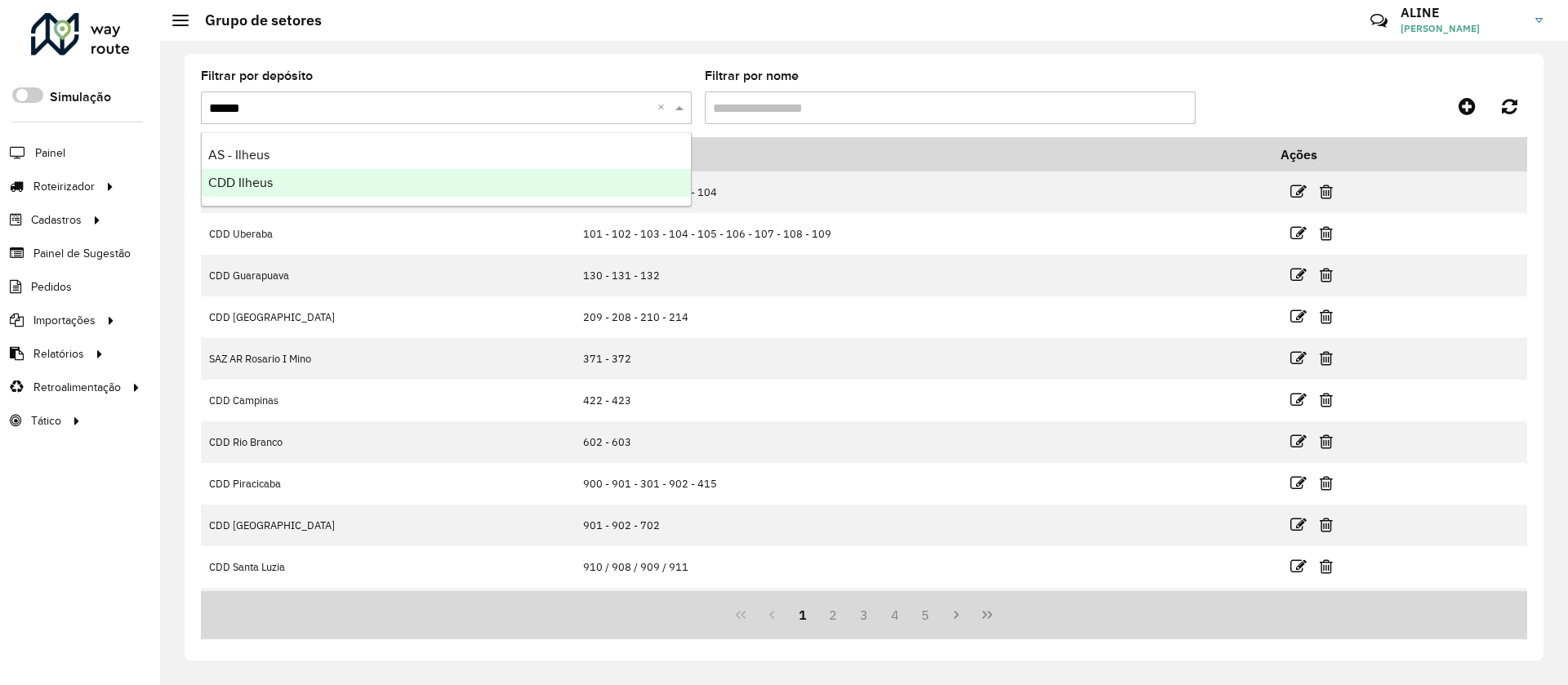
click at [267, 179] on span "CDD Ilheus" at bounding box center [240, 182] width 65 height 14
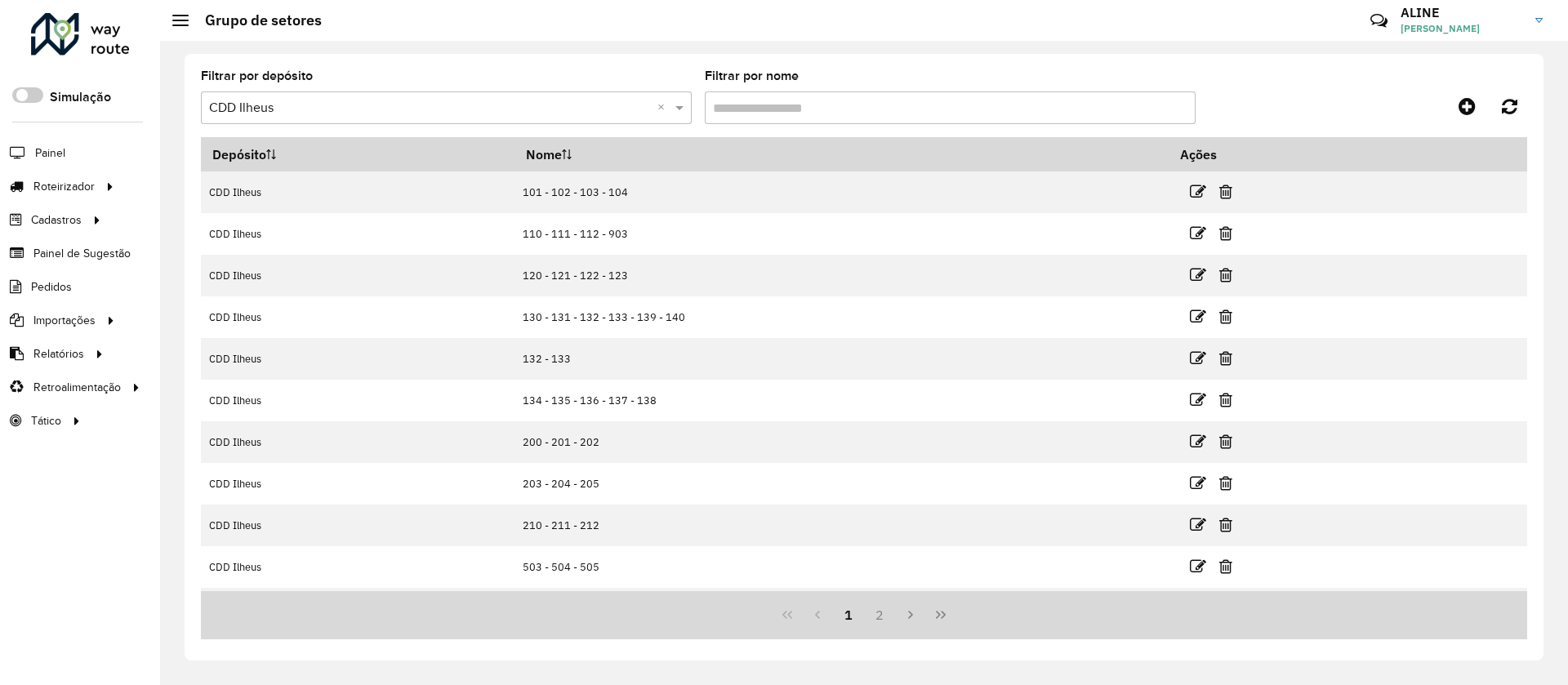
drag, startPoint x: 825, startPoint y: 107, endPoint x: 786, endPoint y: 65, distance: 57.3
click at [825, 107] on input "Filtrar por nome" at bounding box center [950, 108] width 490 height 33
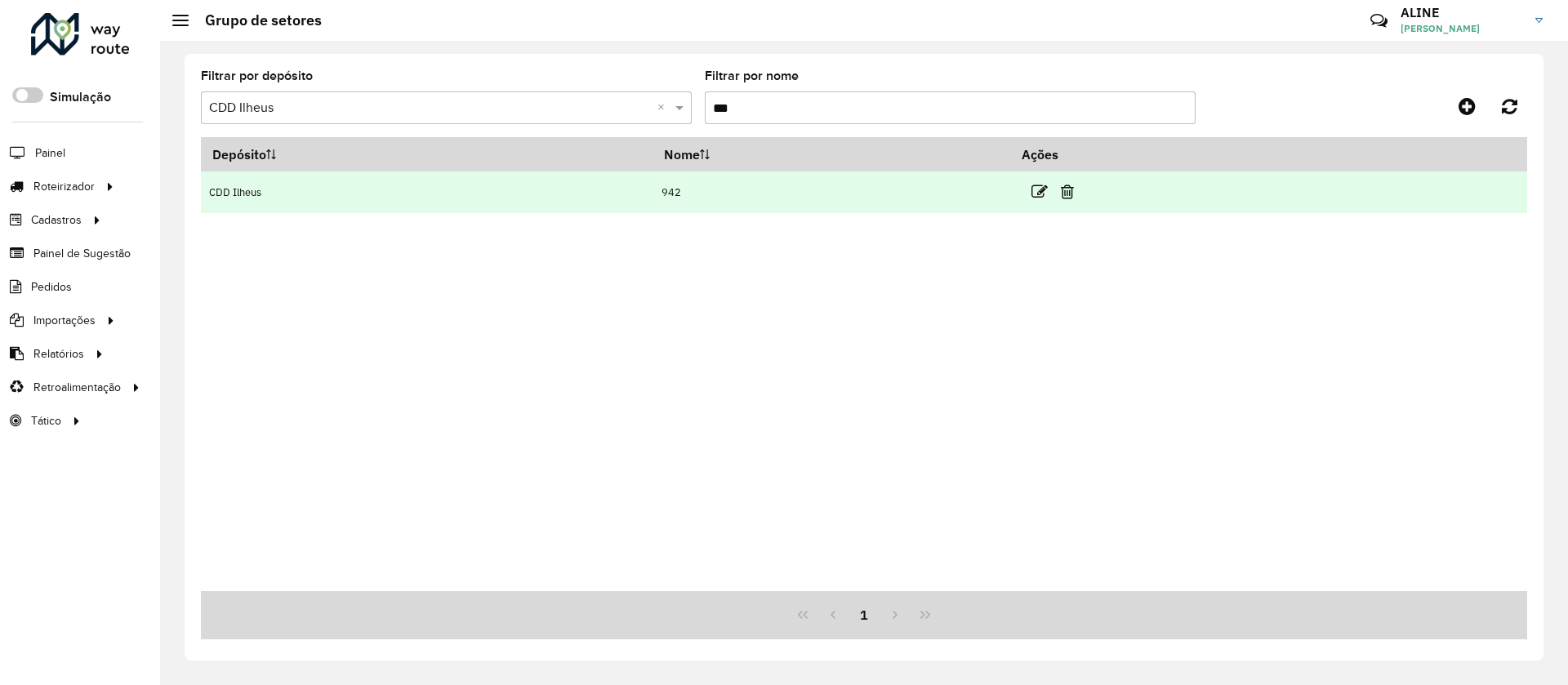
type input "***"
click at [1040, 181] on link at bounding box center [1039, 191] width 16 height 22
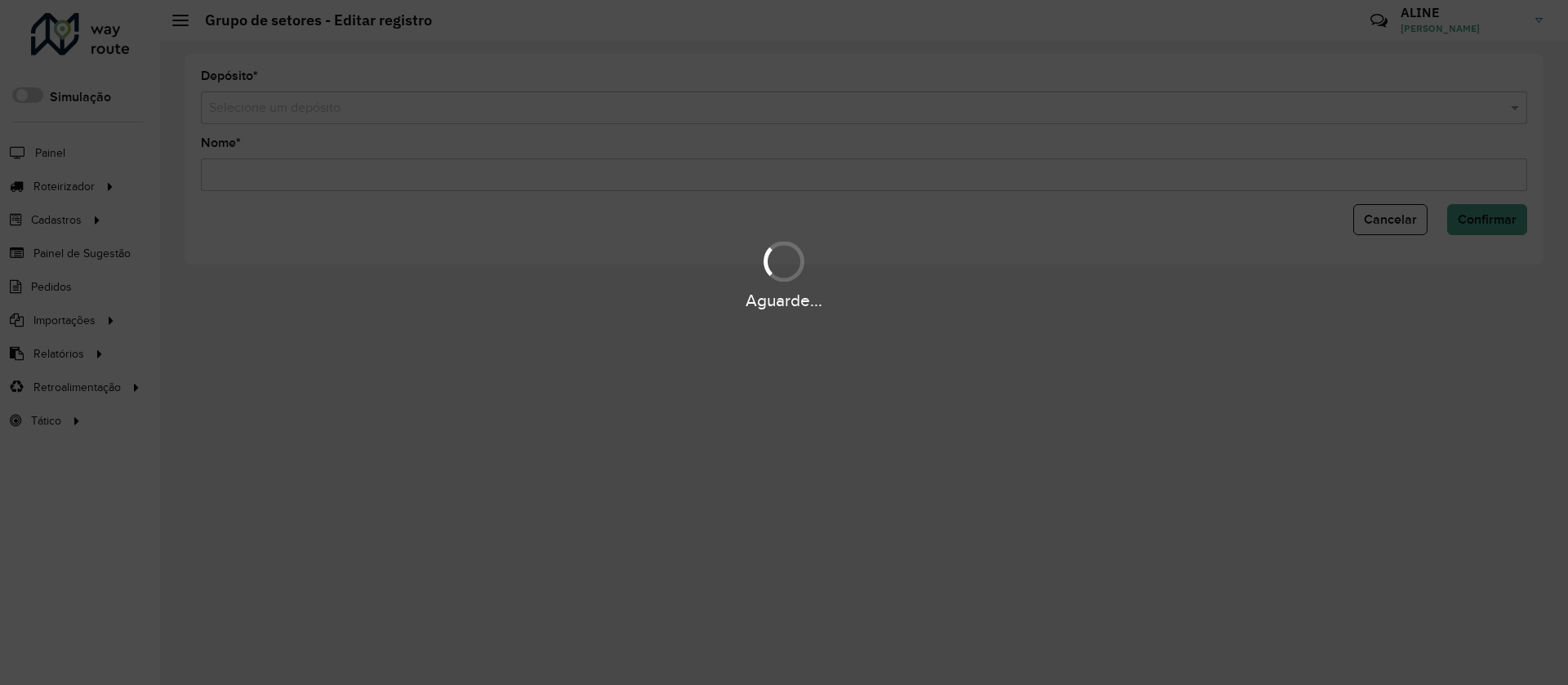
type input "***"
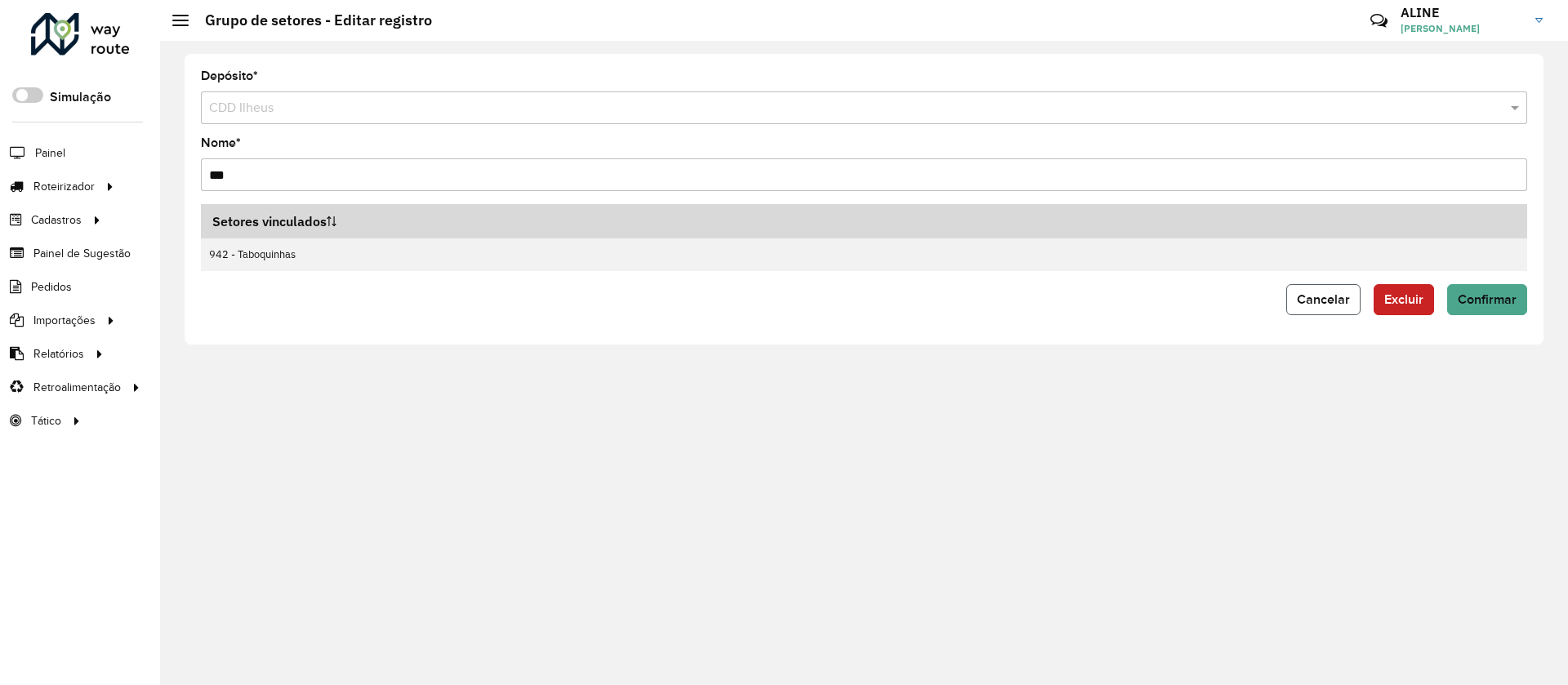
click at [1040, 301] on span "Cancelar" at bounding box center [1323, 299] width 53 height 14
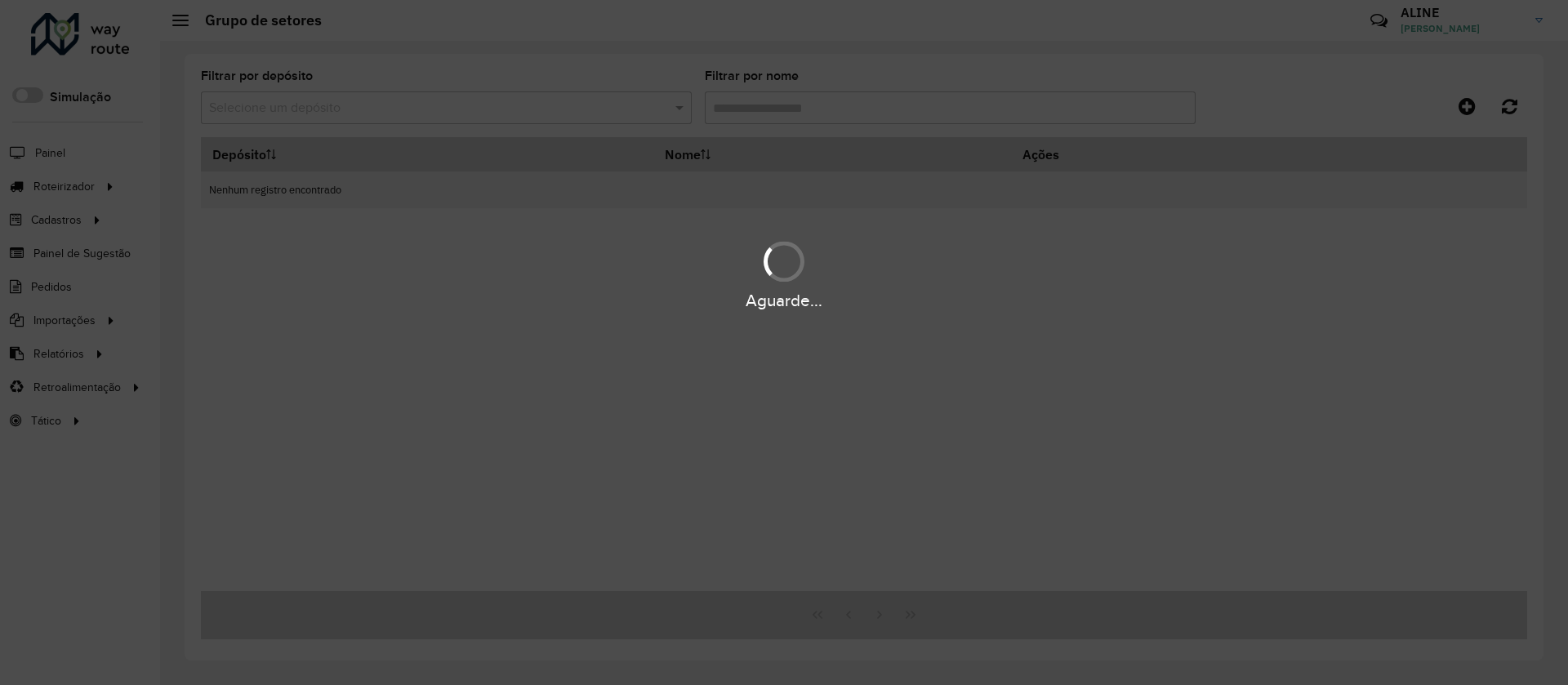
type input "***"
